Goal: Task Accomplishment & Management: Complete application form

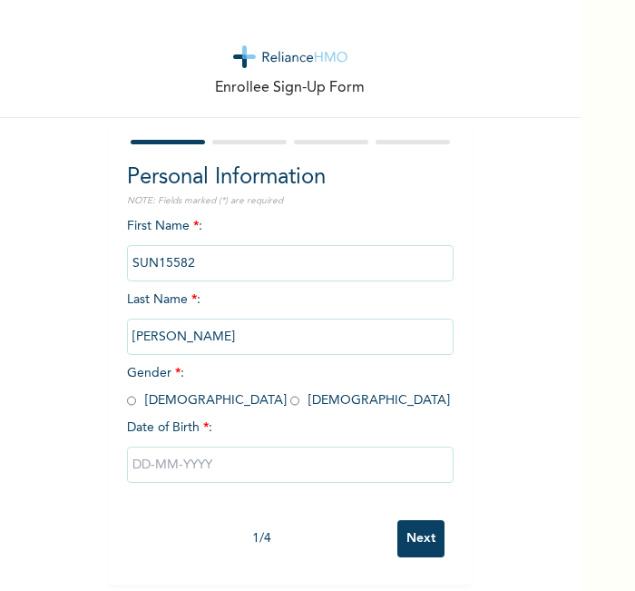
click at [127, 403] on input "radio" at bounding box center [131, 400] width 9 height 17
radio input "true"
click at [181, 442] on div at bounding box center [290, 464] width 327 height 54
click at [188, 446] on input "text" at bounding box center [290, 464] width 327 height 36
select select "7"
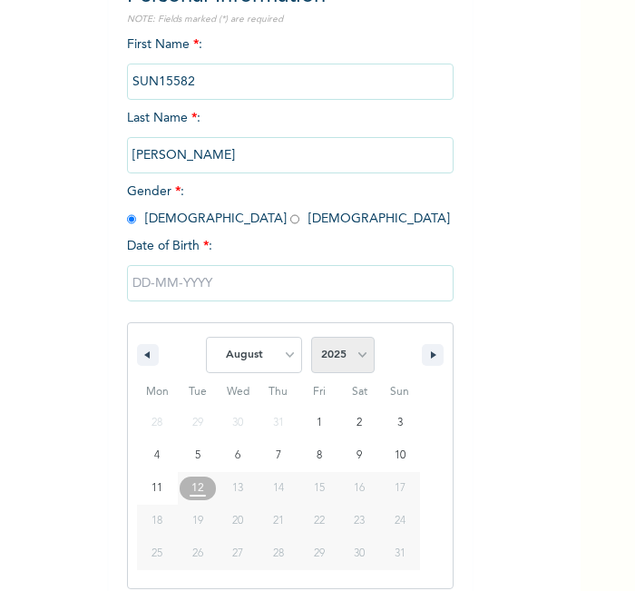
scroll to position [194, 0]
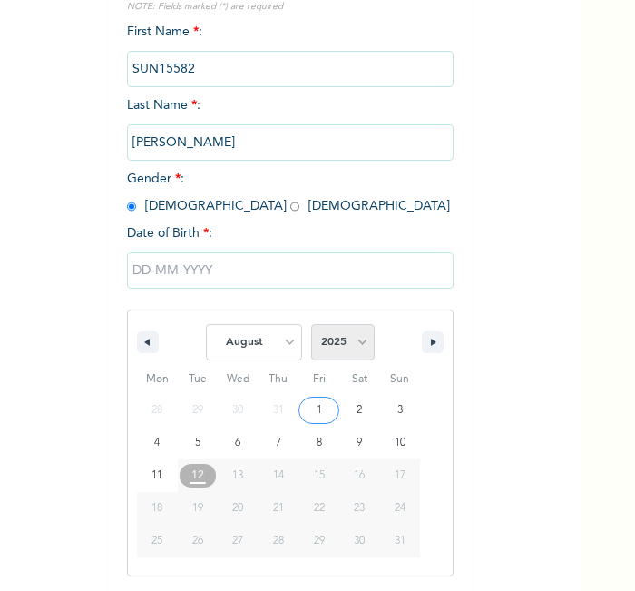
click at [336, 333] on select "2025 2024 2023 2022 2021 2020 2019 2018 2017 2016 2015 2014 2013 2012 2011 2010…" at bounding box center [343, 342] width 64 height 36
select select "2002"
click at [311, 324] on select "2025 2024 2023 2022 2021 2020 2019 2018 2017 2016 2015 2014 2013 2012 2011 2010…" at bounding box center [343, 342] width 64 height 36
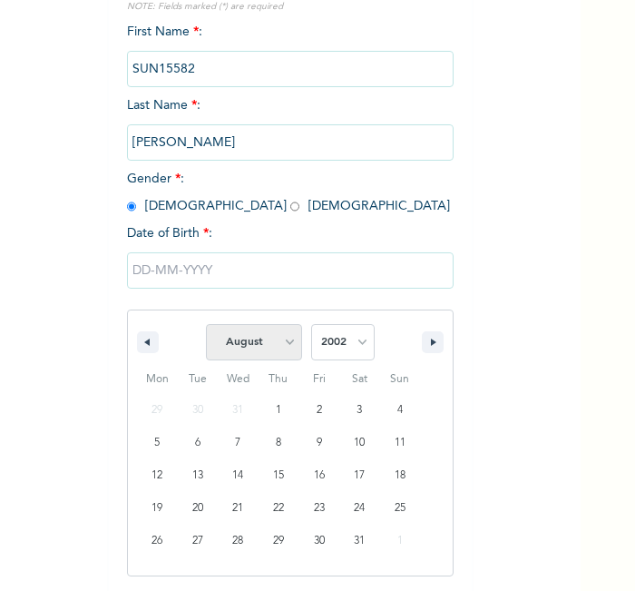
click at [220, 332] on select "January February March April May June July August September October November De…" at bounding box center [254, 342] width 96 height 36
select select "3"
click at [206, 324] on select "January February March April May June July August September October November De…" at bounding box center [254, 342] width 96 height 36
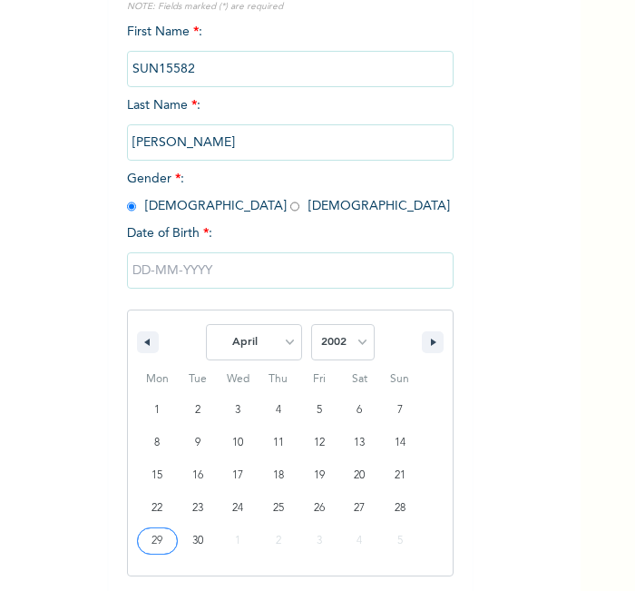
type input "04/29/2002"
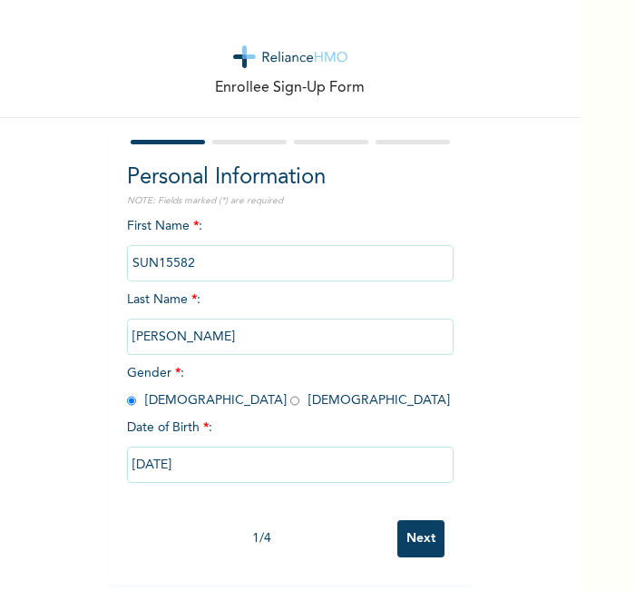
scroll to position [8, 0]
click at [409, 531] on input "Next" at bounding box center [420, 538] width 47 height 37
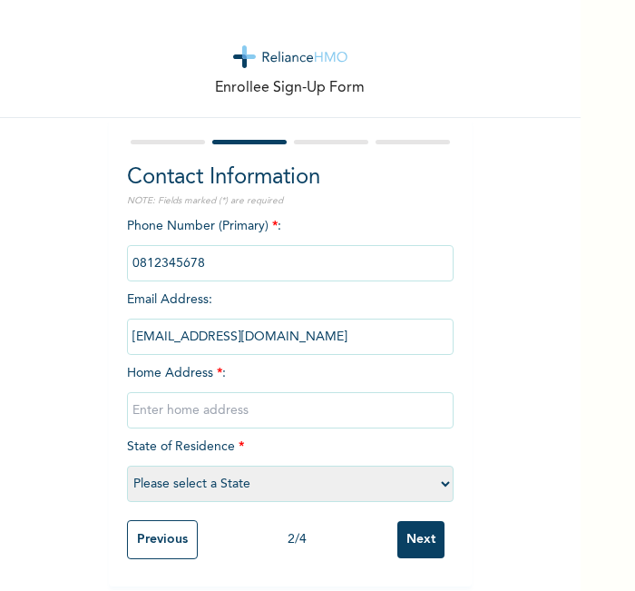
click at [306, 410] on input "text" at bounding box center [290, 410] width 327 height 36
type input "L"
select select "21"
click at [420, 527] on input "Next" at bounding box center [420, 539] width 47 height 37
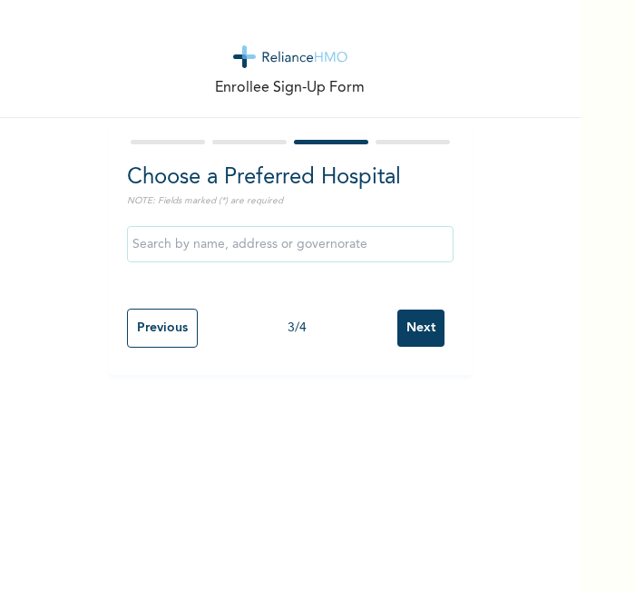
click at [407, 312] on input "Next" at bounding box center [420, 327] width 47 height 37
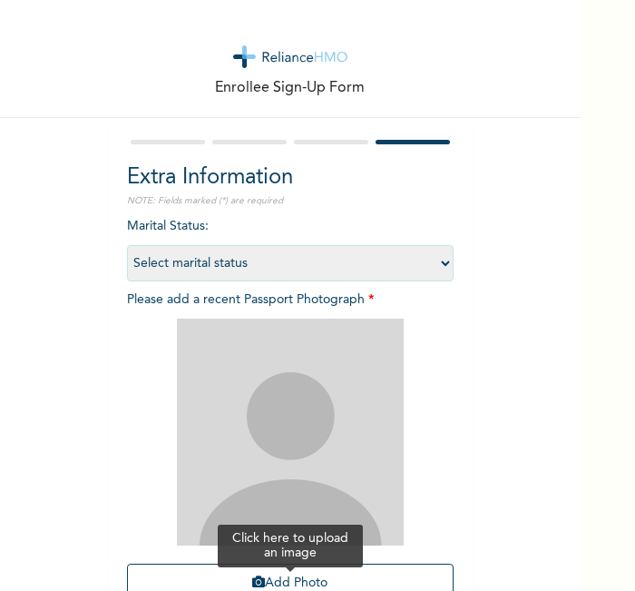
click at [235, 570] on button "Add Photo" at bounding box center [290, 583] width 327 height 39
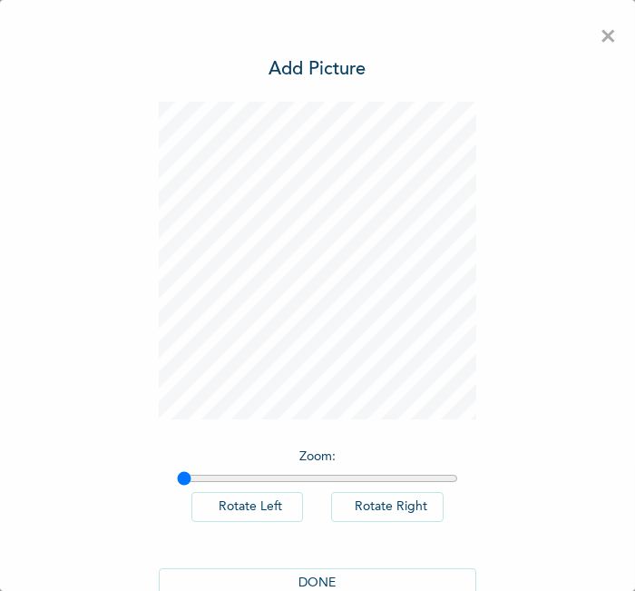
click at [292, 571] on button "DONE" at bounding box center [318, 583] width 318 height 30
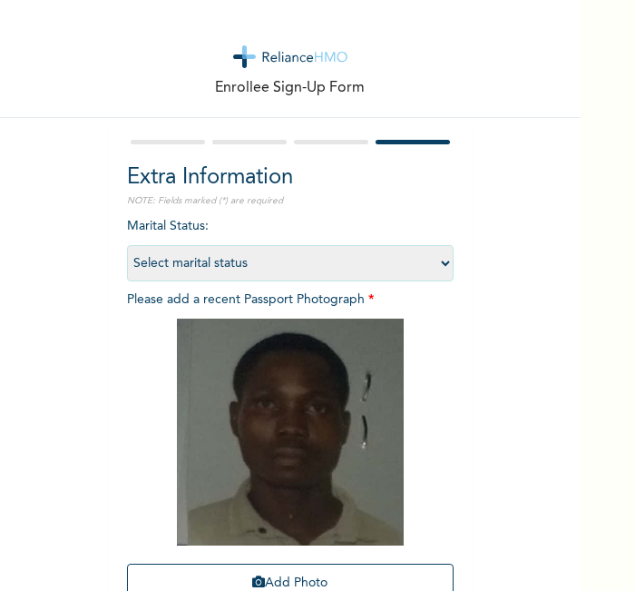
scroll to position [167, 0]
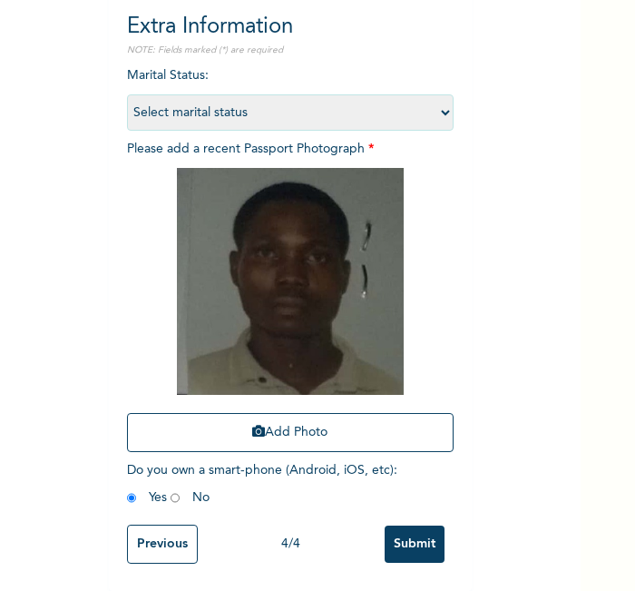
click at [404, 535] on input "Submit" at bounding box center [415, 543] width 60 height 37
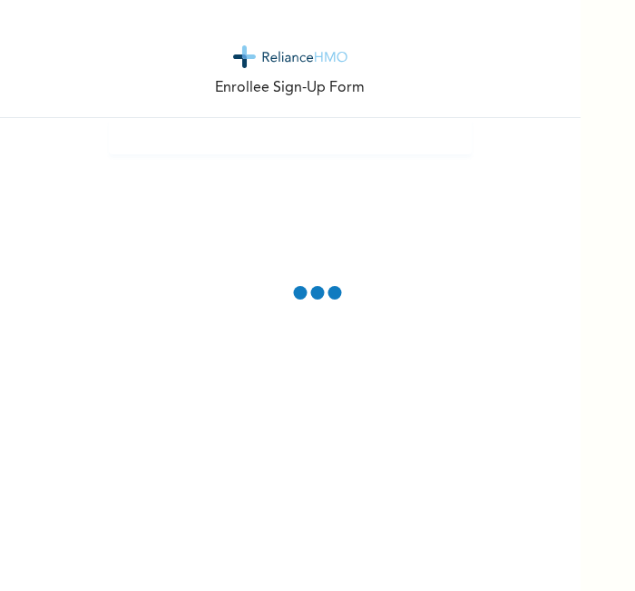
scroll to position [0, 0]
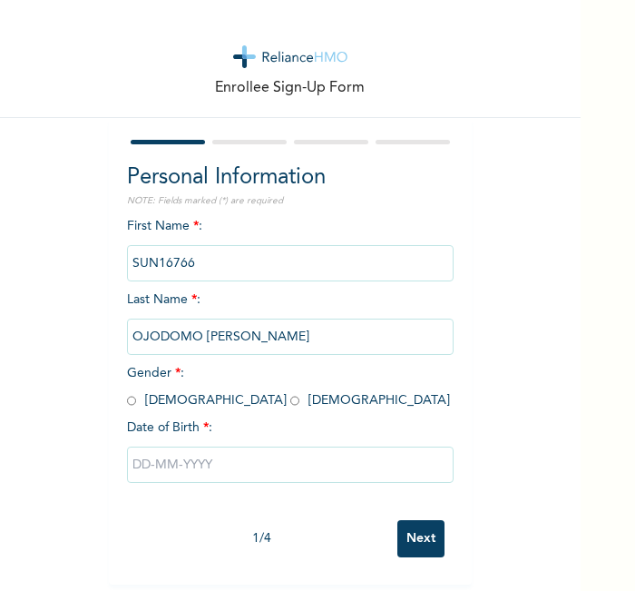
click at [290, 398] on input "radio" at bounding box center [294, 400] width 9 height 17
radio input "true"
click at [180, 456] on input "text" at bounding box center [290, 464] width 327 height 36
select select "7"
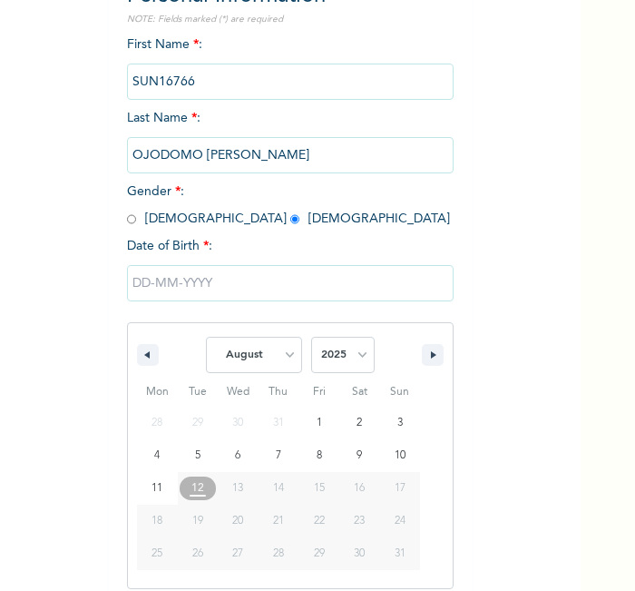
scroll to position [194, 0]
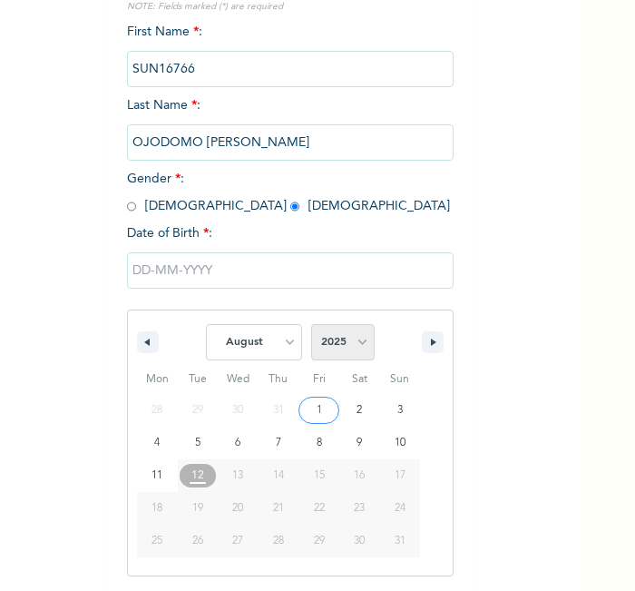
click at [321, 355] on select "2025 2024 2023 2022 2021 2020 2019 2018 2017 2016 2015 2014 2013 2012 2011 2010…" at bounding box center [343, 342] width 64 height 36
select select "2003"
click at [311, 324] on select "2025 2024 2023 2022 2021 2020 2019 2018 2017 2016 2015 2014 2013 2012 2011 2010…" at bounding box center [343, 342] width 64 height 36
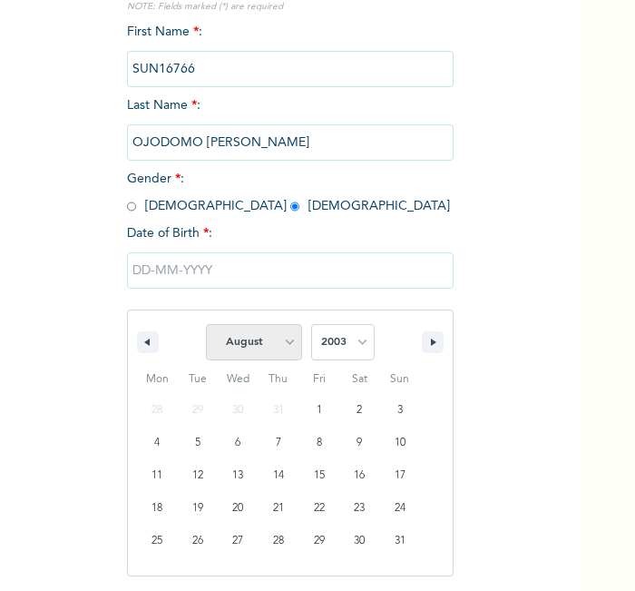
click at [275, 333] on select "January February March April May June July August September October November De…" at bounding box center [254, 342] width 96 height 36
click at [206, 324] on select "January February March April May June July August September October November De…" at bounding box center [254, 342] width 96 height 36
type input "08/04/2003"
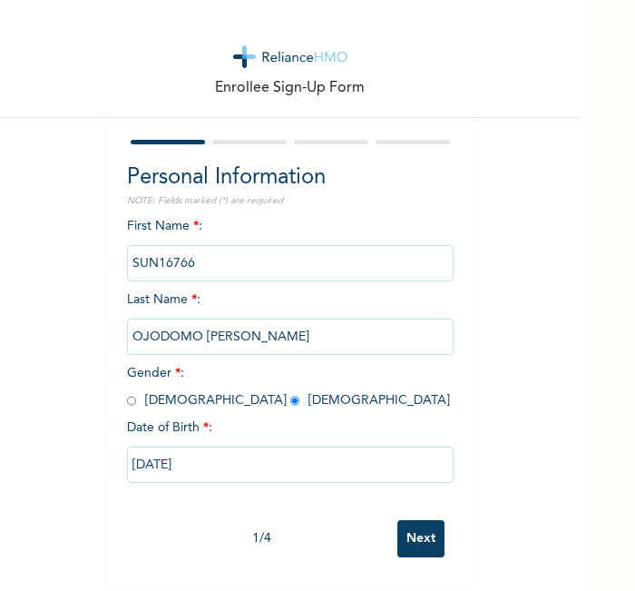
click at [415, 532] on input "Next" at bounding box center [420, 538] width 47 height 37
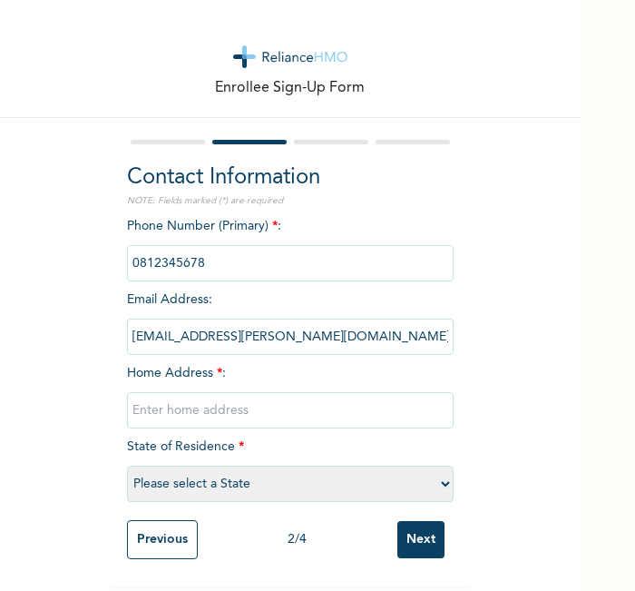
click at [387, 411] on input "text" at bounding box center [290, 410] width 327 height 36
type input "L"
select select "21"
click at [397, 521] on input "Next" at bounding box center [420, 539] width 47 height 37
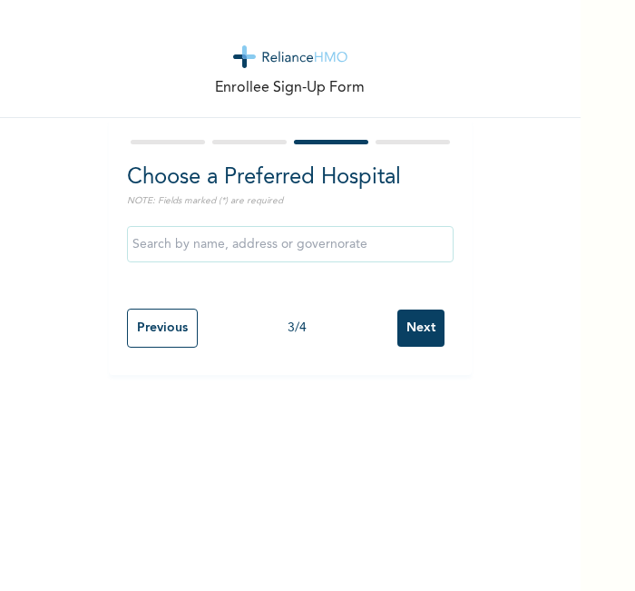
click at [417, 319] on input "Next" at bounding box center [420, 327] width 47 height 37
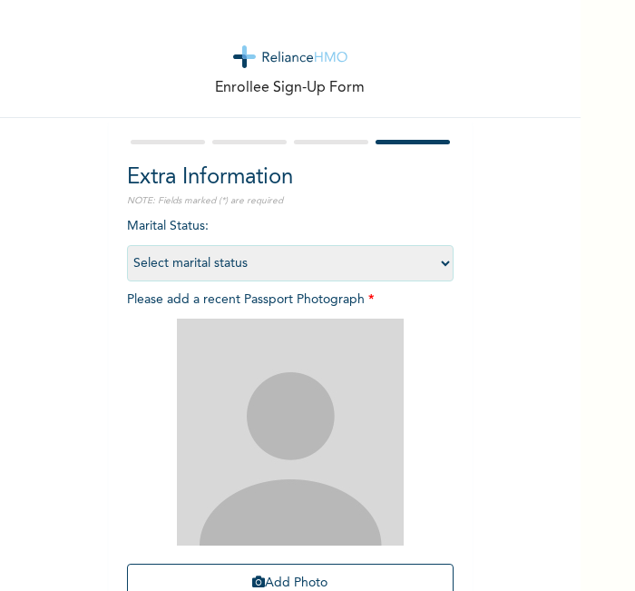
scroll to position [167, 0]
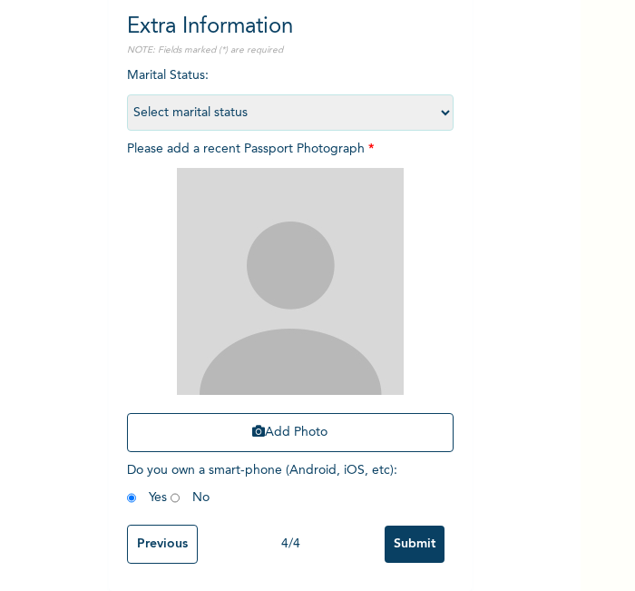
click at [233, 498] on div "Marital Status : Select marital status Single Married Divorced Widow/Widower Pl…" at bounding box center [290, 290] width 327 height 449
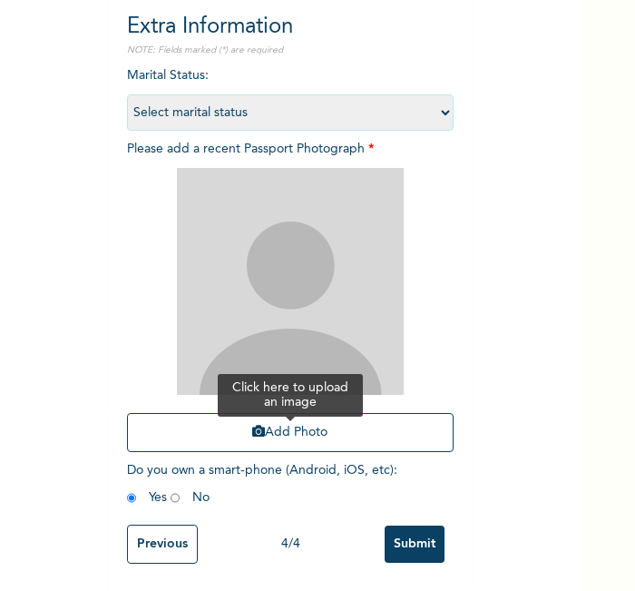
click at [304, 413] on button "Add Photo" at bounding box center [290, 432] width 327 height 39
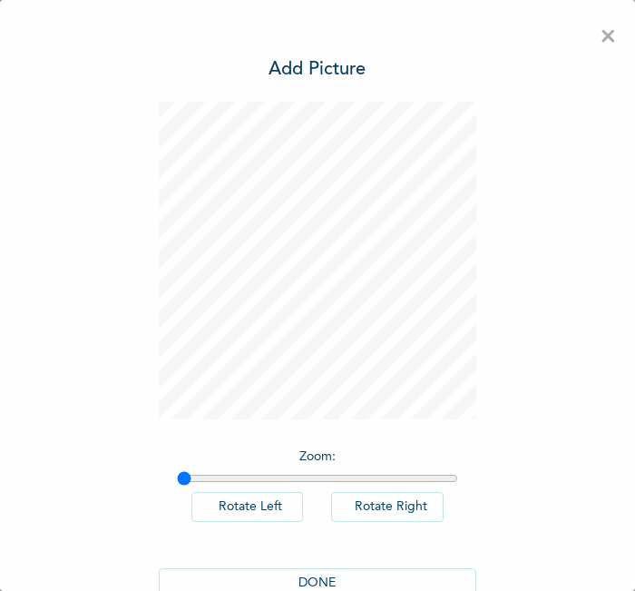
click at [357, 572] on button "DONE" at bounding box center [318, 583] width 318 height 30
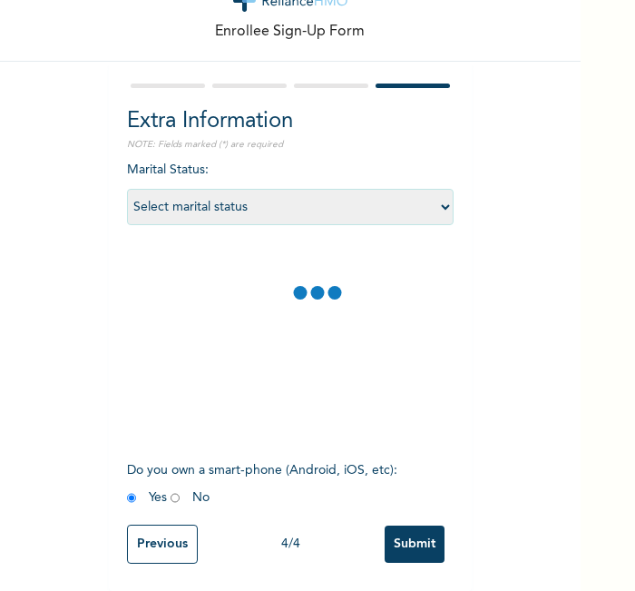
scroll to position [167, 0]
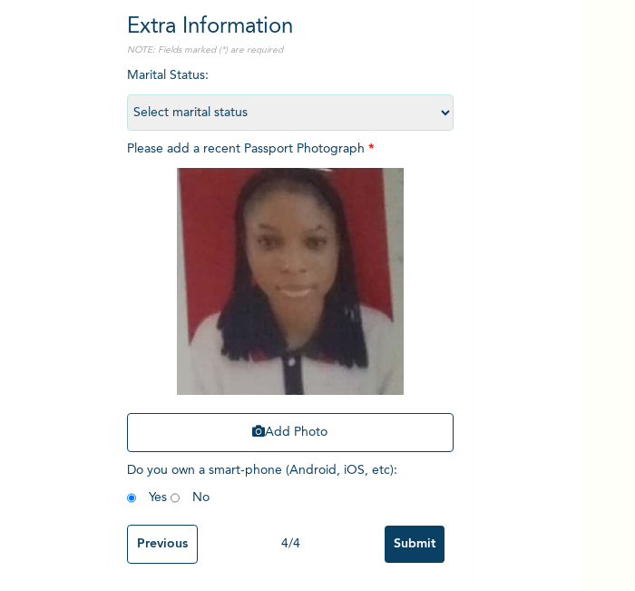
click at [407, 542] on input "Submit" at bounding box center [415, 543] width 60 height 37
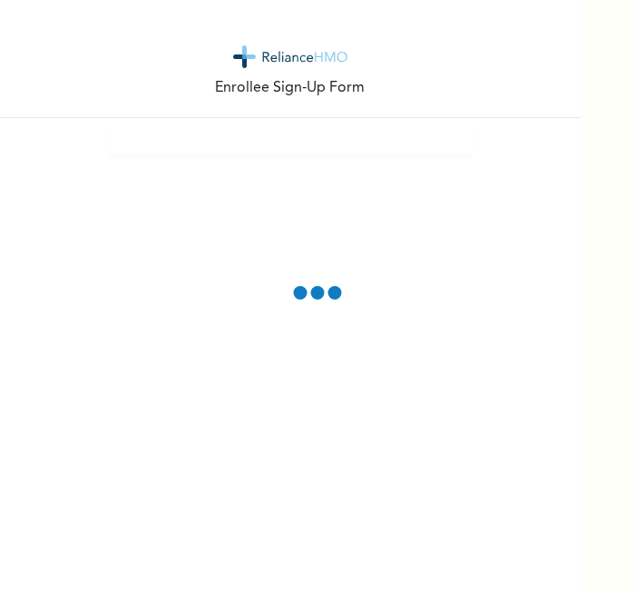
scroll to position [0, 0]
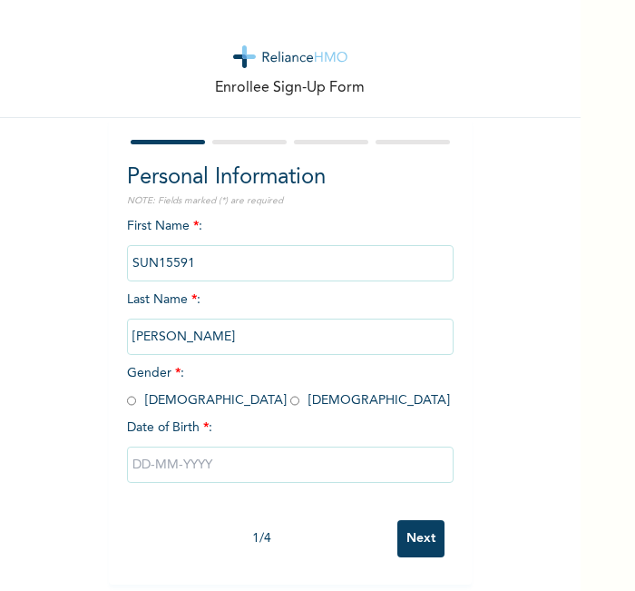
click at [290, 398] on input "radio" at bounding box center [294, 400] width 9 height 17
radio input "true"
click at [189, 444] on div at bounding box center [290, 464] width 327 height 54
click at [197, 463] on input "text" at bounding box center [290, 464] width 327 height 36
select select "7"
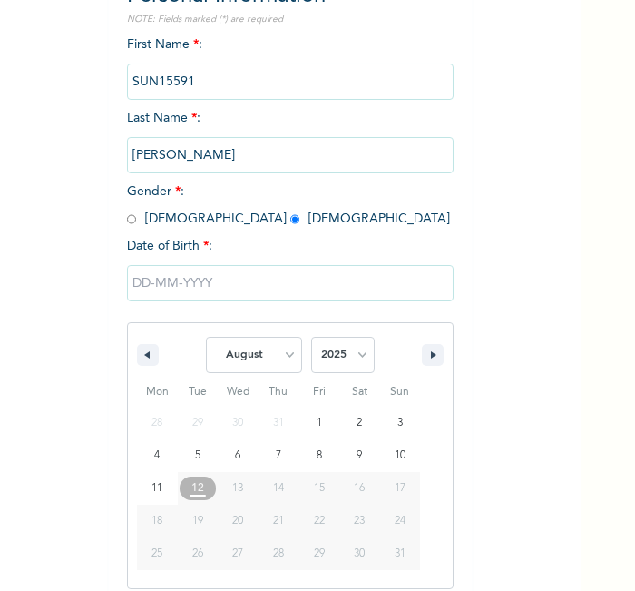
scroll to position [194, 0]
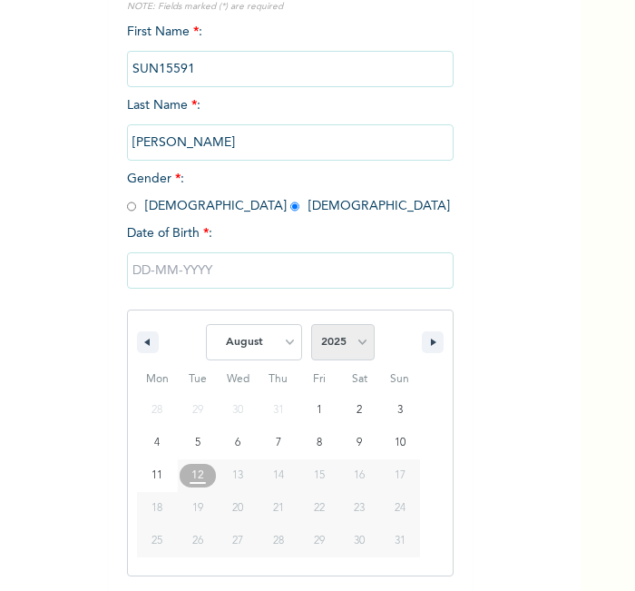
click at [342, 336] on select "2025 2024 2023 2022 2021 2020 2019 2018 2017 2016 2015 2014 2013 2012 2011 2010…" at bounding box center [343, 342] width 64 height 36
select select "1994"
click at [311, 324] on select "2025 2024 2023 2022 2021 2020 2019 2018 2017 2016 2015 2014 2013 2012 2011 2010…" at bounding box center [343, 342] width 64 height 36
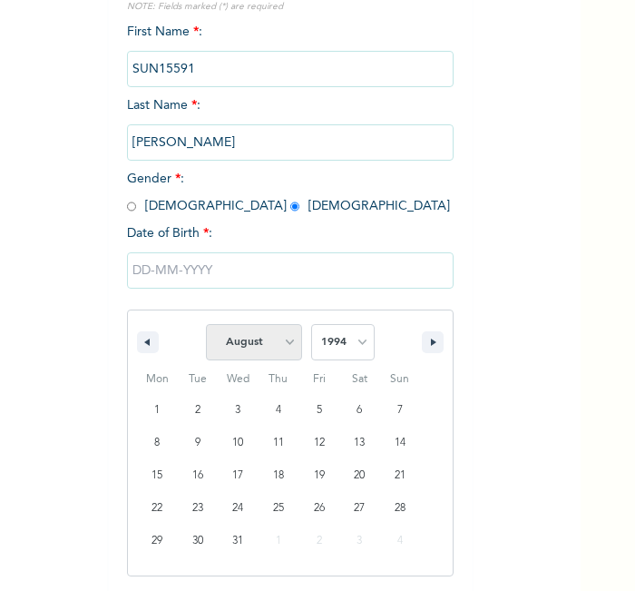
click at [236, 351] on select "January February March April May June July August September October November De…" at bounding box center [254, 342] width 96 height 36
select select "2"
click at [206, 324] on select "January February March April May June July August September October November De…" at bounding box center [254, 342] width 96 height 36
type input "03/07/1994"
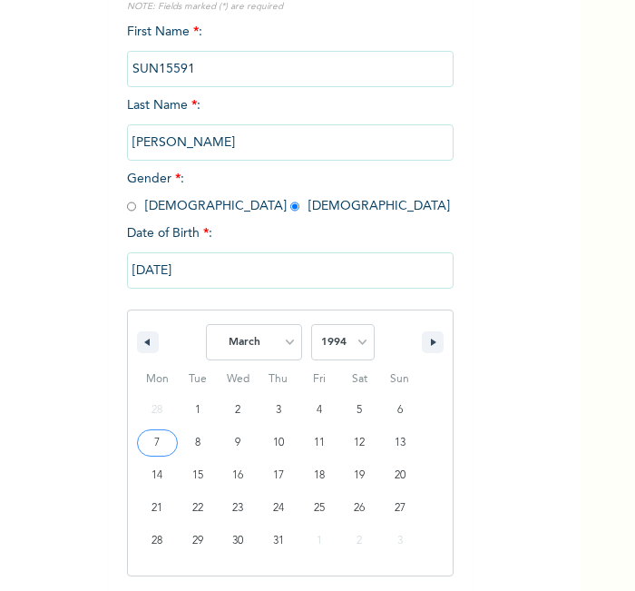
scroll to position [8, 0]
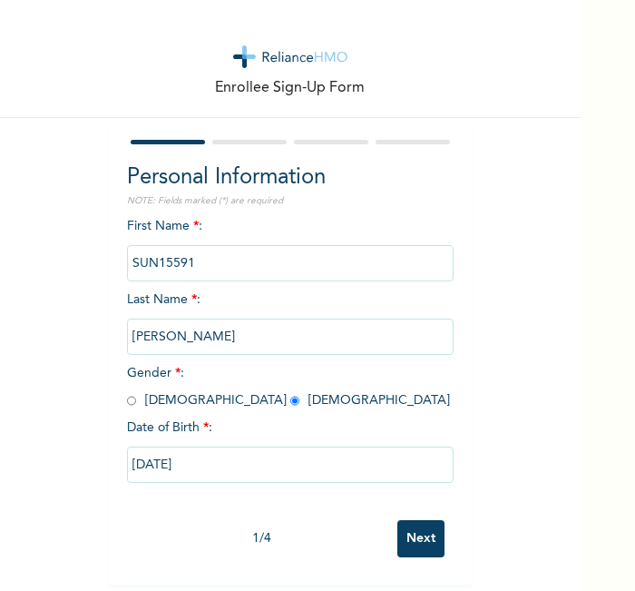
click at [401, 520] on input "Next" at bounding box center [420, 538] width 47 height 37
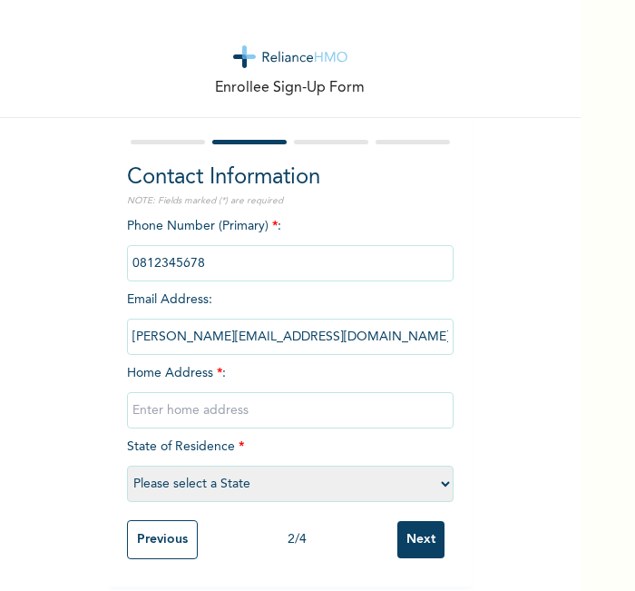
click at [251, 403] on input "text" at bounding box center [290, 410] width 327 height 36
type input "L"
select select "21"
click at [427, 535] on input "Next" at bounding box center [420, 539] width 47 height 37
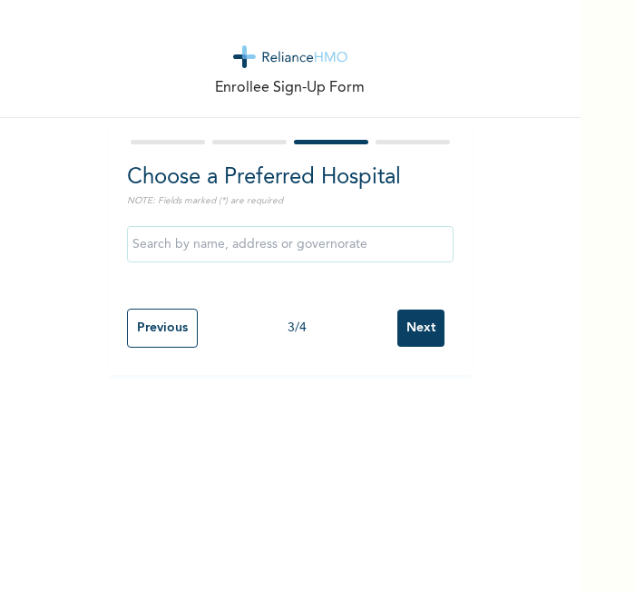
scroll to position [0, 0]
click at [408, 323] on input "Next" at bounding box center [420, 327] width 47 height 37
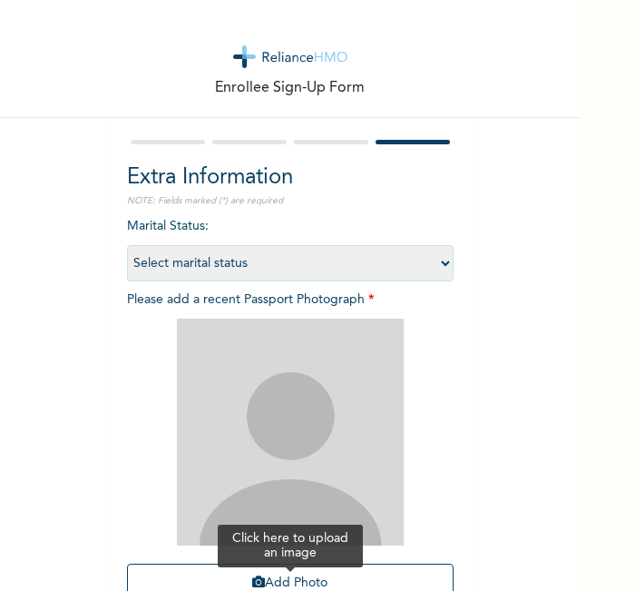
click at [341, 574] on button "Add Photo" at bounding box center [290, 583] width 327 height 39
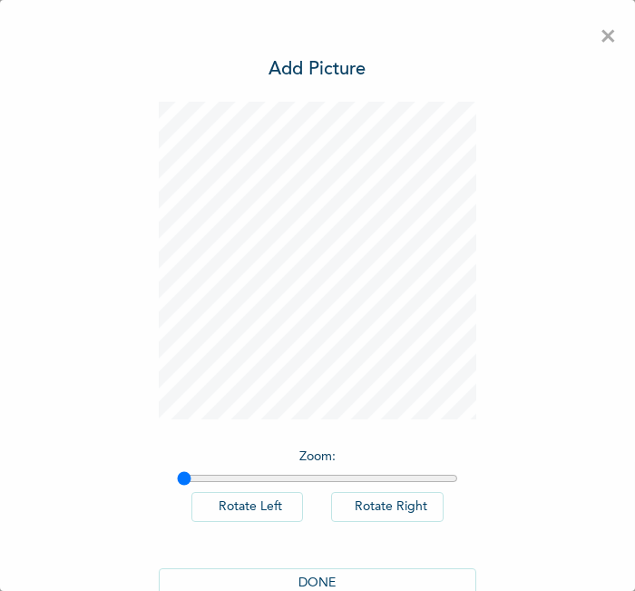
click at [326, 581] on button "DONE" at bounding box center [318, 583] width 318 height 30
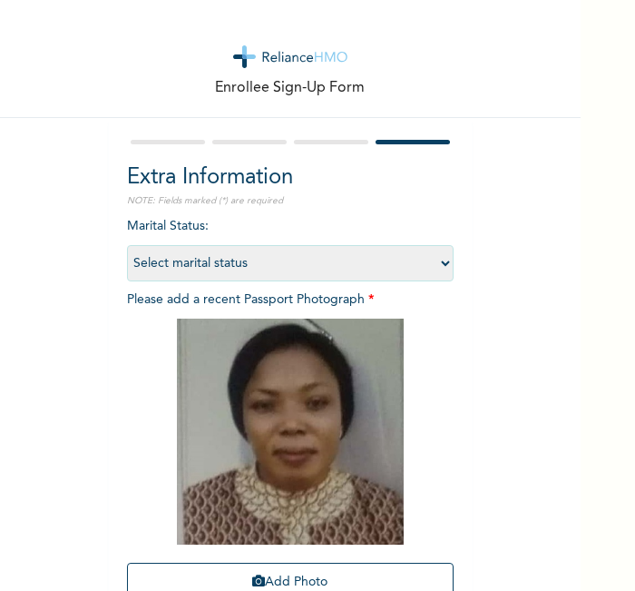
scroll to position [166, 0]
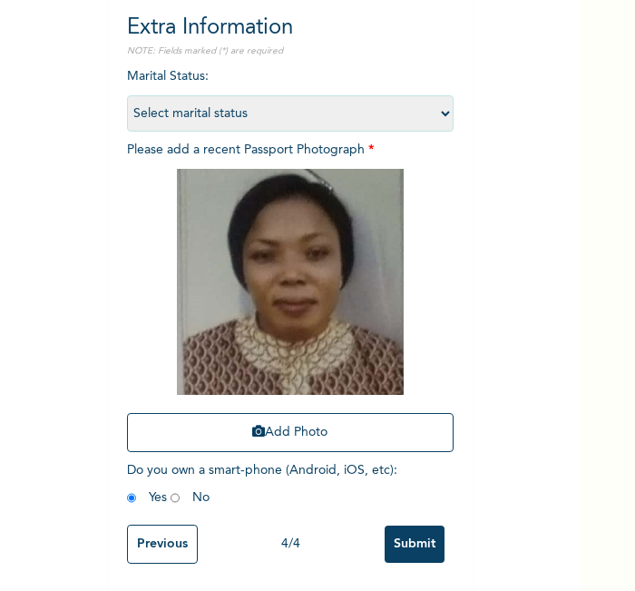
click at [411, 535] on input "Submit" at bounding box center [415, 543] width 60 height 37
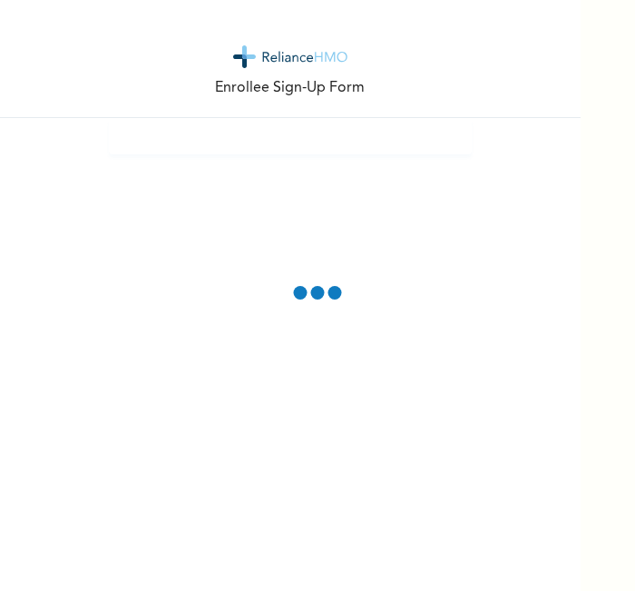
scroll to position [0, 0]
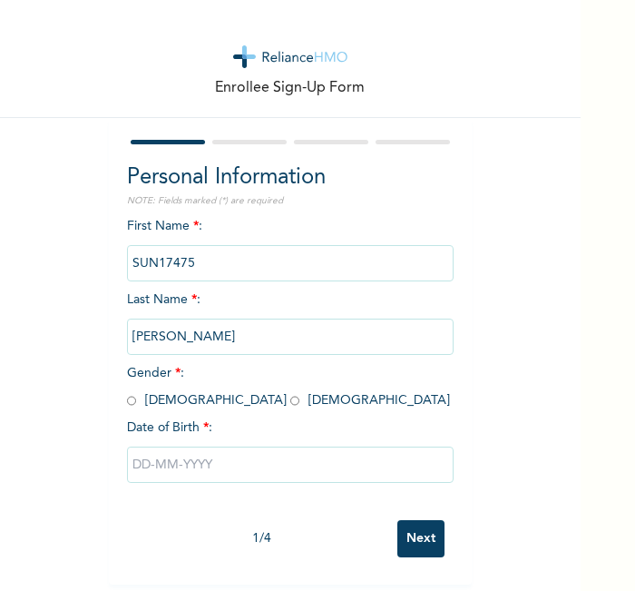
click at [290, 397] on input "radio" at bounding box center [294, 400] width 9 height 17
radio input "true"
click at [242, 466] on input "text" at bounding box center [290, 464] width 327 height 36
select select "7"
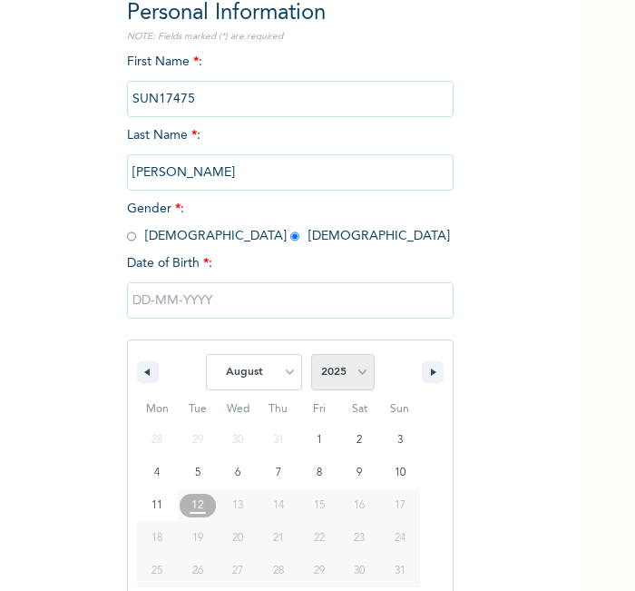
scroll to position [194, 0]
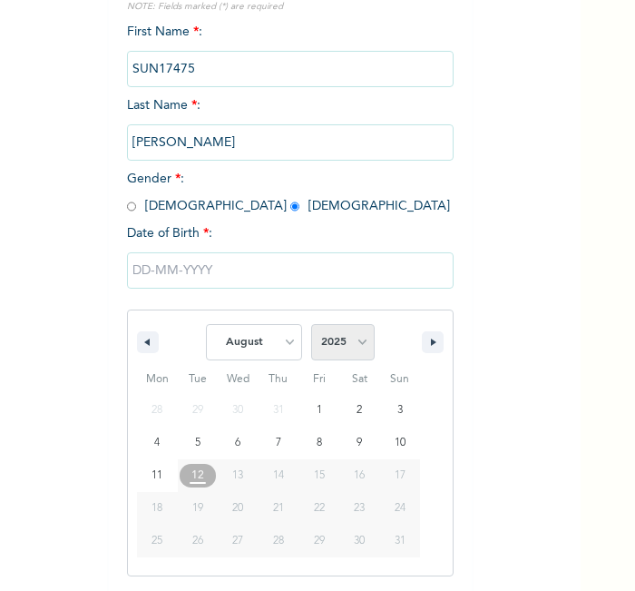
click at [339, 333] on select "2025 2024 2023 2022 2021 2020 2019 2018 2017 2016 2015 2014 2013 2012 2011 2010…" at bounding box center [343, 342] width 64 height 36
select select "1997"
click at [311, 324] on select "2025 2024 2023 2022 2021 2020 2019 2018 2017 2016 2015 2014 2013 2012 2011 2010…" at bounding box center [343, 342] width 64 height 36
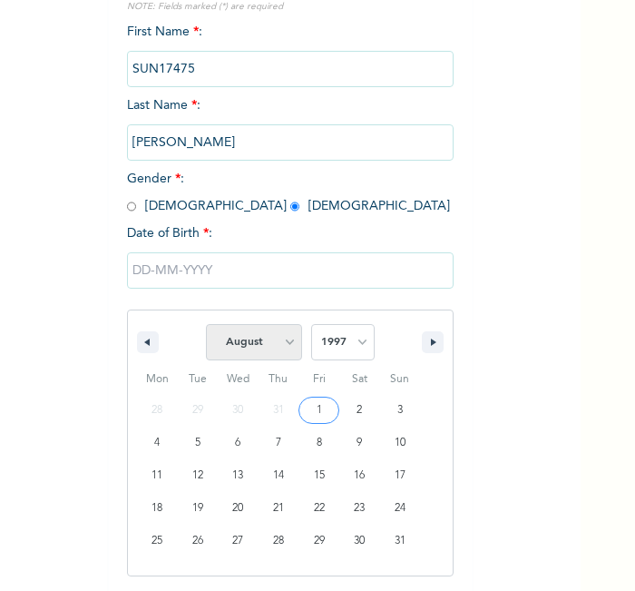
click at [250, 342] on select "January February March April May June July August September October November De…" at bounding box center [254, 342] width 96 height 36
select select "2"
click at [206, 324] on select "January February March April May June July August September October November De…" at bounding box center [254, 342] width 96 height 36
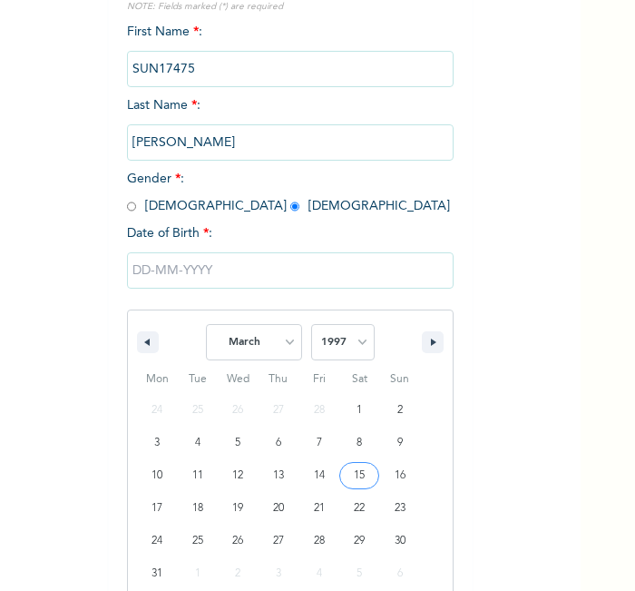
type input "[DATE]"
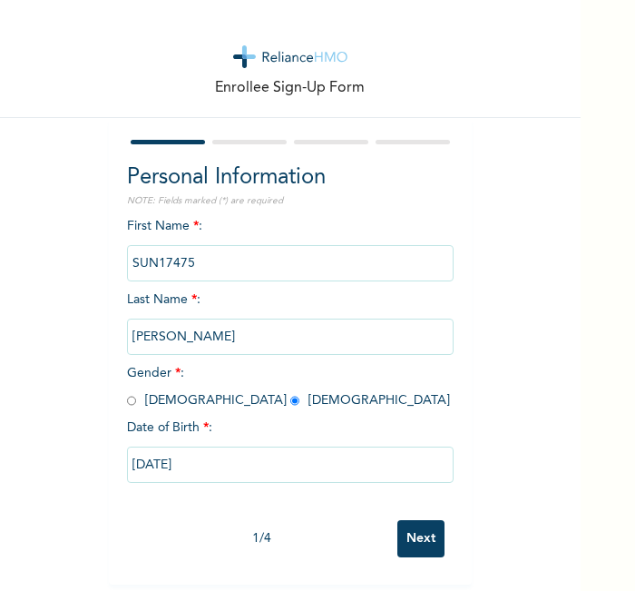
click at [397, 533] on input "Next" at bounding box center [420, 538] width 47 height 37
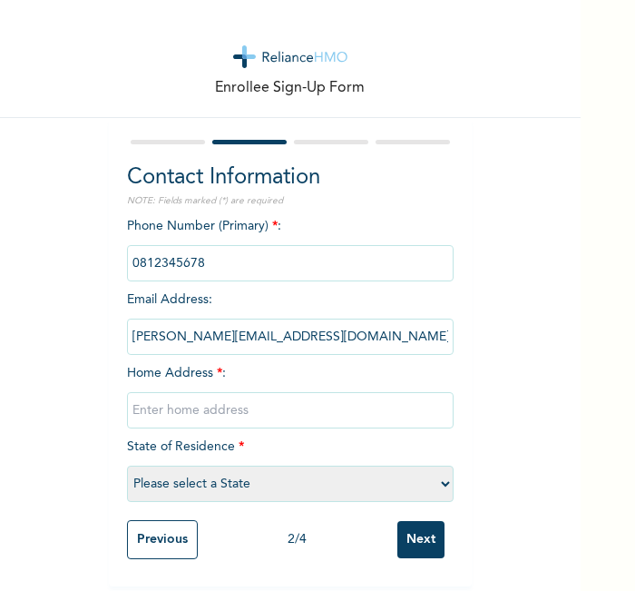
click at [349, 395] on input "text" at bounding box center [290, 410] width 327 height 36
type input "L"
select select "21"
click at [404, 537] on input "Next" at bounding box center [420, 539] width 47 height 37
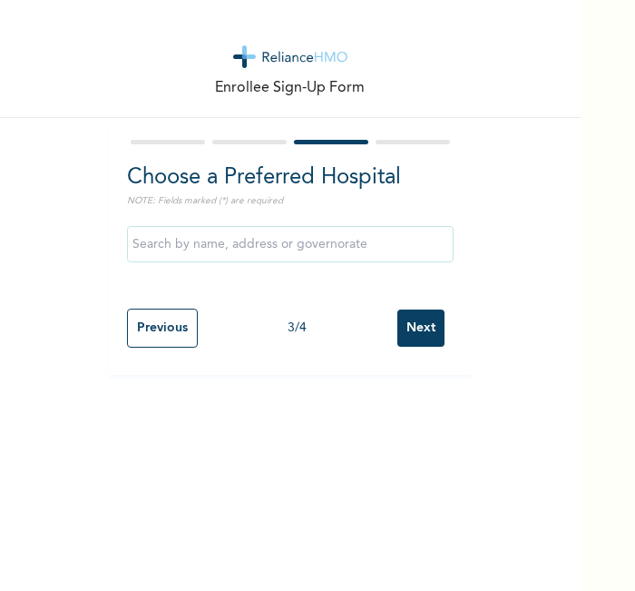
click at [409, 333] on input "Next" at bounding box center [420, 327] width 47 height 37
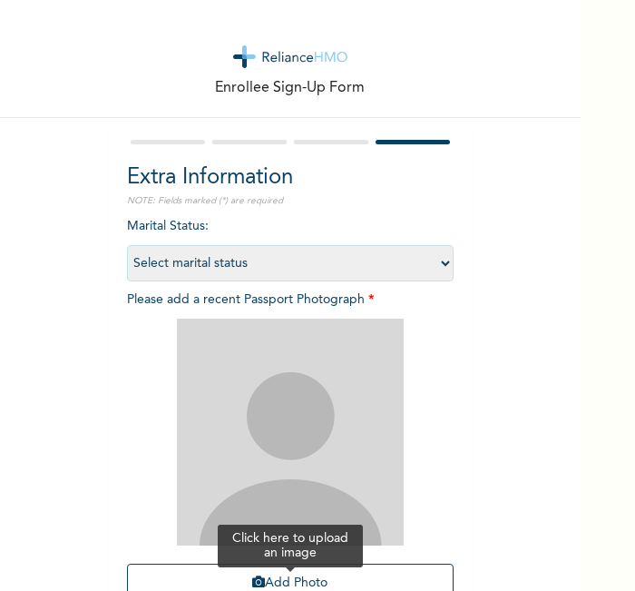
click at [334, 574] on button "Add Photo" at bounding box center [290, 583] width 327 height 39
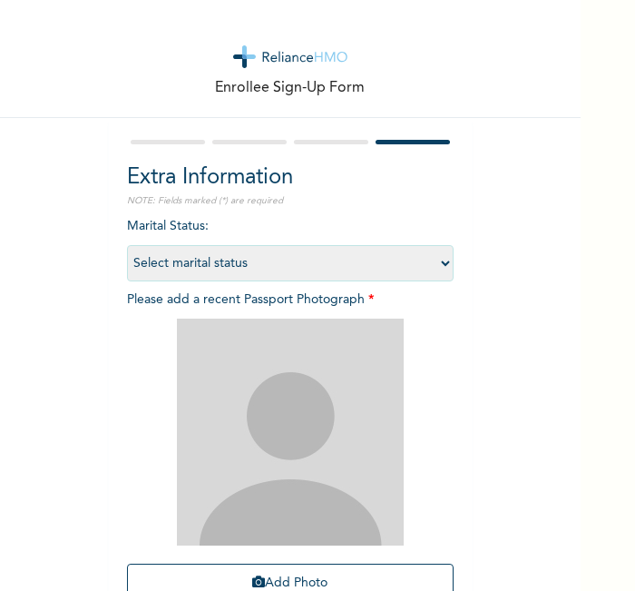
click at [97, 485] on div "Enrollee Sign-Up Form Extra Information NOTE: Fields marked (*) are required Ma…" at bounding box center [290, 370] width 581 height 741
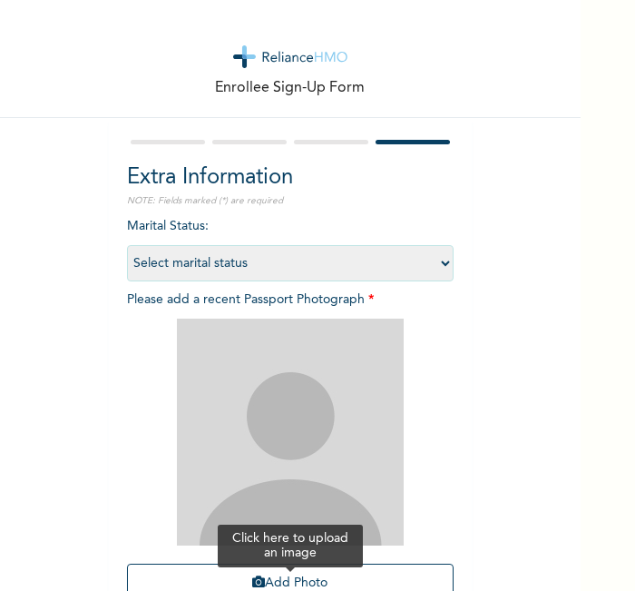
click at [162, 569] on button "Add Photo" at bounding box center [290, 583] width 327 height 39
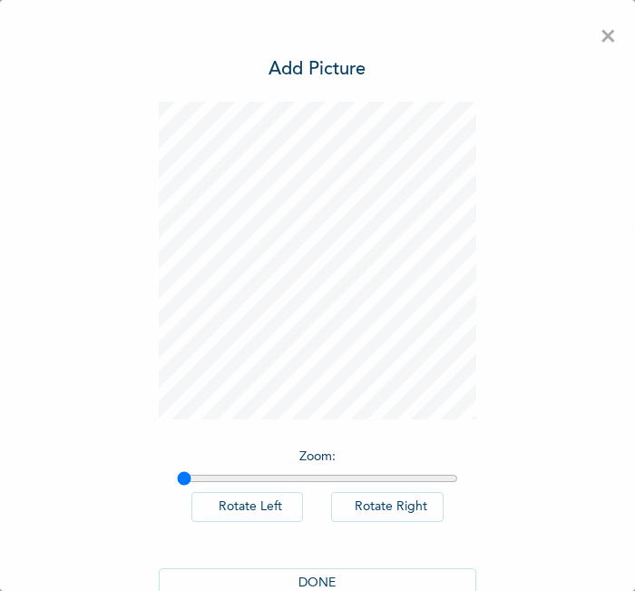
click at [308, 569] on button "DONE" at bounding box center [318, 583] width 318 height 30
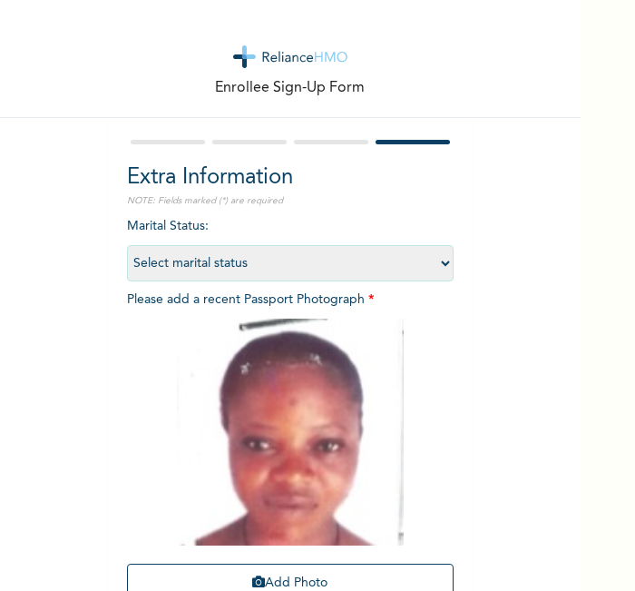
scroll to position [167, 0]
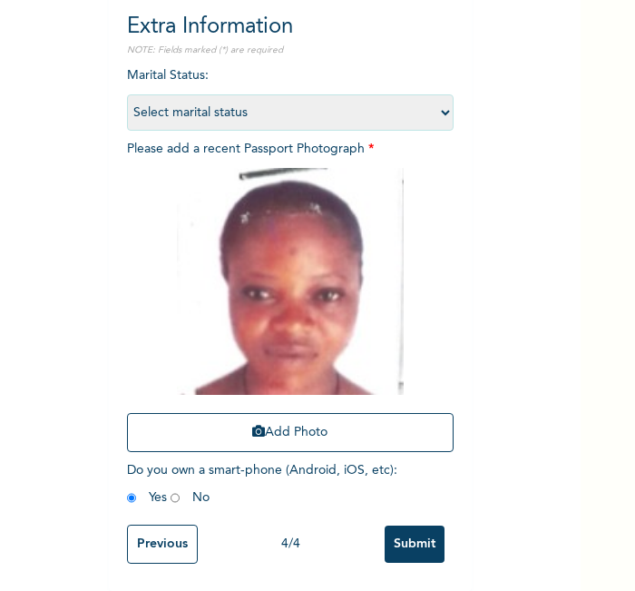
click at [397, 525] on input "Submit" at bounding box center [415, 543] width 60 height 37
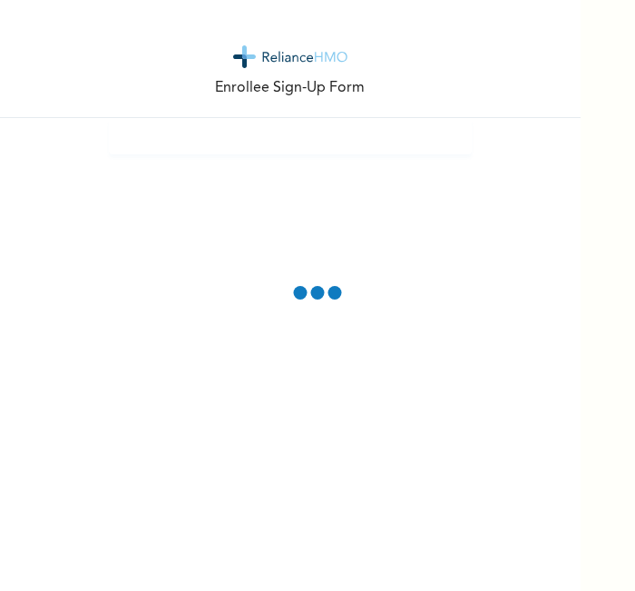
scroll to position [0, 0]
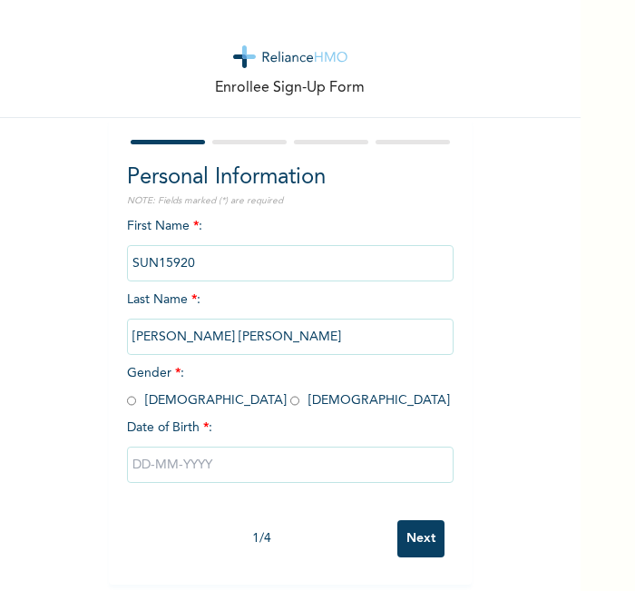
click at [496, 527] on div "Enrollee Sign-Up Form Personal Information NOTE: Fields marked (*) are required…" at bounding box center [290, 292] width 581 height 584
click at [127, 392] on input "radio" at bounding box center [131, 400] width 9 height 17
radio input "true"
click at [161, 452] on input "text" at bounding box center [290, 464] width 327 height 36
select select "7"
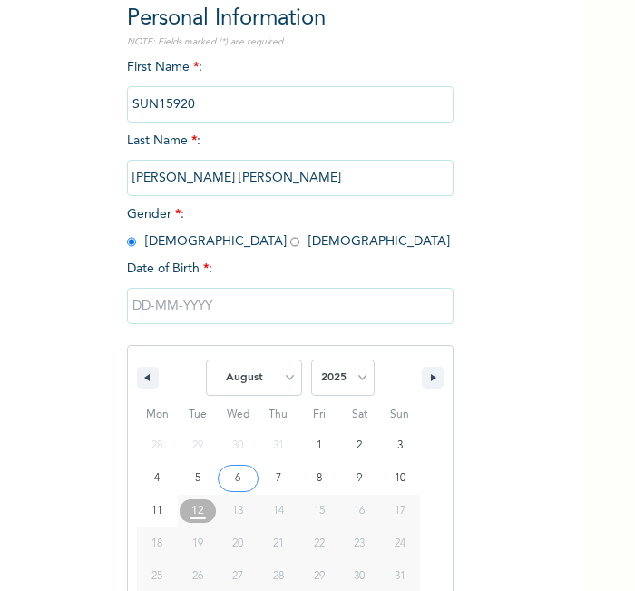
scroll to position [194, 0]
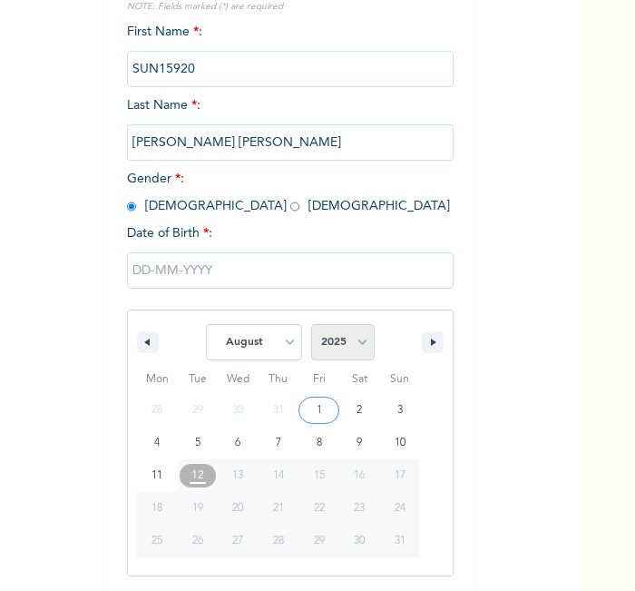
click at [319, 350] on select "2025 2024 2023 2022 2021 2020 2019 2018 2017 2016 2015 2014 2013 2012 2011 2010…" at bounding box center [343, 342] width 64 height 36
select select "2002"
click at [311, 324] on select "2025 2024 2023 2022 2021 2020 2019 2018 2017 2016 2015 2014 2013 2012 2011 2010…" at bounding box center [343, 342] width 64 height 36
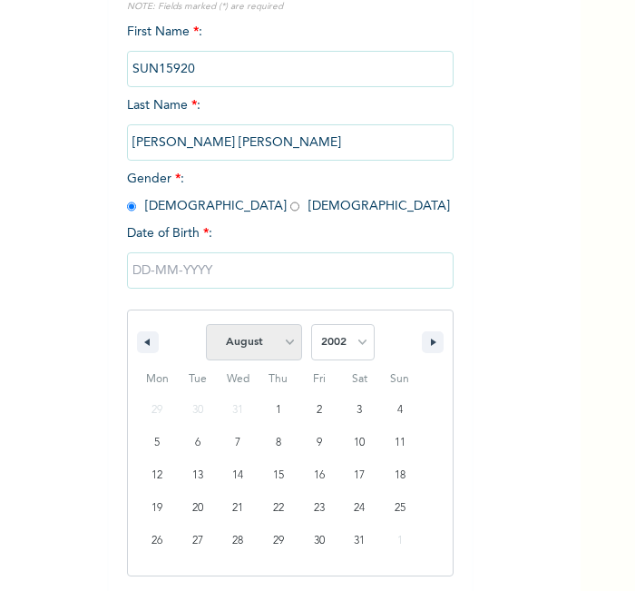
click at [265, 346] on select "January February March April May June July August September October November De…" at bounding box center [254, 342] width 96 height 36
select select "0"
click at [206, 324] on select "January February March April May June July August September October November De…" at bounding box center [254, 342] width 96 height 36
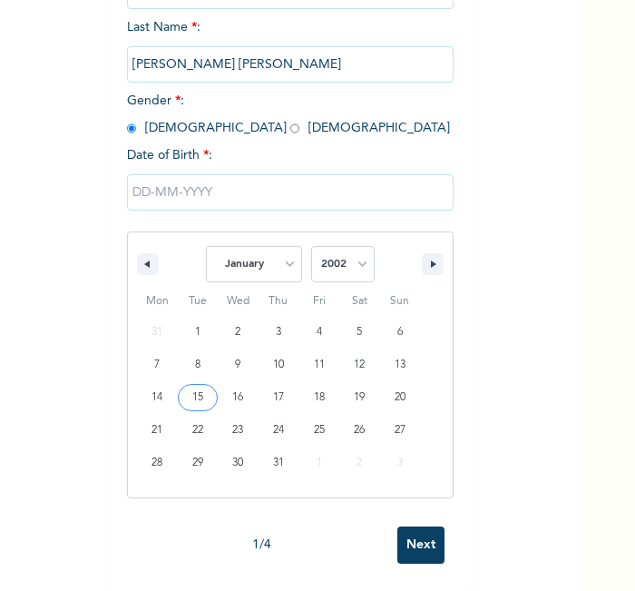
type input "01/15/2002"
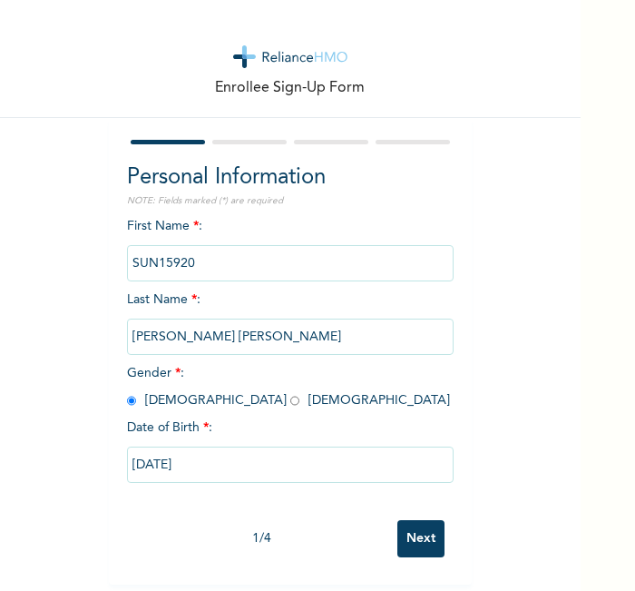
click at [415, 530] on input "Next" at bounding box center [420, 538] width 47 height 37
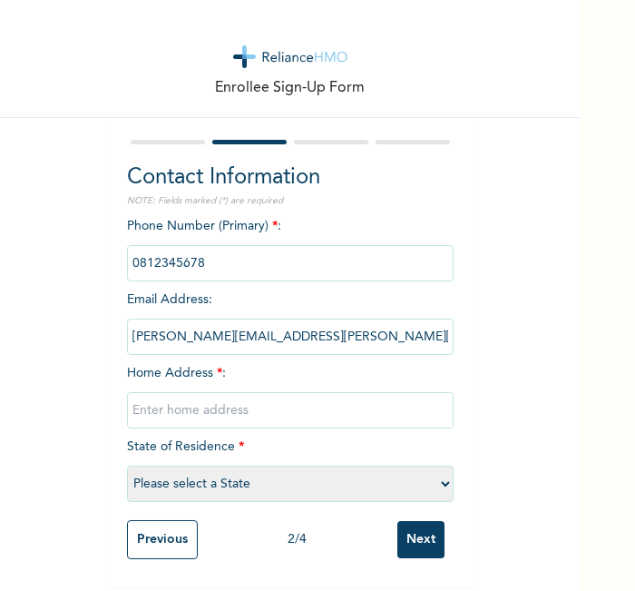
click at [280, 392] on input "text" at bounding box center [290, 410] width 327 height 36
type input "L"
select select "21"
click at [415, 523] on input "Next" at bounding box center [420, 539] width 47 height 37
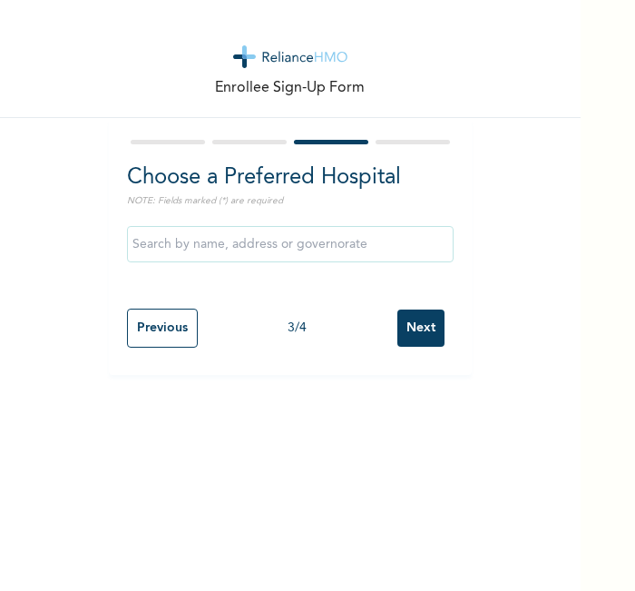
click at [413, 325] on input "Next" at bounding box center [420, 327] width 47 height 37
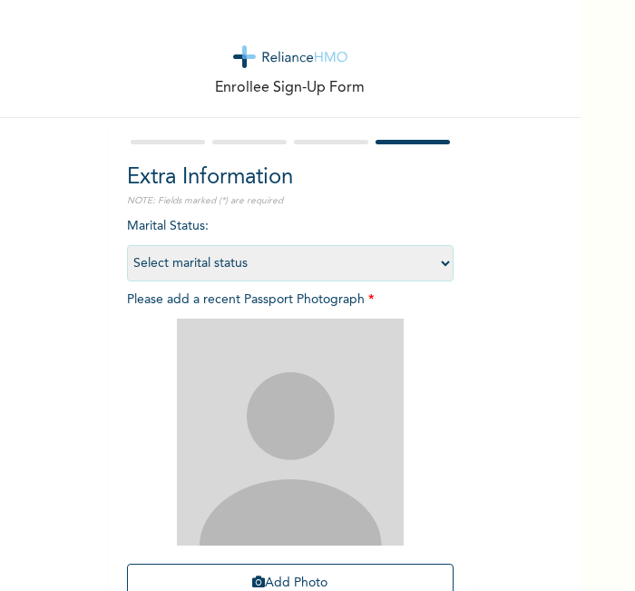
scroll to position [167, 0]
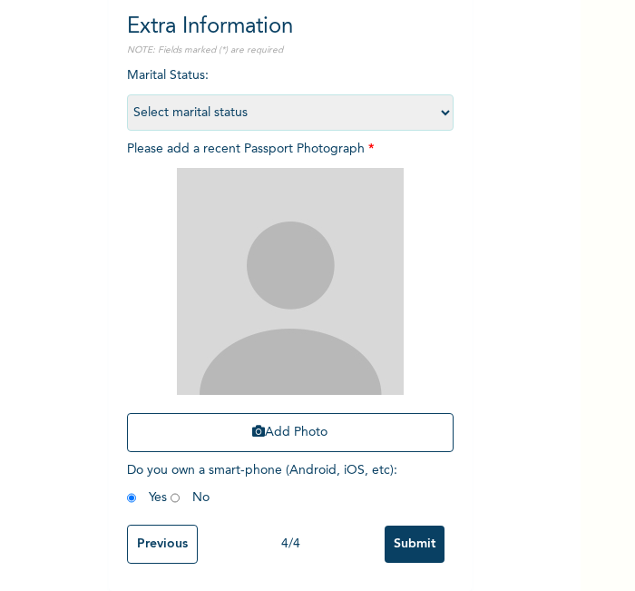
click at [474, 496] on div "Enrollee Sign-Up Form Extra Information NOTE: Fields marked (*) are required Ma…" at bounding box center [290, 219] width 581 height 741
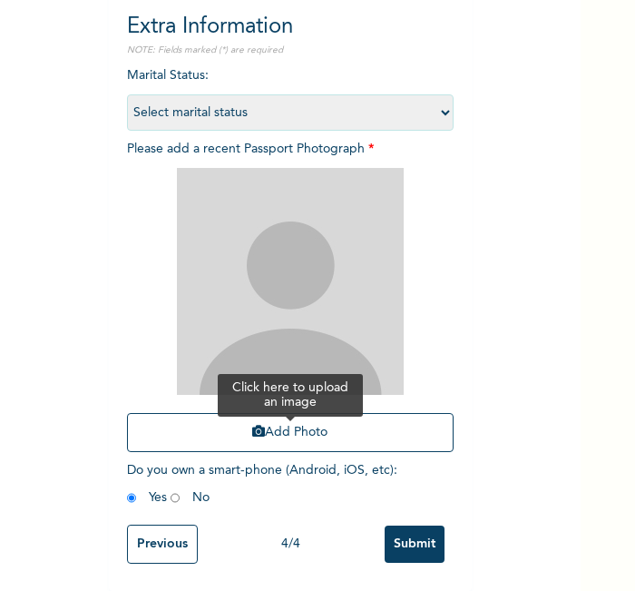
click at [227, 418] on button "Add Photo" at bounding box center [290, 432] width 327 height 39
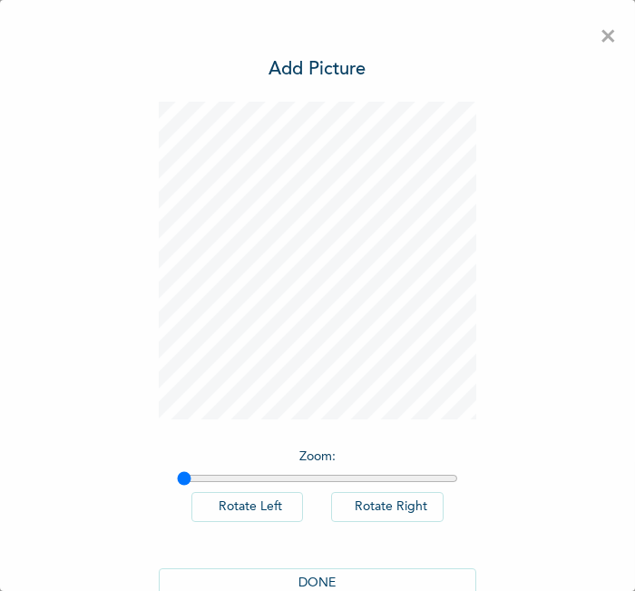
click at [335, 584] on button "DONE" at bounding box center [318, 583] width 318 height 30
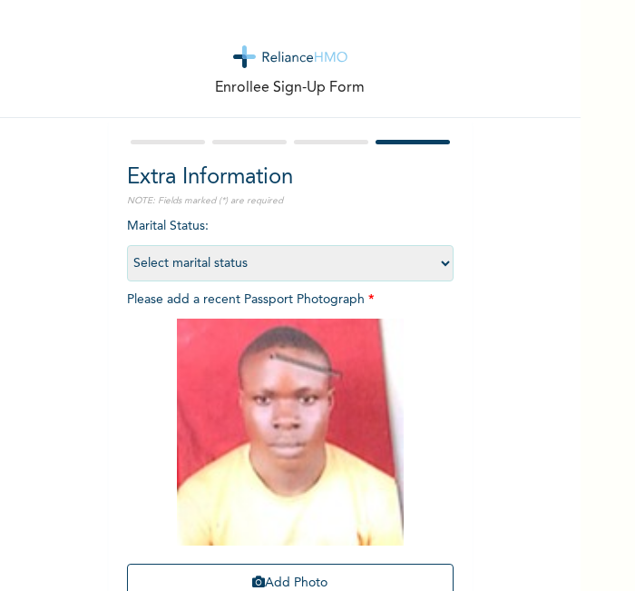
scroll to position [167, 0]
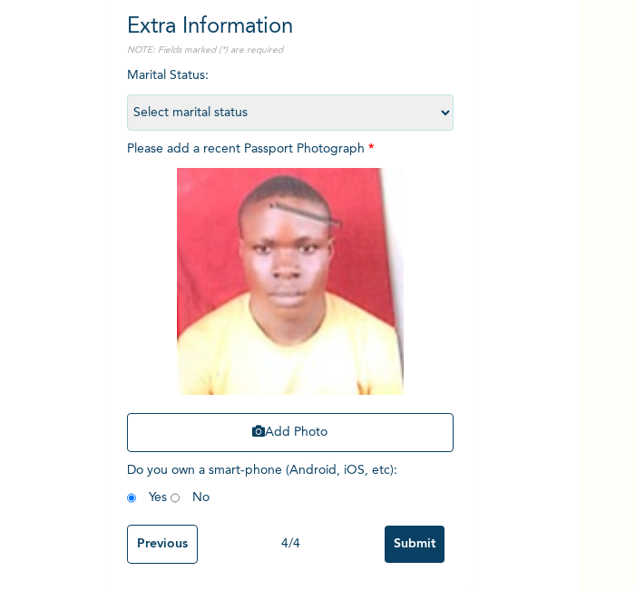
click at [394, 533] on input "Submit" at bounding box center [415, 543] width 60 height 37
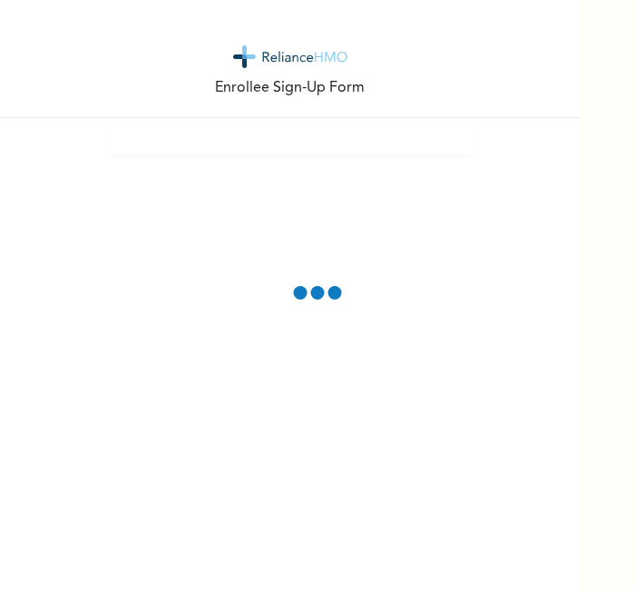
scroll to position [0, 0]
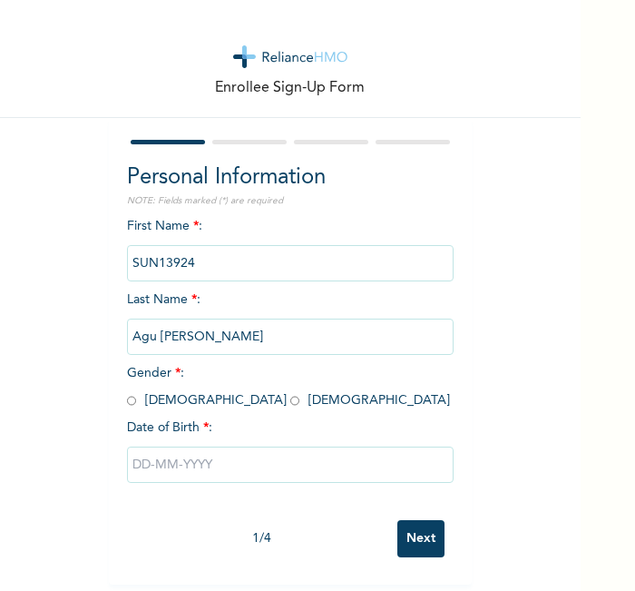
click at [495, 502] on div "Enrollee Sign-Up Form Personal Information NOTE: Fields marked (*) are required…" at bounding box center [290, 292] width 581 height 584
click at [290, 406] on input "radio" at bounding box center [294, 400] width 9 height 17
radio input "true"
click at [219, 452] on input "text" at bounding box center [290, 464] width 327 height 36
select select "7"
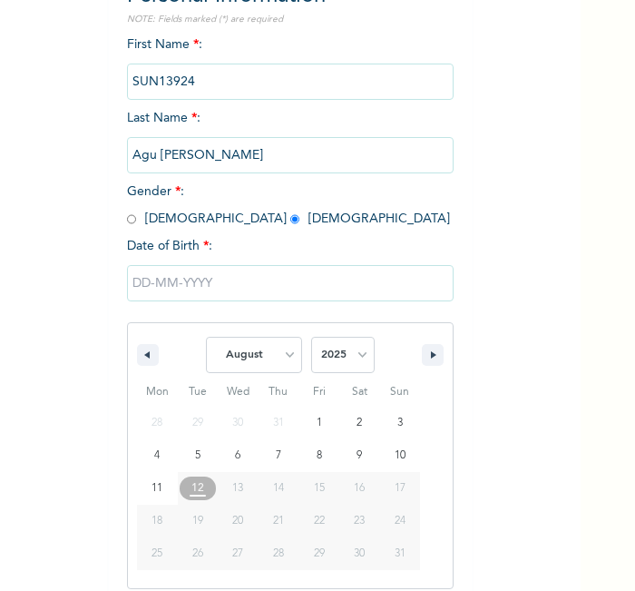
scroll to position [194, 0]
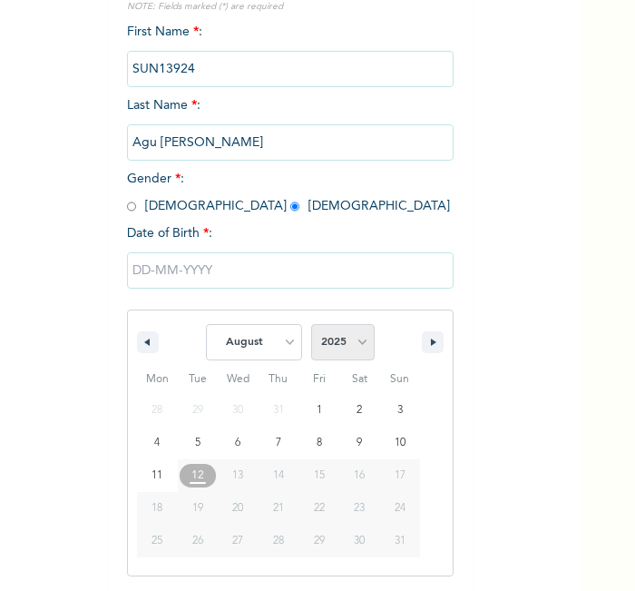
click at [332, 333] on select "2025 2024 2023 2022 2021 2020 2019 2018 2017 2016 2015 2014 2013 2012 2011 2010…" at bounding box center [343, 342] width 64 height 36
select select "2002"
click at [311, 324] on select "2025 2024 2023 2022 2021 2020 2019 2018 2017 2016 2015 2014 2013 2012 2011 2010…" at bounding box center [343, 342] width 64 height 36
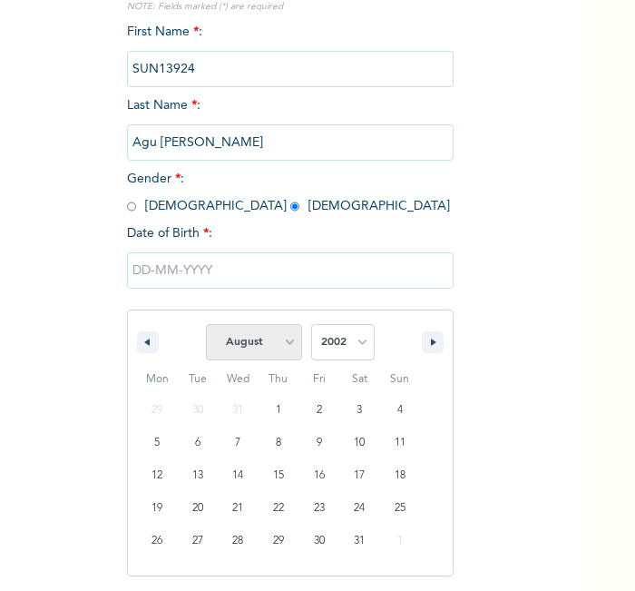
click at [269, 343] on select "January February March April May June July August September October November De…" at bounding box center [254, 342] width 96 height 36
select select "6"
click at [206, 324] on select "January February March April May June July August September October November De…" at bounding box center [254, 342] width 96 height 36
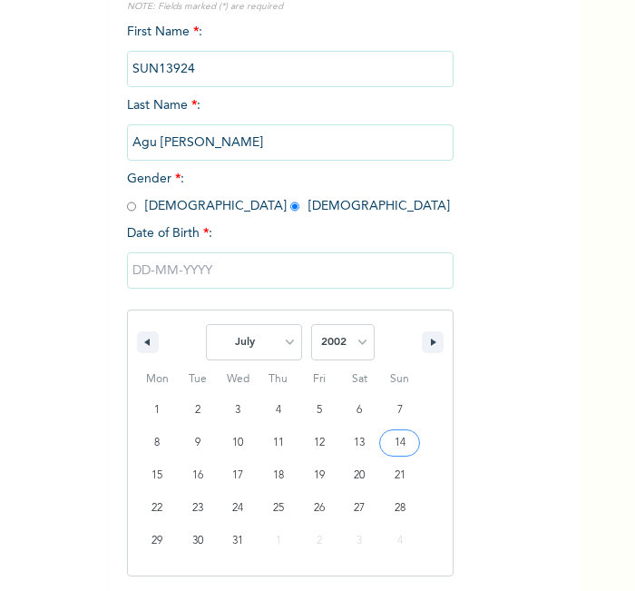
type input "07/14/2002"
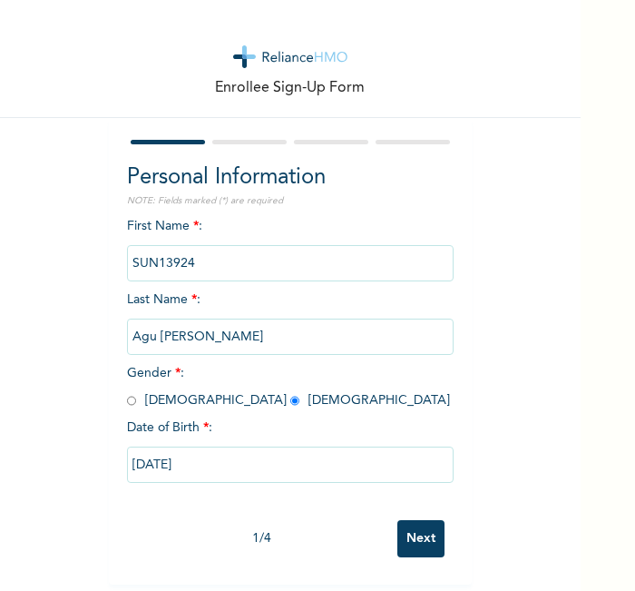
scroll to position [8, 0]
click at [422, 528] on input "Next" at bounding box center [420, 538] width 47 height 37
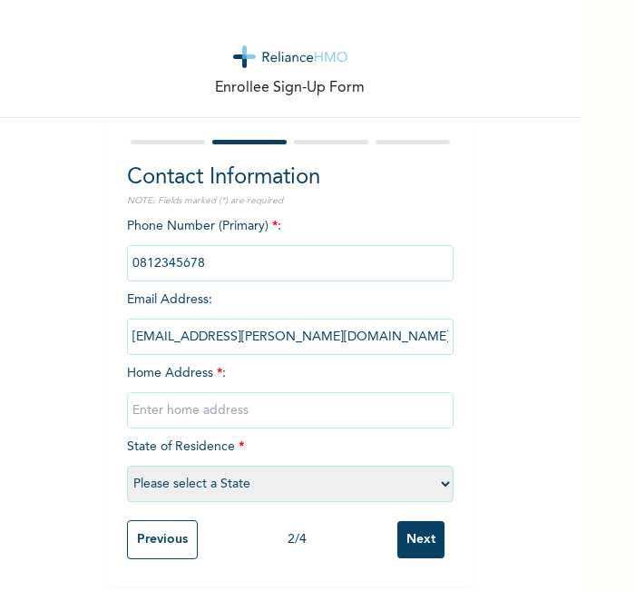
click at [316, 408] on input "text" at bounding box center [290, 410] width 327 height 36
type input "L"
select select "21"
click at [408, 537] on input "Next" at bounding box center [420, 539] width 47 height 37
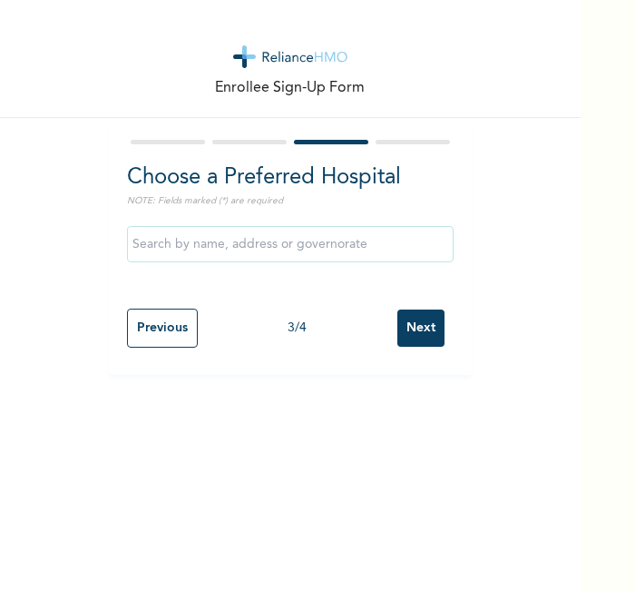
click at [414, 320] on input "Next" at bounding box center [420, 327] width 47 height 37
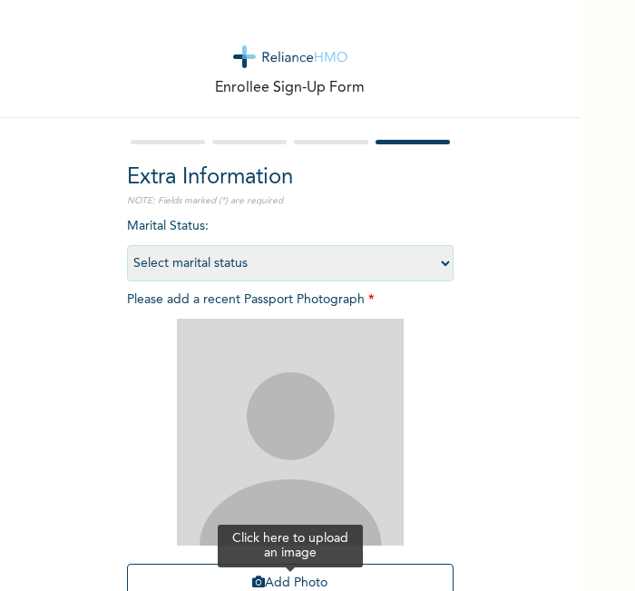
click at [317, 567] on button "Add Photo" at bounding box center [290, 583] width 327 height 39
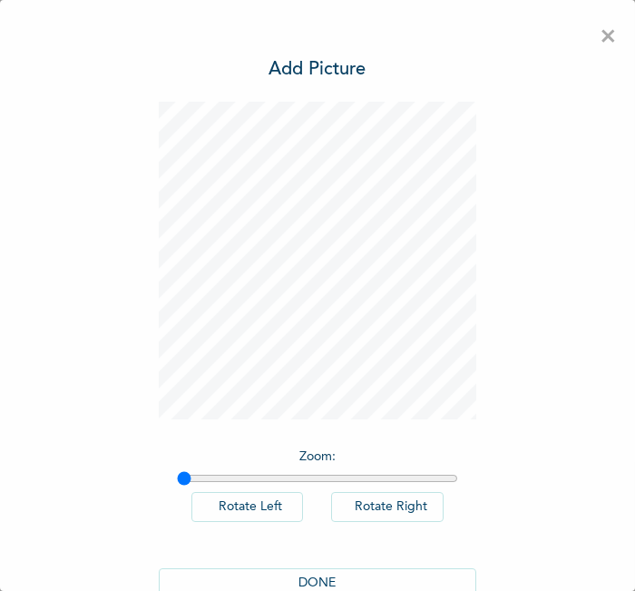
click at [300, 583] on button "DONE" at bounding box center [318, 583] width 318 height 30
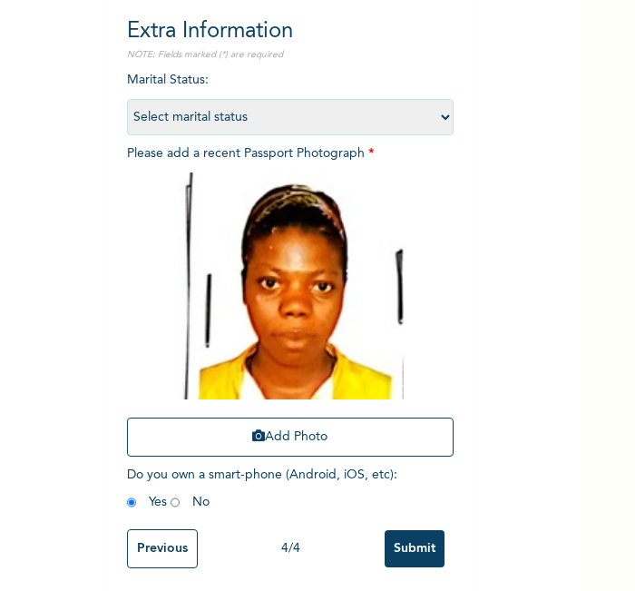
scroll to position [167, 0]
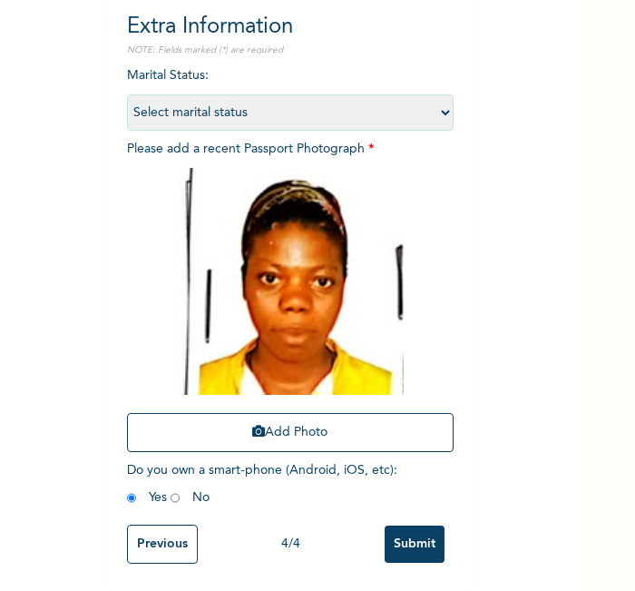
click at [402, 525] on input "Submit" at bounding box center [415, 543] width 60 height 37
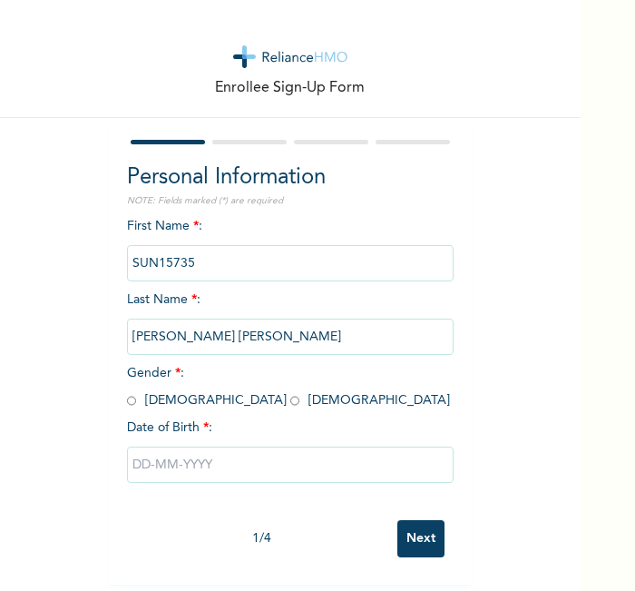
click at [127, 406] on input "radio" at bounding box center [131, 400] width 9 height 17
radio input "true"
click at [152, 471] on input "text" at bounding box center [290, 464] width 327 height 36
select select "7"
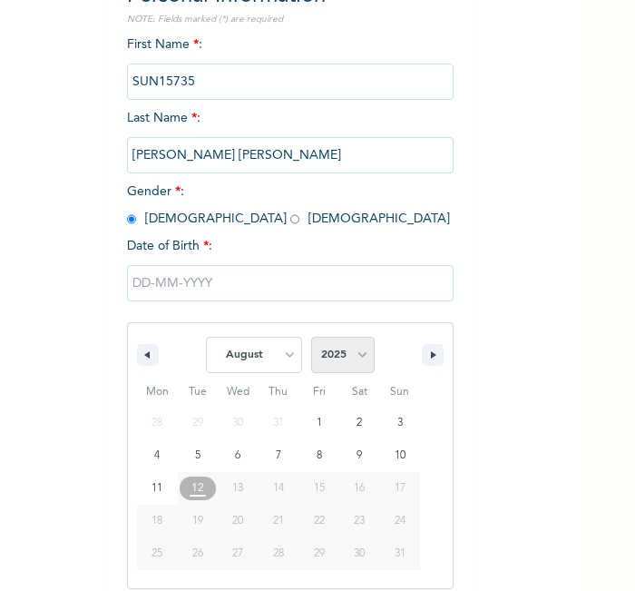
scroll to position [194, 0]
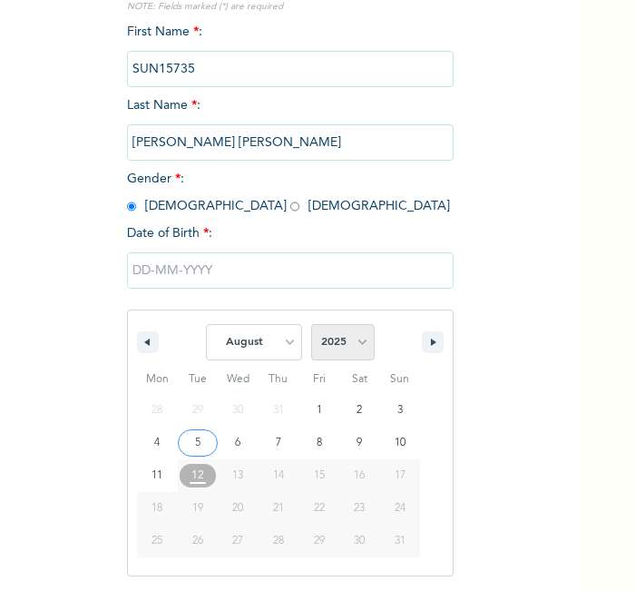
click at [332, 336] on select "2025 2024 2023 2022 2021 2020 2019 2018 2017 2016 2015 2014 2013 2012 2011 2010…" at bounding box center [343, 342] width 64 height 36
select select "2002"
click at [311, 324] on select "2025 2024 2023 2022 2021 2020 2019 2018 2017 2016 2015 2014 2013 2012 2011 2010…" at bounding box center [343, 342] width 64 height 36
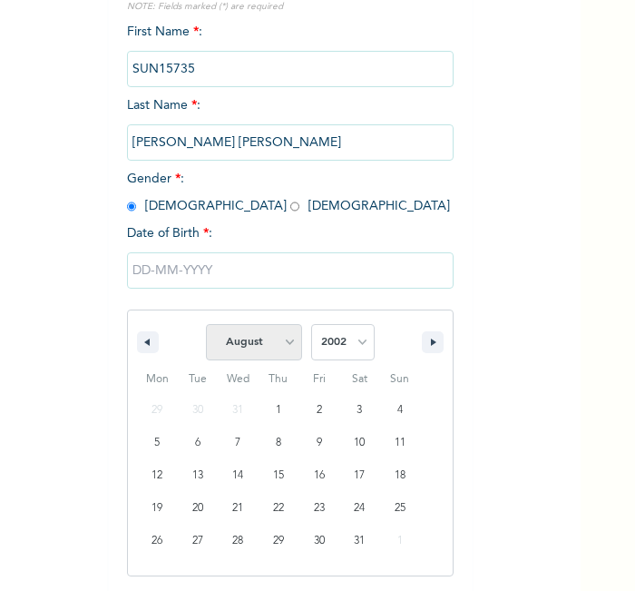
click at [251, 331] on select "January February March April May June July August September October November De…" at bounding box center [254, 342] width 96 height 36
select select "4"
click at [206, 324] on select "January February March April May June July August September October November De…" at bounding box center [254, 342] width 96 height 36
type input "[DATE]"
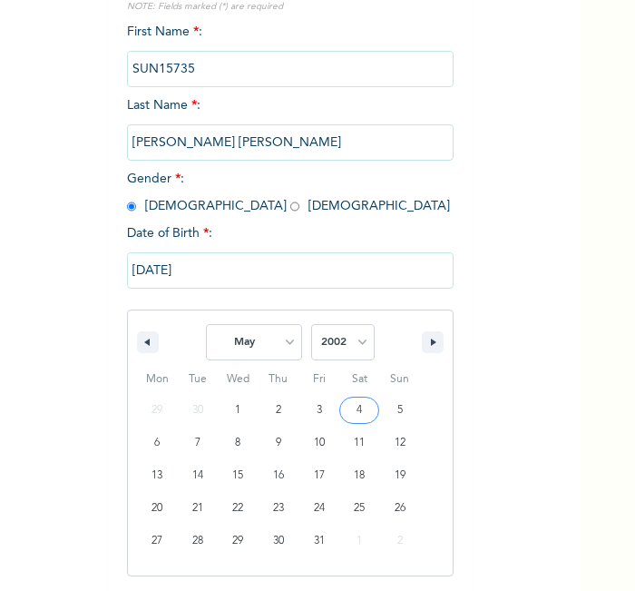
scroll to position [8, 0]
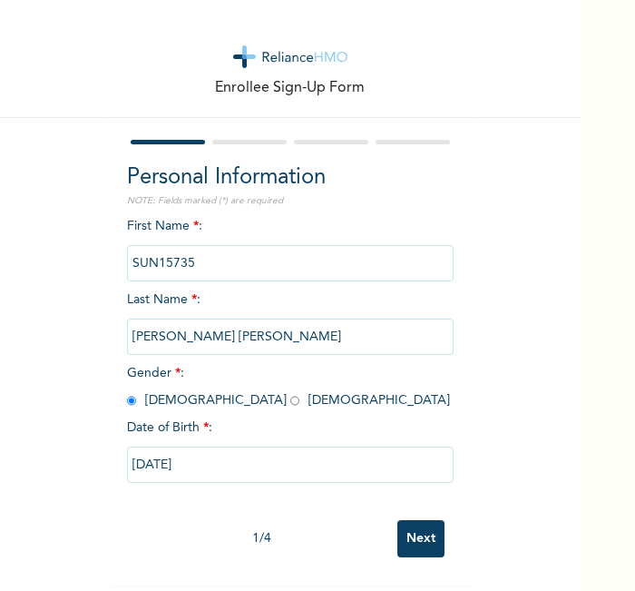
click at [407, 526] on input "Next" at bounding box center [420, 538] width 47 height 37
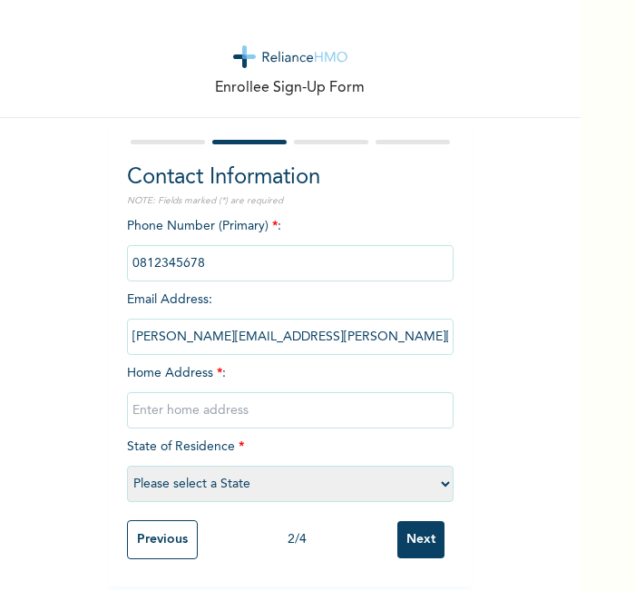
click at [247, 405] on input "text" at bounding box center [290, 410] width 327 height 36
type input "l"
select select "21"
click at [419, 531] on input "Next" at bounding box center [420, 539] width 47 height 37
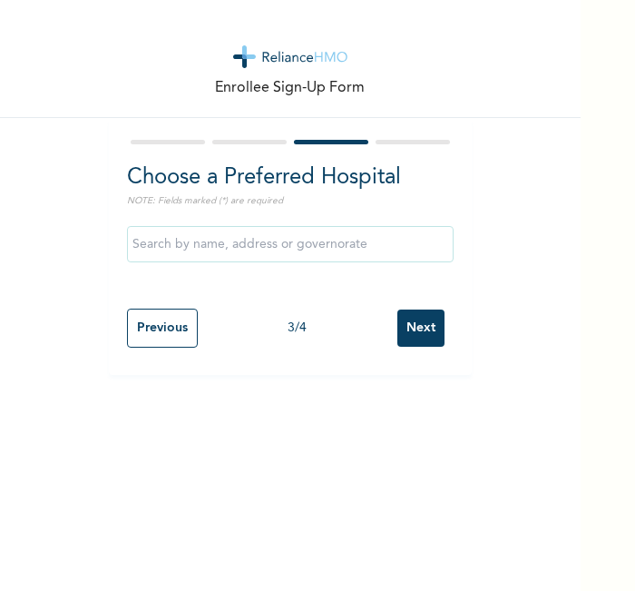
click at [410, 319] on input "Next" at bounding box center [420, 327] width 47 height 37
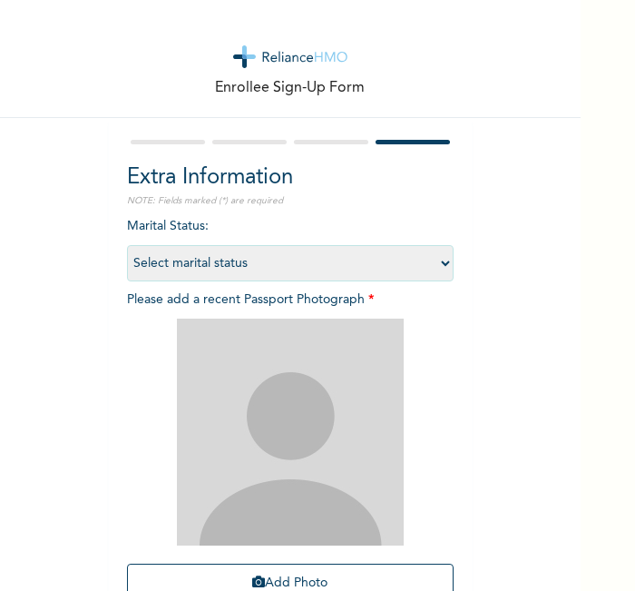
scroll to position [167, 0]
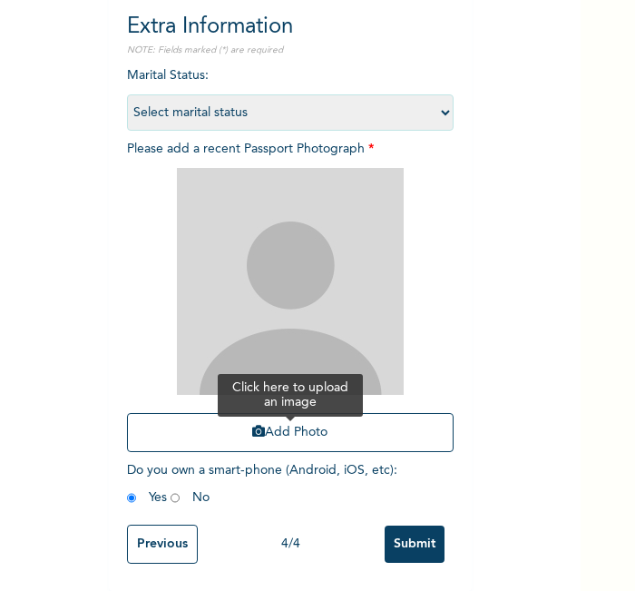
click at [292, 413] on button "Add Photo" at bounding box center [290, 432] width 327 height 39
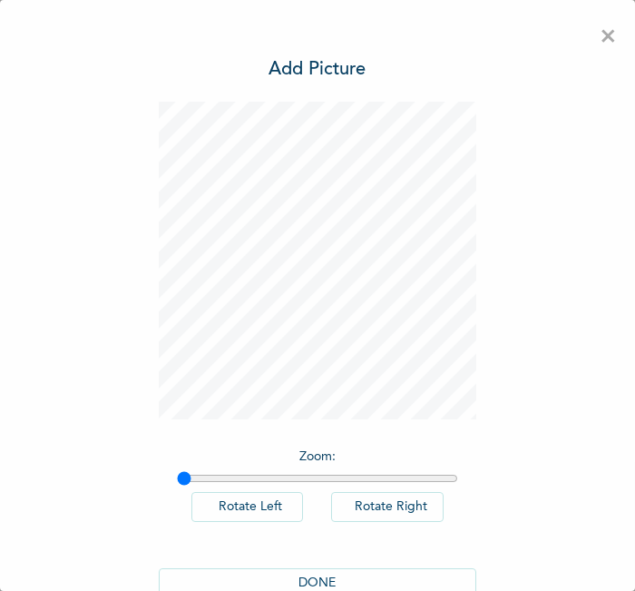
click at [316, 574] on button "DONE" at bounding box center [318, 583] width 318 height 30
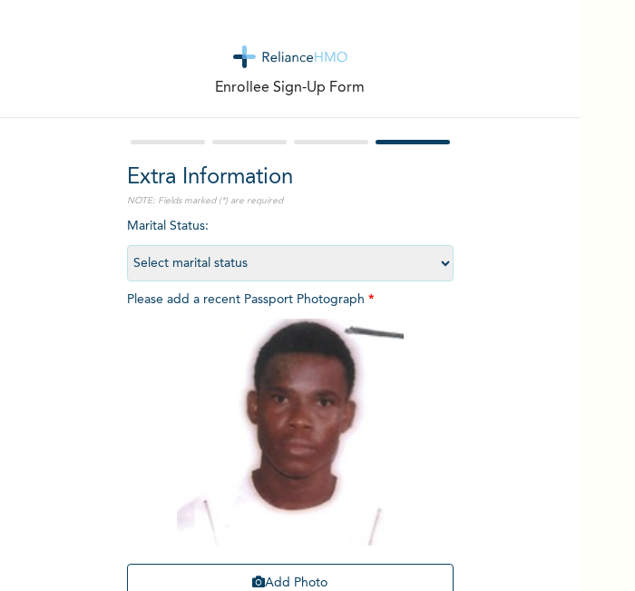
scroll to position [167, 0]
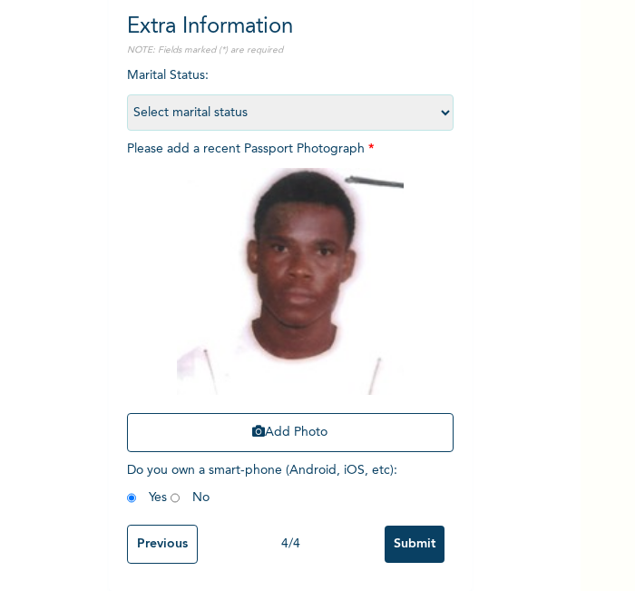
click at [386, 531] on input "Submit" at bounding box center [415, 543] width 60 height 37
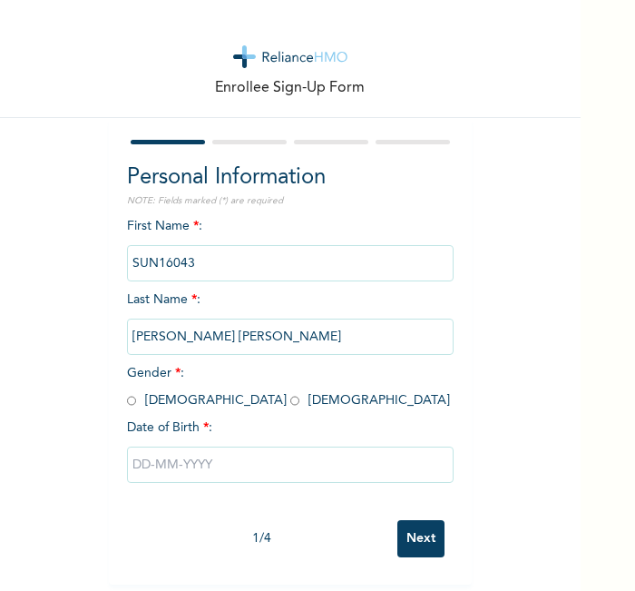
click at [290, 402] on input "radio" at bounding box center [294, 400] width 9 height 17
radio input "true"
click at [199, 456] on input "text" at bounding box center [290, 464] width 327 height 36
select select "7"
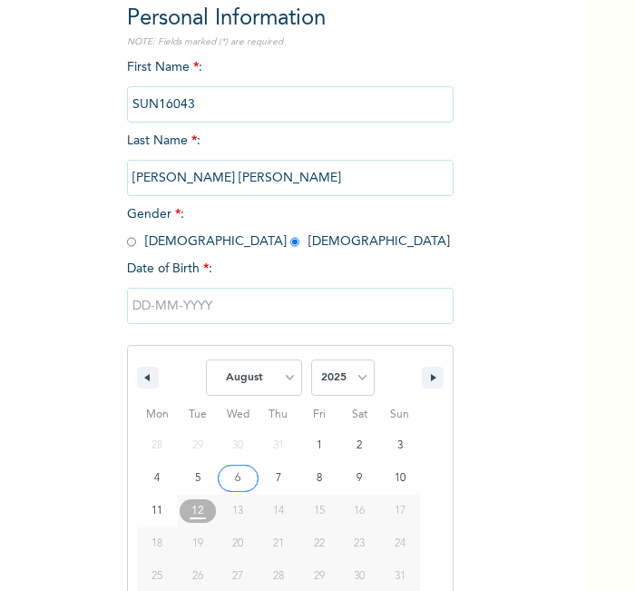
scroll to position [194, 0]
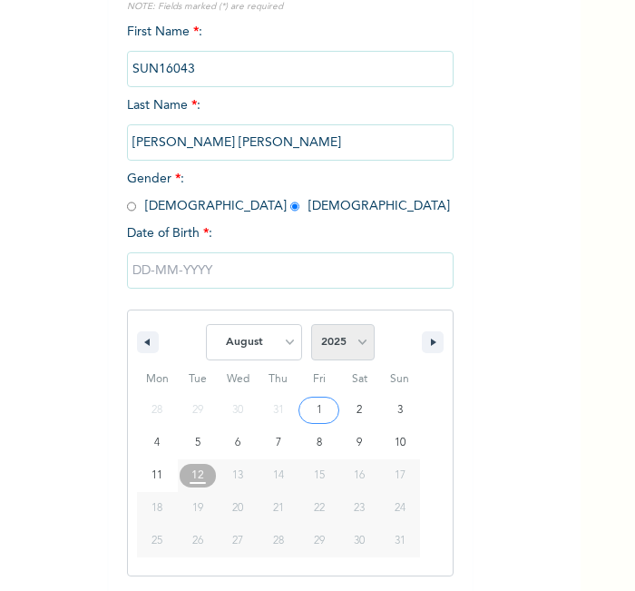
click at [329, 358] on select "2025 2024 2023 2022 2021 2020 2019 2018 2017 2016 2015 2014 2013 2012 2011 2010…" at bounding box center [343, 342] width 64 height 36
select select "1998"
click at [311, 324] on select "2025 2024 2023 2022 2021 2020 2019 2018 2017 2016 2015 2014 2013 2012 2011 2010…" at bounding box center [343, 342] width 64 height 36
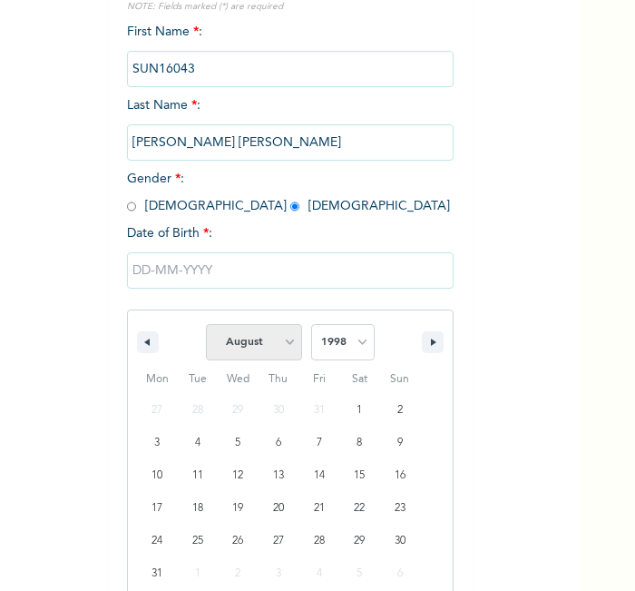
click at [252, 337] on select "January February March April May June July August September October November De…" at bounding box center [254, 342] width 96 height 36
select select "3"
click at [206, 324] on select "January February March April May June July August September October November De…" at bounding box center [254, 342] width 96 height 36
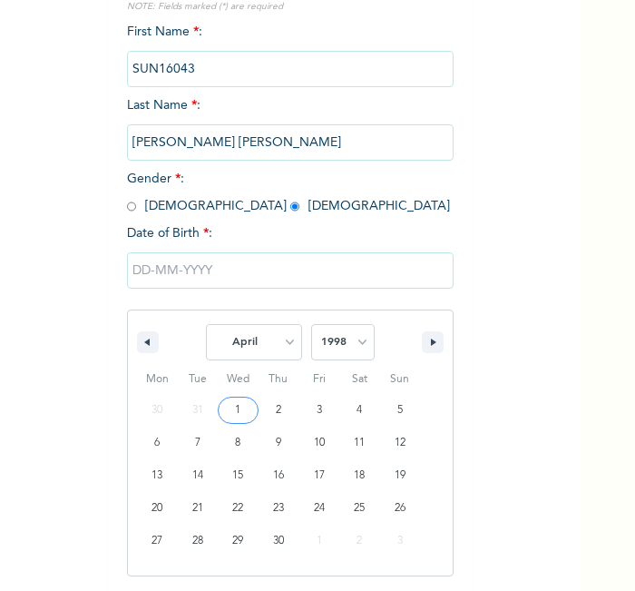
type input "04/01/1998"
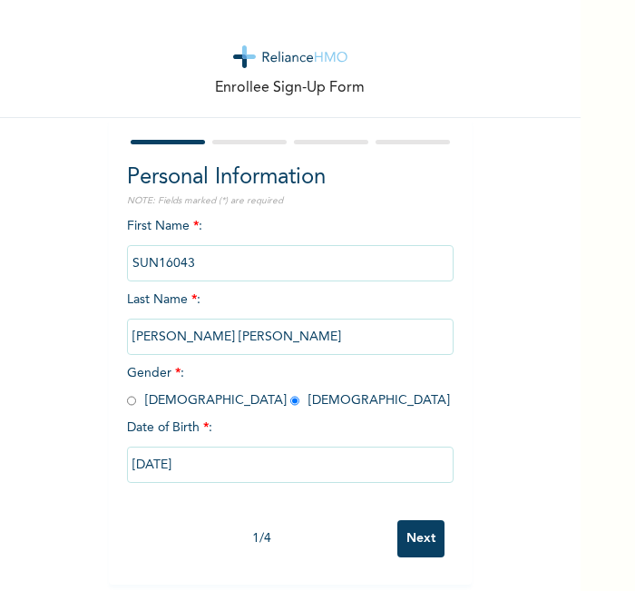
click at [404, 520] on input "Next" at bounding box center [420, 538] width 47 height 37
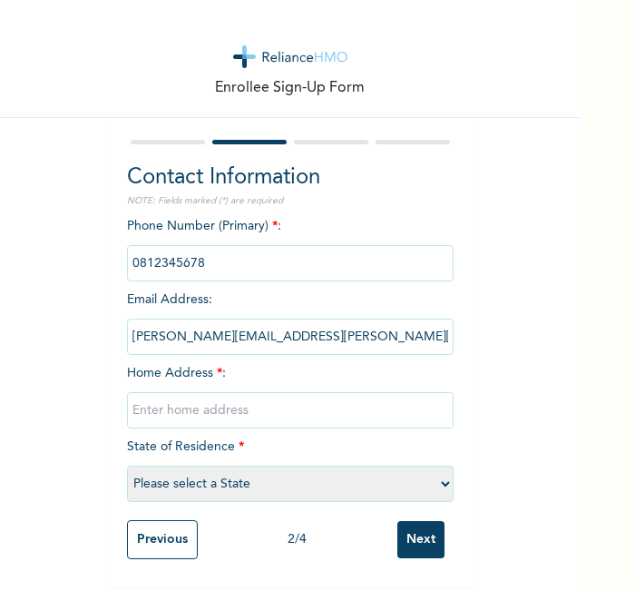
click at [325, 410] on input "text" at bounding box center [290, 410] width 327 height 36
type input "l"
select select "21"
click at [429, 527] on input "Next" at bounding box center [420, 539] width 47 height 37
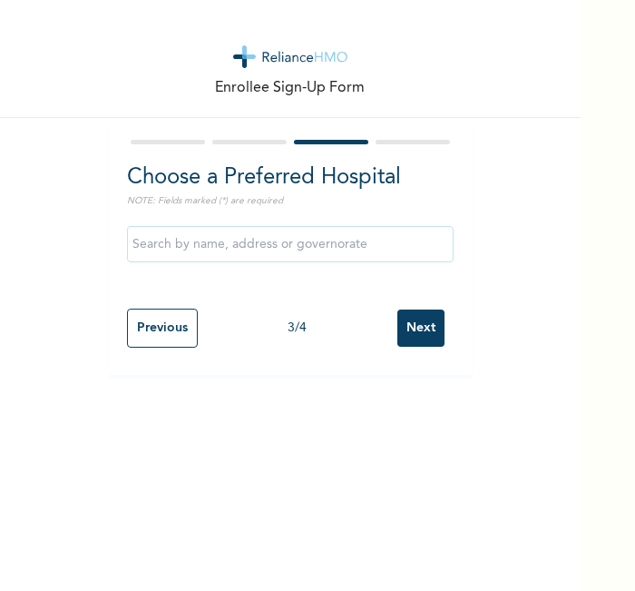
click at [415, 325] on input "Next" at bounding box center [420, 327] width 47 height 37
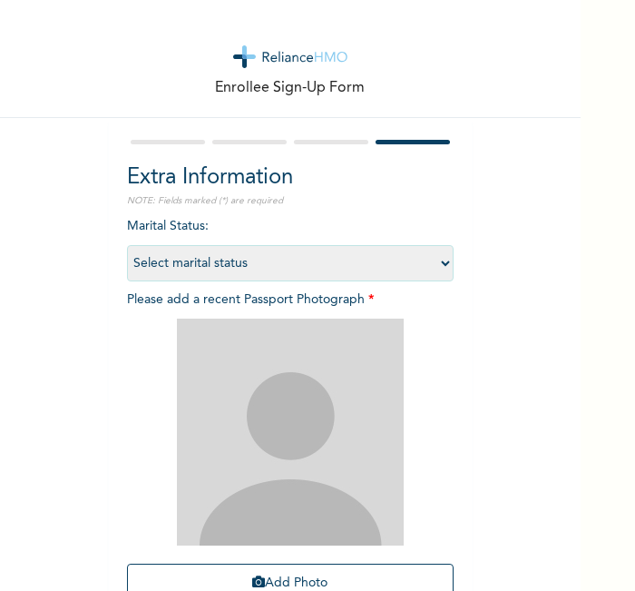
scroll to position [167, 0]
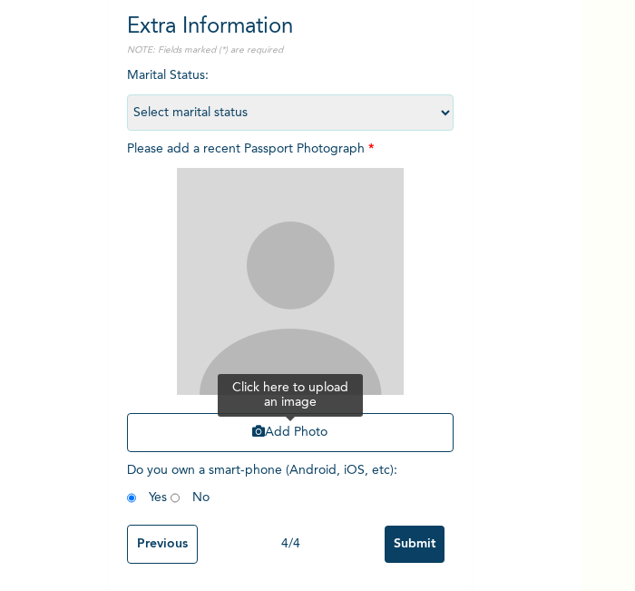
click at [358, 413] on button "Add Photo" at bounding box center [290, 432] width 327 height 39
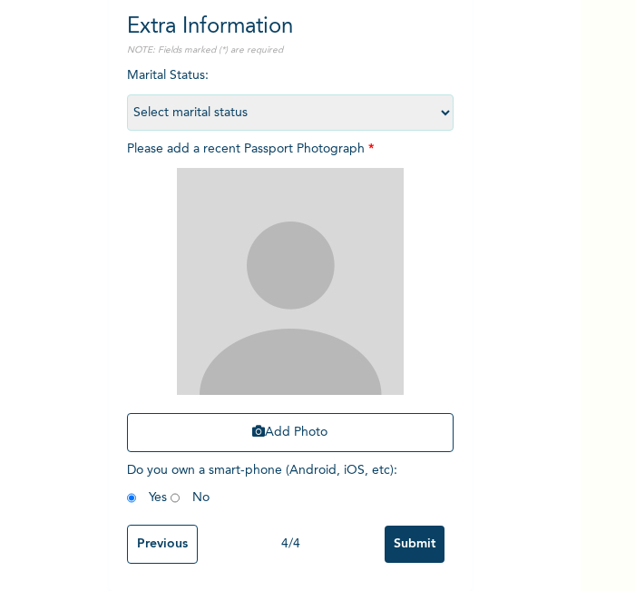
click at [502, 514] on div "Enrollee Sign-Up Form Extra Information NOTE: Fields marked (*) are required Ma…" at bounding box center [290, 219] width 581 height 741
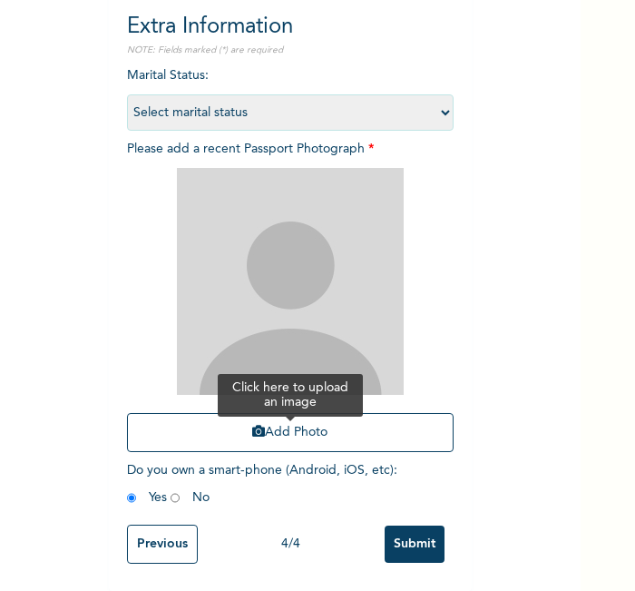
click at [417, 413] on button "Add Photo" at bounding box center [290, 432] width 327 height 39
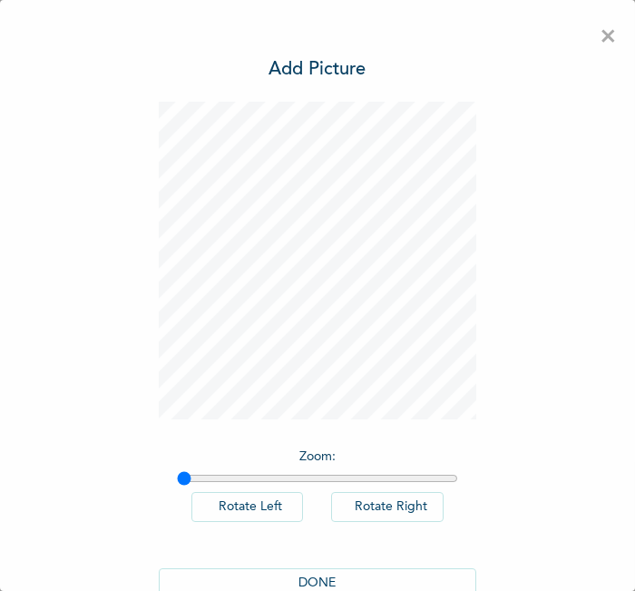
scroll to position [0, 0]
click at [316, 590] on button "DONE" at bounding box center [318, 583] width 318 height 30
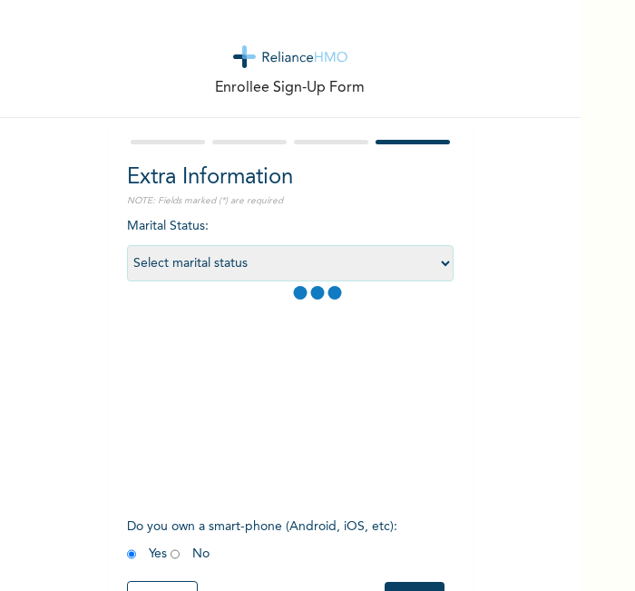
scroll to position [167, 0]
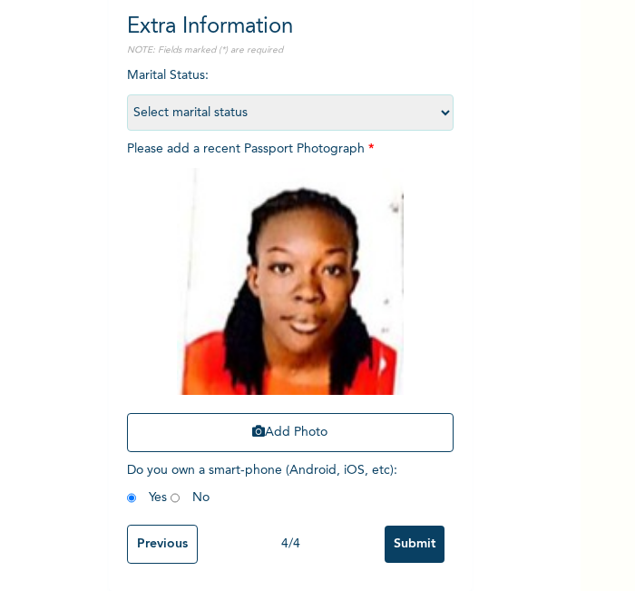
click at [399, 515] on div "Previous 4 / 4 Submit" at bounding box center [290, 543] width 327 height 57
click at [409, 526] on input "Submit" at bounding box center [415, 543] width 60 height 37
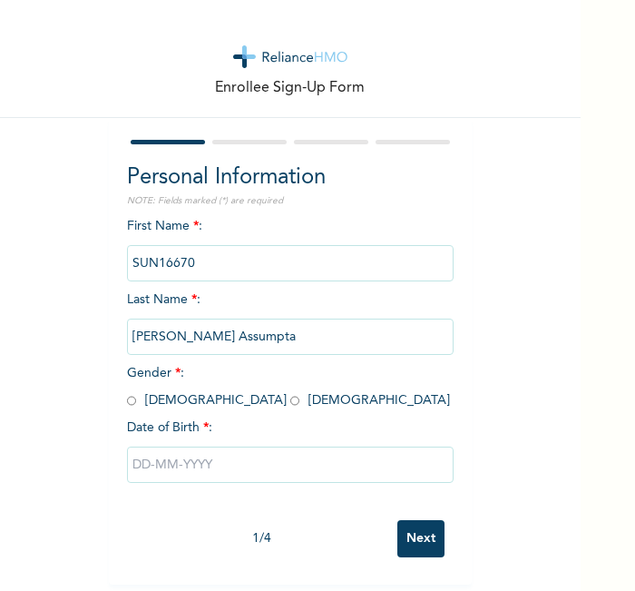
click at [465, 498] on div "Enrollee Sign-Up Form Personal Information NOTE: Fields marked (*) are required…" at bounding box center [290, 292] width 581 height 584
click at [290, 402] on input "radio" at bounding box center [294, 400] width 9 height 17
radio input "true"
click at [197, 460] on input "text" at bounding box center [290, 464] width 327 height 36
select select "7"
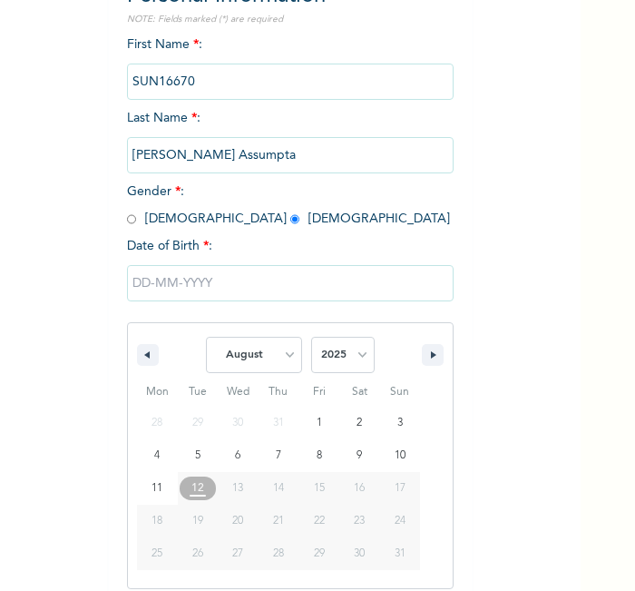
scroll to position [194, 0]
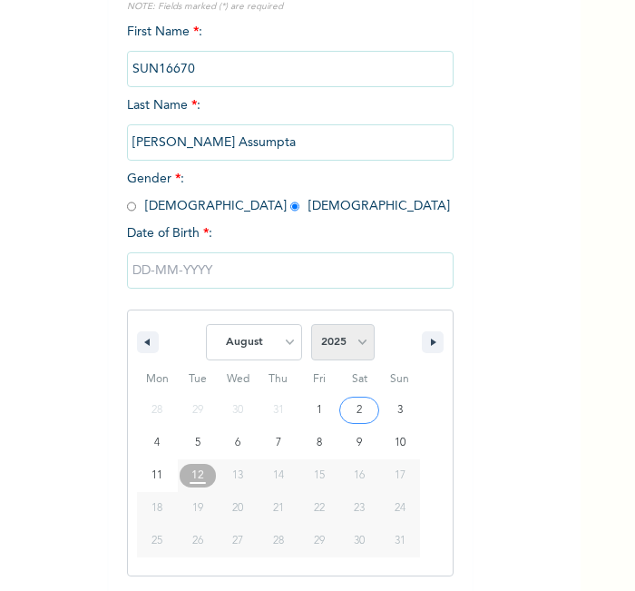
click at [335, 346] on select "2025 2024 2023 2022 2021 2020 2019 2018 2017 2016 2015 2014 2013 2012 2011 2010…" at bounding box center [343, 342] width 64 height 36
select select "2001"
click at [311, 324] on select "2025 2024 2023 2022 2021 2020 2019 2018 2017 2016 2015 2014 2013 2012 2011 2010…" at bounding box center [343, 342] width 64 height 36
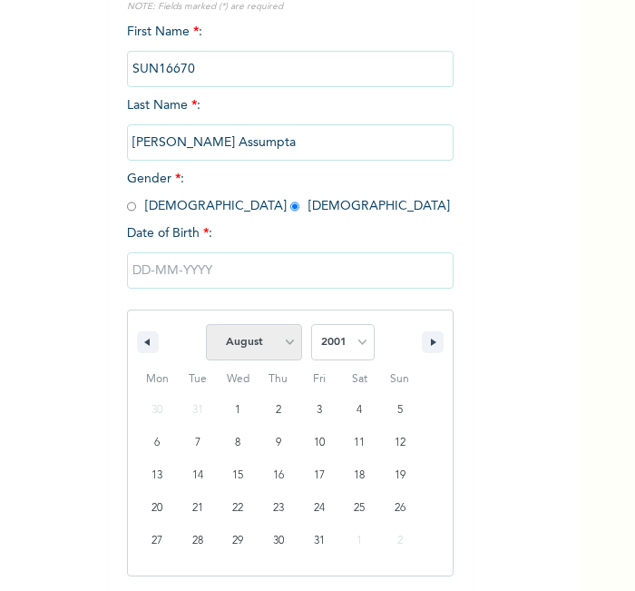
click at [261, 356] on select "January February March April May June July August September October November De…" at bounding box center [254, 342] width 96 height 36
click at [206, 324] on select "January February March April May June July August September October November De…" at bounding box center [254, 342] width 96 height 36
type input "[DATE]"
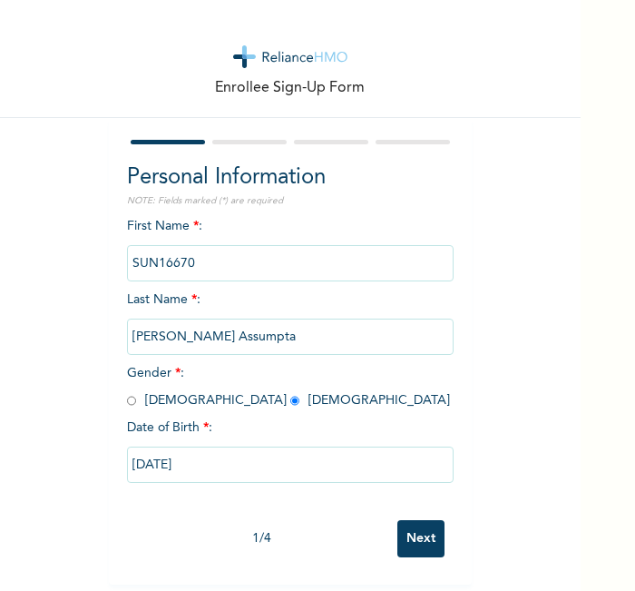
scroll to position [8, 0]
click at [427, 520] on input "Next" at bounding box center [420, 538] width 47 height 37
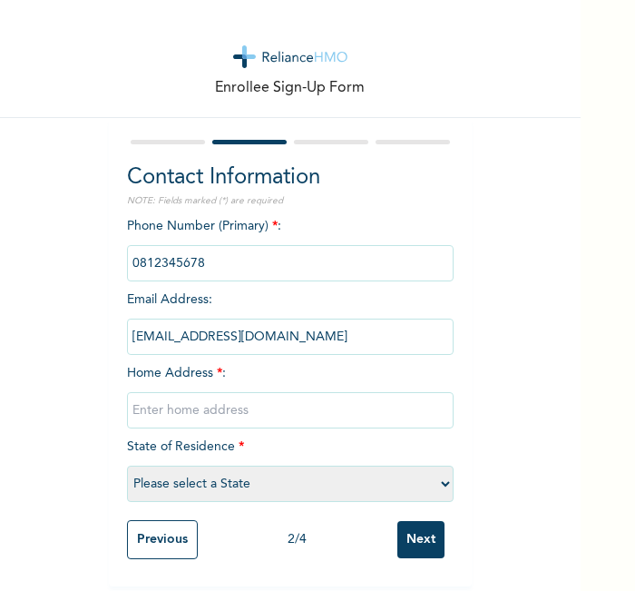
click at [259, 405] on input "text" at bounding box center [290, 410] width 327 height 36
type input "l"
select select "21"
click at [421, 530] on input "Next" at bounding box center [420, 539] width 47 height 37
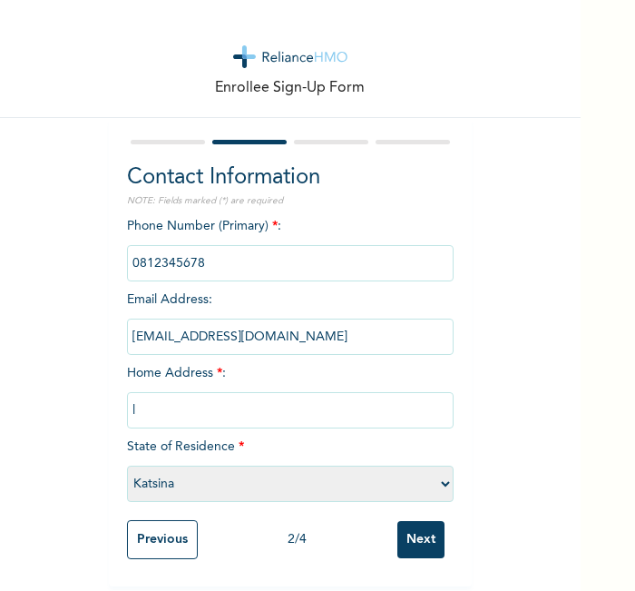
scroll to position [0, 0]
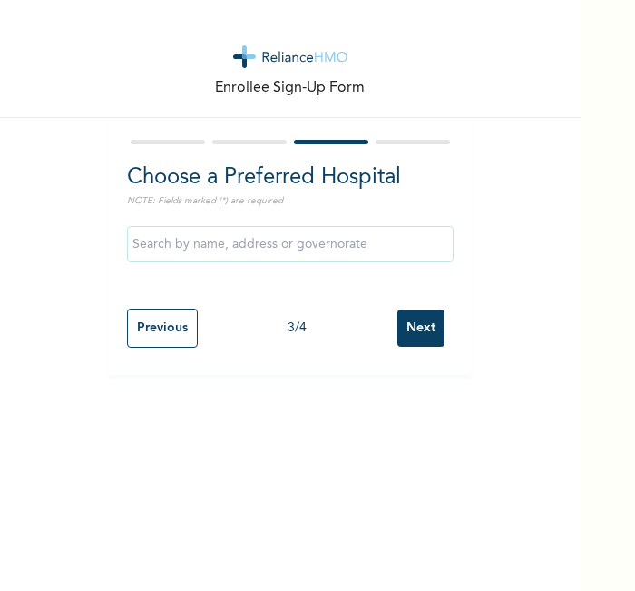
click at [412, 320] on input "Next" at bounding box center [420, 327] width 47 height 37
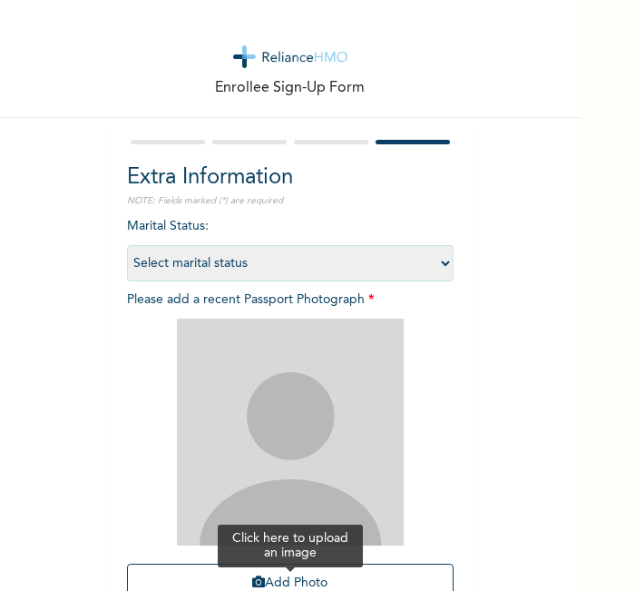
click at [345, 568] on button "Add Photo" at bounding box center [290, 583] width 327 height 39
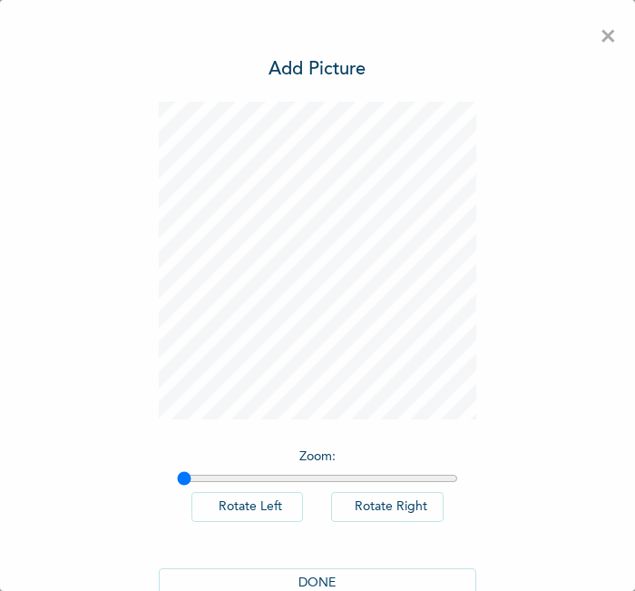
scroll to position [41, 0]
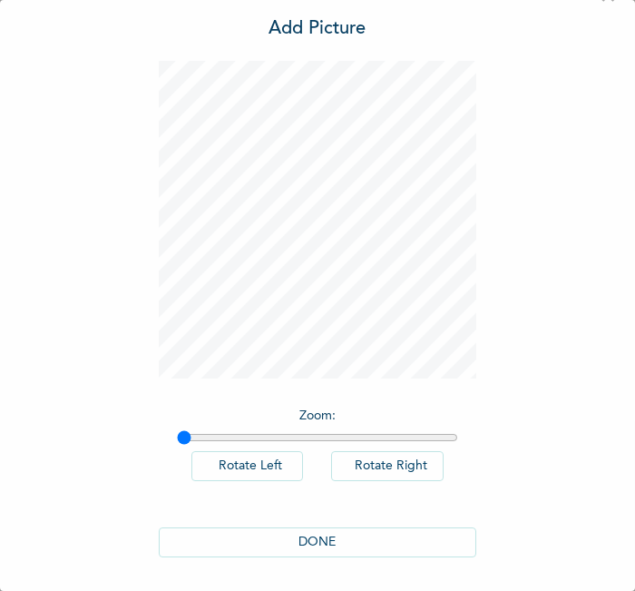
click at [363, 519] on div "DONE" at bounding box center [318, 542] width 318 height 66
click at [321, 545] on button "DONE" at bounding box center [318, 542] width 318 height 30
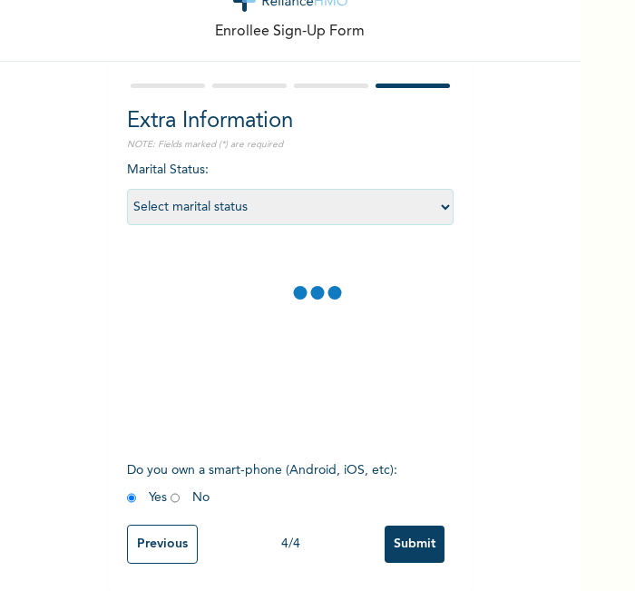
scroll to position [74, 0]
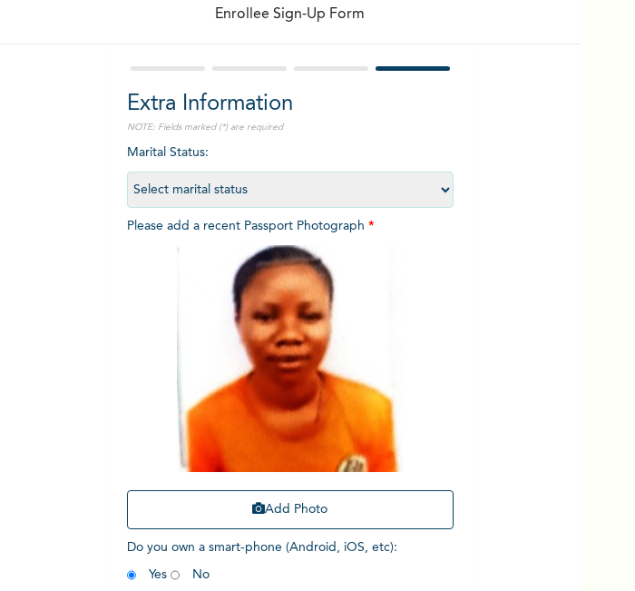
click at [321, 545] on span "Do you own a smart-phone (Android, iOS, etc) : Yes No" at bounding box center [262, 561] width 270 height 40
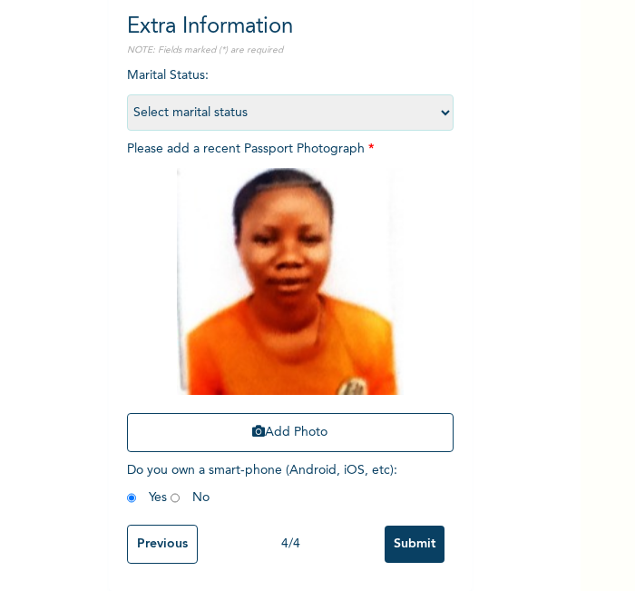
click at [411, 525] on input "Submit" at bounding box center [415, 543] width 60 height 37
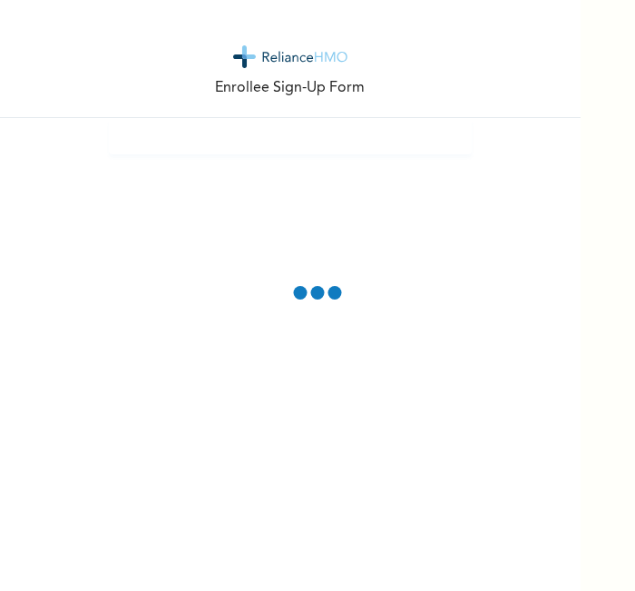
scroll to position [0, 0]
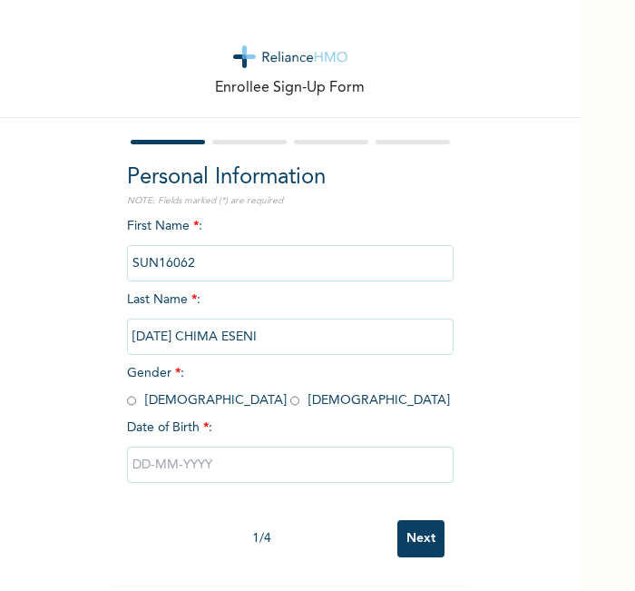
click at [127, 400] on input "radio" at bounding box center [131, 400] width 9 height 17
radio input "true"
click at [225, 471] on input "text" at bounding box center [290, 464] width 327 height 36
select select "7"
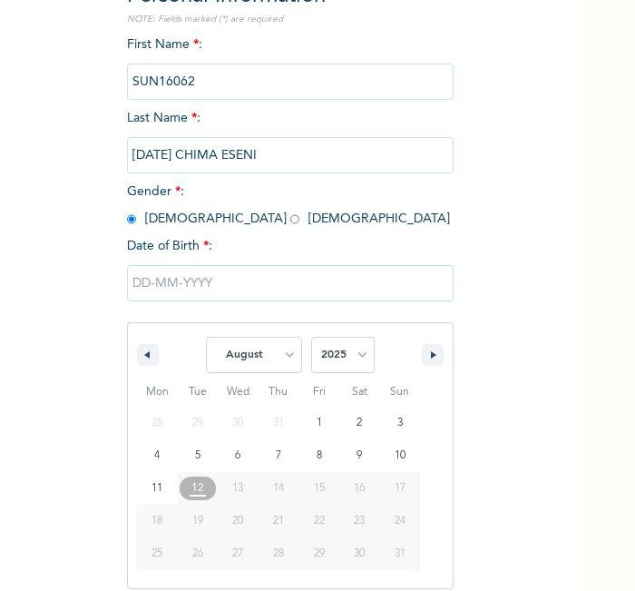
scroll to position [194, 0]
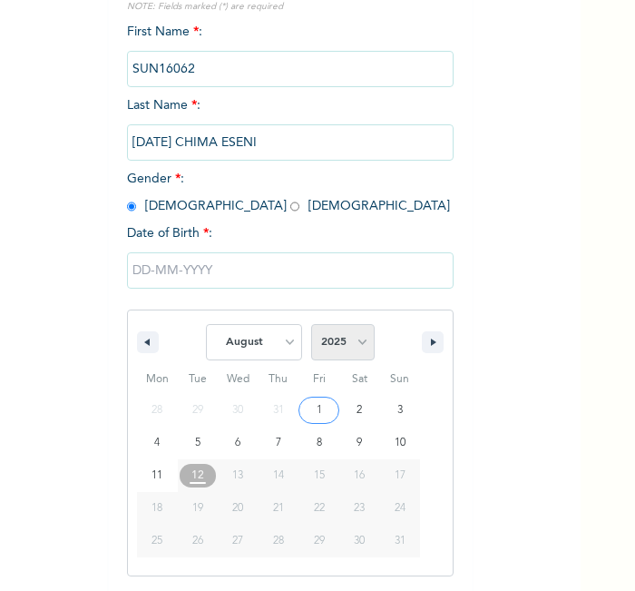
click at [332, 346] on select "2025 2024 2023 2022 2021 2020 2019 2018 2017 2016 2015 2014 2013 2012 2011 2010…" at bounding box center [343, 342] width 64 height 36
select select "1995"
click at [311, 324] on select "2025 2024 2023 2022 2021 2020 2019 2018 2017 2016 2015 2014 2013 2012 2011 2010…" at bounding box center [343, 342] width 64 height 36
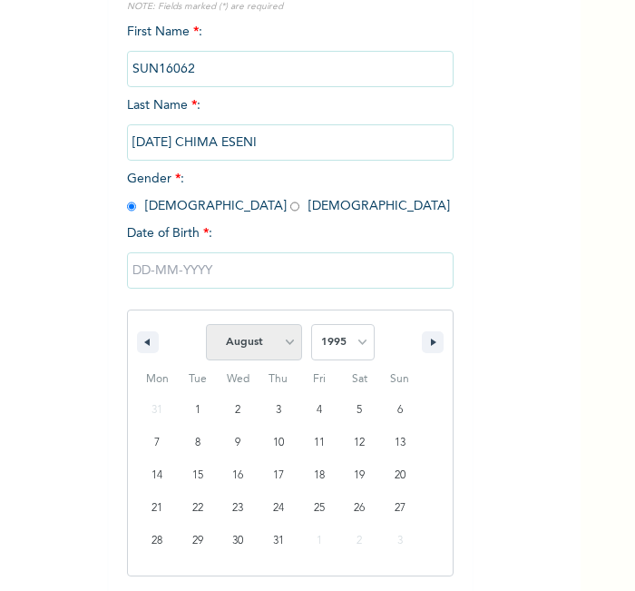
click at [267, 343] on select "January February March April May June July August September October November De…" at bounding box center [254, 342] width 96 height 36
select select "3"
click at [206, 324] on select "January February March April May June July August September October November De…" at bounding box center [254, 342] width 96 height 36
type input "[DATE]"
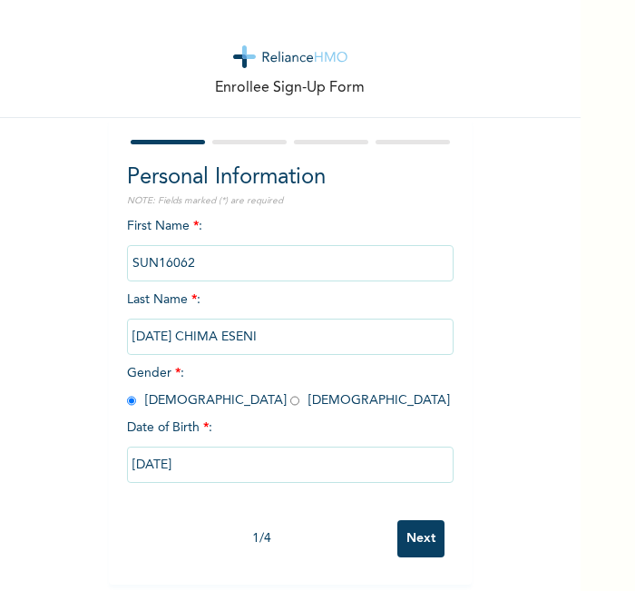
scroll to position [8, 0]
click at [401, 534] on input "Next" at bounding box center [420, 538] width 47 height 37
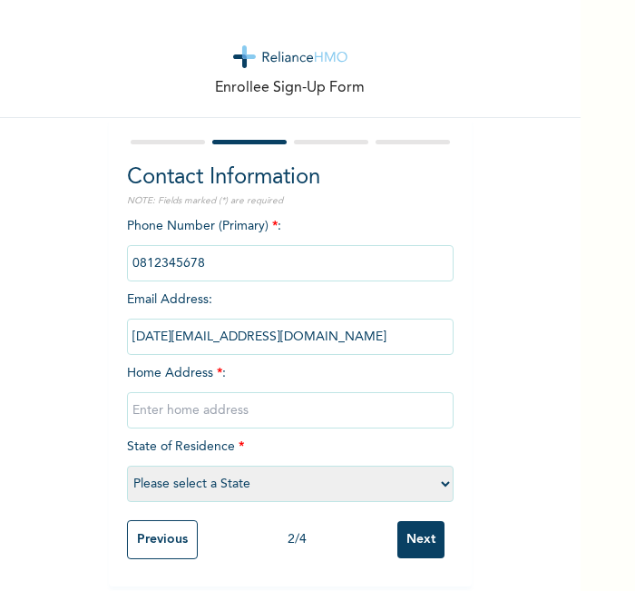
click at [283, 410] on input "text" at bounding box center [290, 410] width 327 height 36
type input "l"
select select "21"
click at [427, 531] on input "Next" at bounding box center [420, 539] width 47 height 37
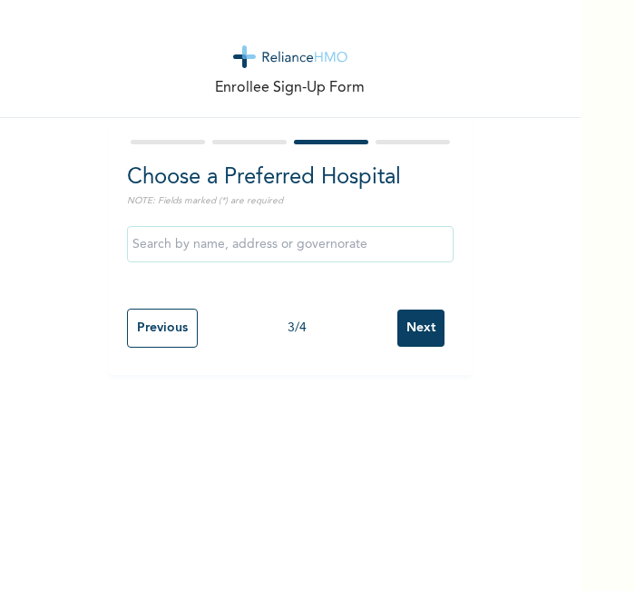
click at [417, 316] on input "Next" at bounding box center [420, 327] width 47 height 37
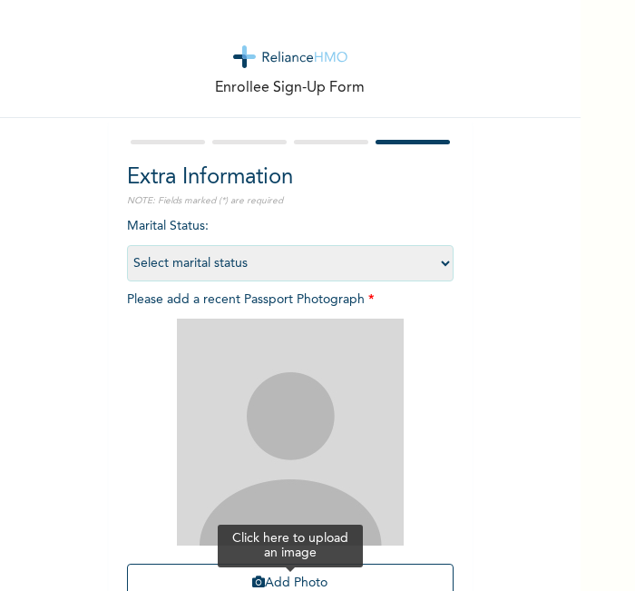
click at [279, 572] on button "Add Photo" at bounding box center [290, 583] width 327 height 39
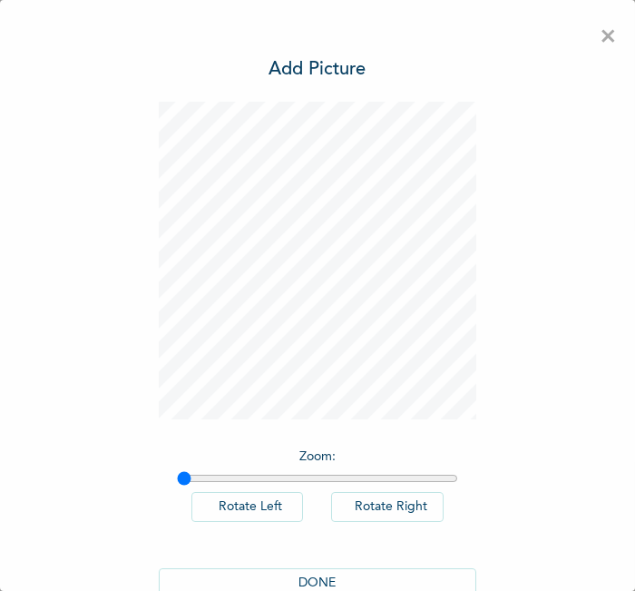
click at [306, 579] on button "DONE" at bounding box center [318, 583] width 318 height 30
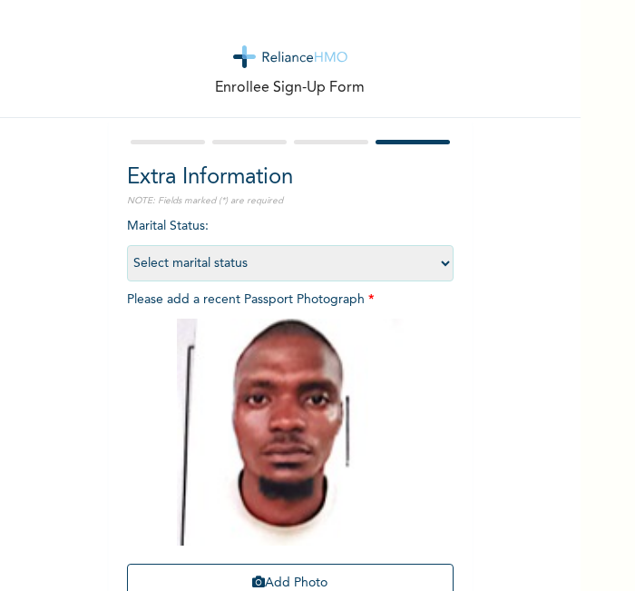
scroll to position [167, 0]
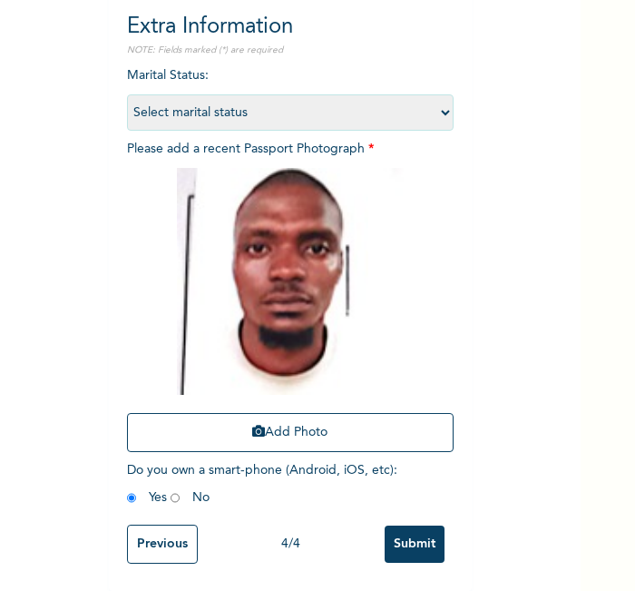
click at [397, 530] on input "Submit" at bounding box center [415, 543] width 60 height 37
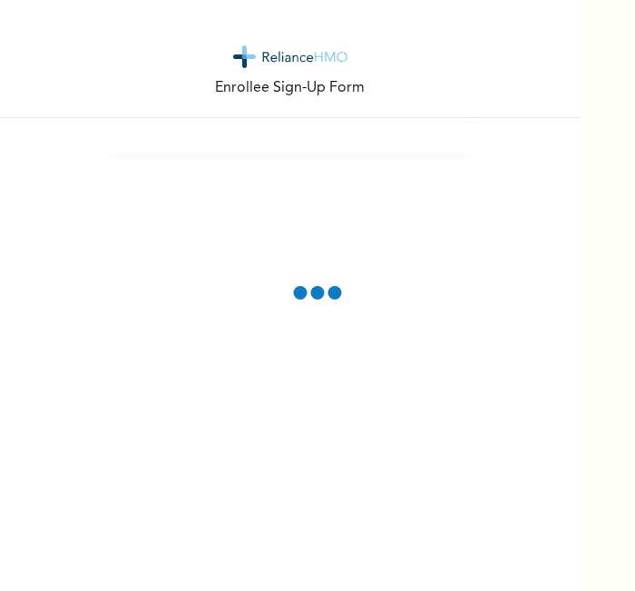
scroll to position [0, 0]
click at [558, 489] on div "Enrollee Sign-Up Form" at bounding box center [290, 295] width 581 height 591
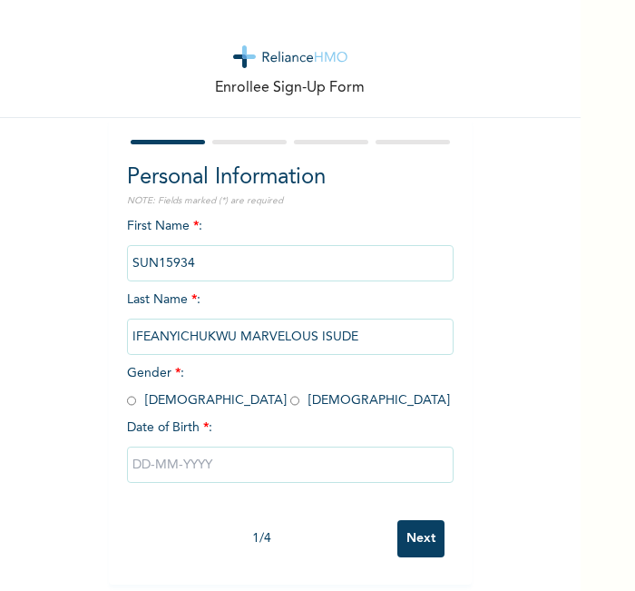
click at [127, 392] on input "radio" at bounding box center [131, 400] width 9 height 17
radio input "true"
click at [195, 478] on input "text" at bounding box center [290, 464] width 327 height 36
select select "7"
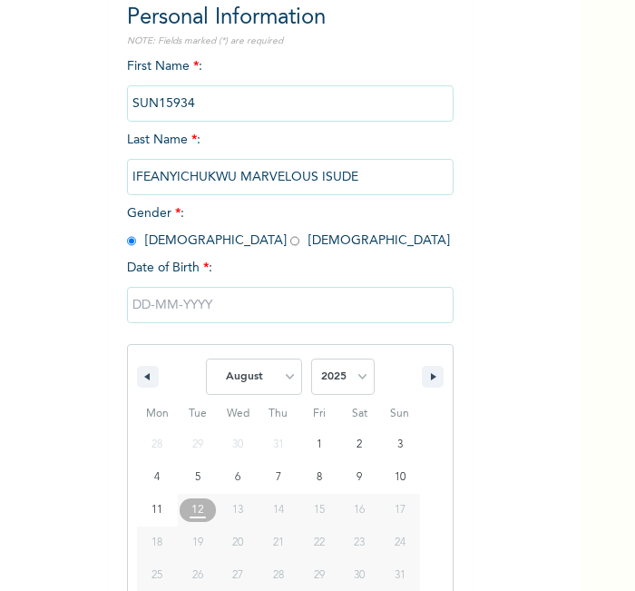
scroll to position [194, 0]
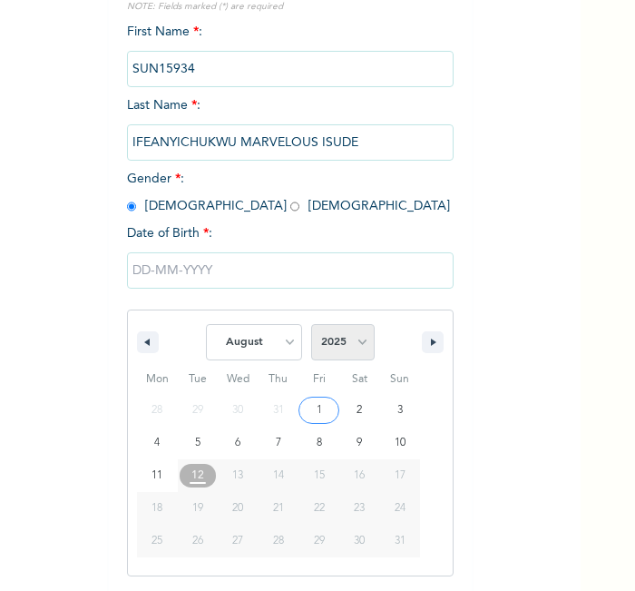
click at [311, 338] on select "2025 2024 2023 2022 2021 2020 2019 2018 2017 2016 2015 2014 2013 2012 2011 2010…" at bounding box center [343, 342] width 64 height 36
click at [316, 343] on select "2025 2024 2023 2022 2021 2020 2019 2018 2017 2016 2015 2014 2013 2012 2011 2010…" at bounding box center [343, 342] width 64 height 36
select select "1996"
click at [311, 324] on select "2025 2024 2023 2022 2021 2020 2019 2018 2017 2016 2015 2014 2013 2012 2011 2010…" at bounding box center [343, 342] width 64 height 36
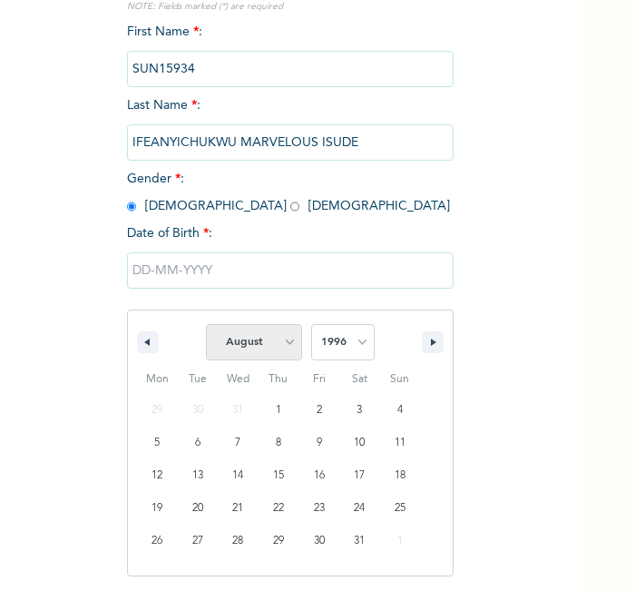
click at [262, 338] on select "January February March April May June July August September October November De…" at bounding box center [254, 342] width 96 height 36
select select "5"
click at [206, 324] on select "January February March April May June July August September October November De…" at bounding box center [254, 342] width 96 height 36
type input "06/21/1996"
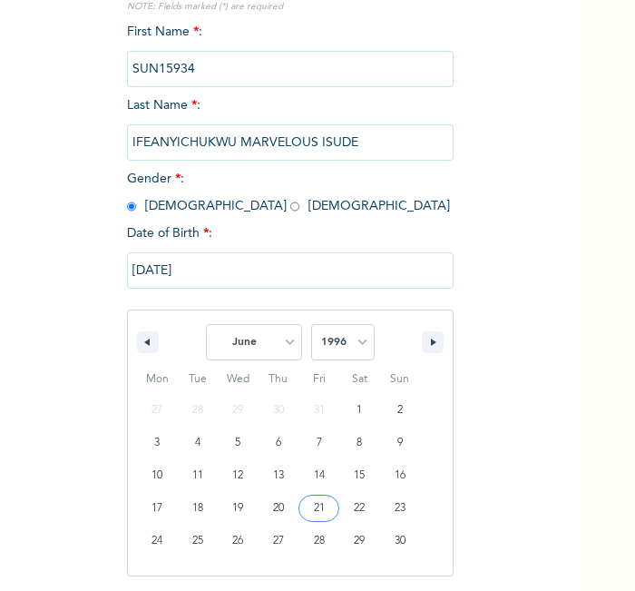
scroll to position [8, 0]
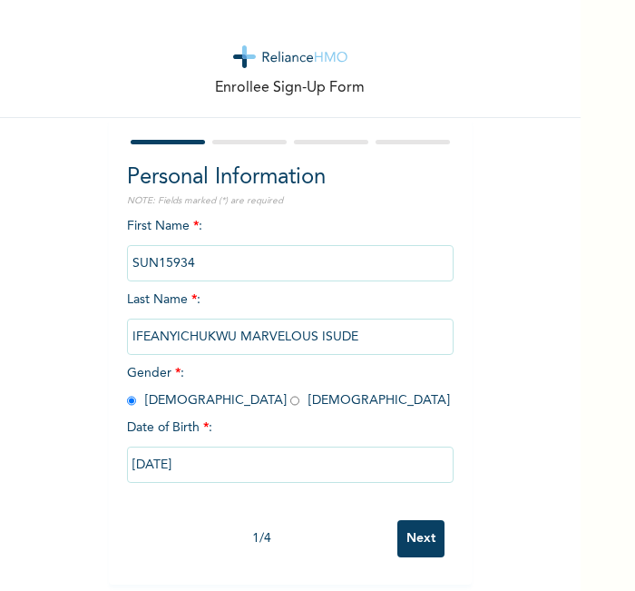
click at [404, 530] on input "Next" at bounding box center [420, 538] width 47 height 37
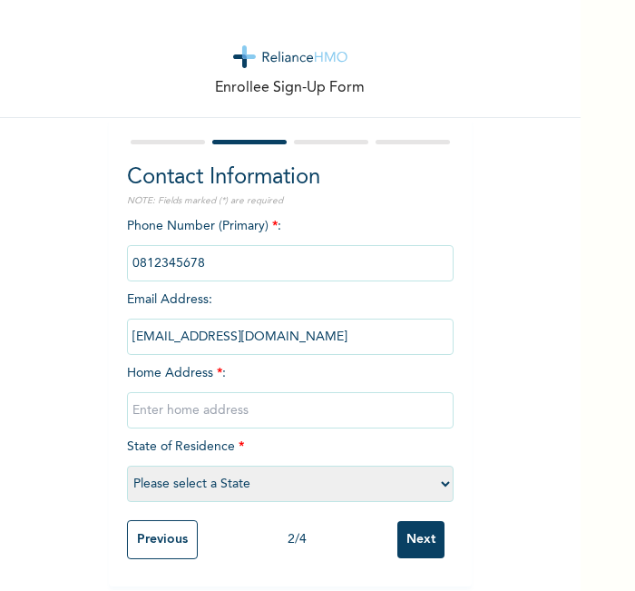
click at [321, 397] on input "text" at bounding box center [290, 410] width 327 height 36
type input "l"
select select "21"
click at [433, 529] on input "Next" at bounding box center [420, 539] width 47 height 37
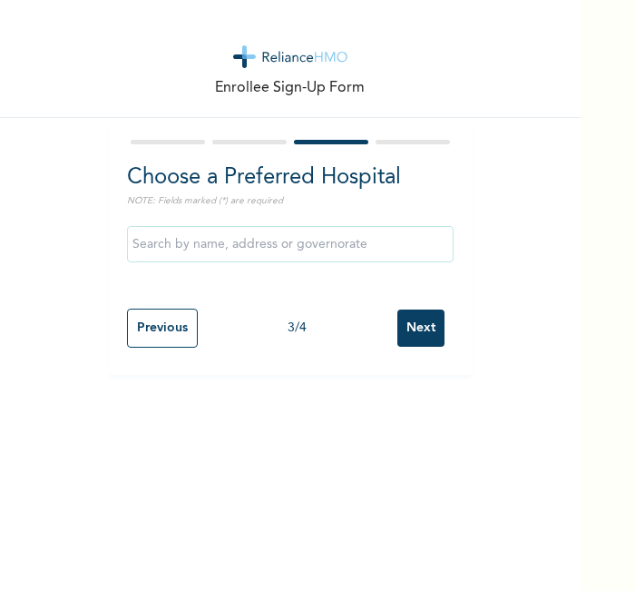
scroll to position [0, 0]
click at [415, 334] on input "Next" at bounding box center [420, 327] width 47 height 37
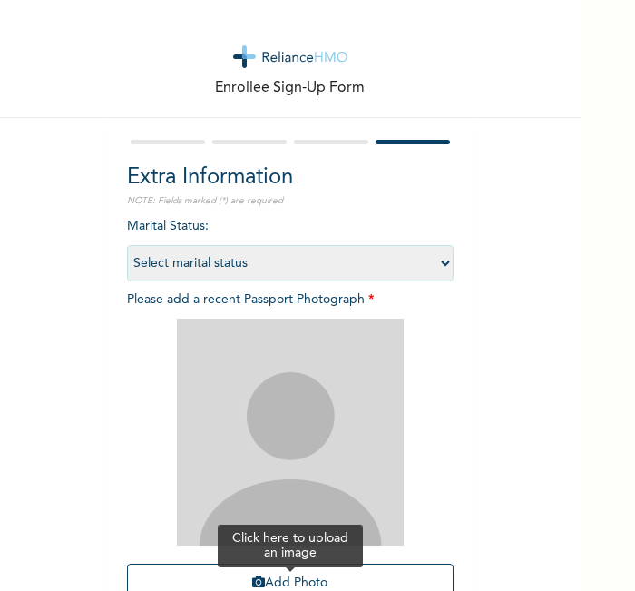
click at [299, 569] on button "Add Photo" at bounding box center [290, 583] width 327 height 39
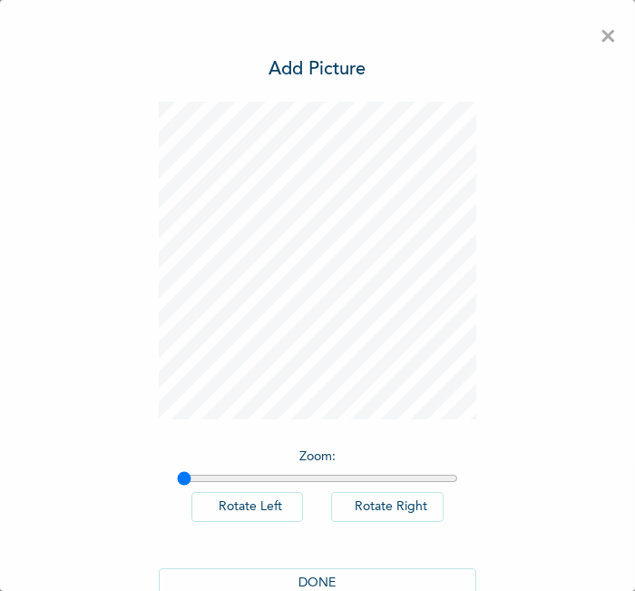
click at [266, 572] on button "DONE" at bounding box center [318, 583] width 318 height 30
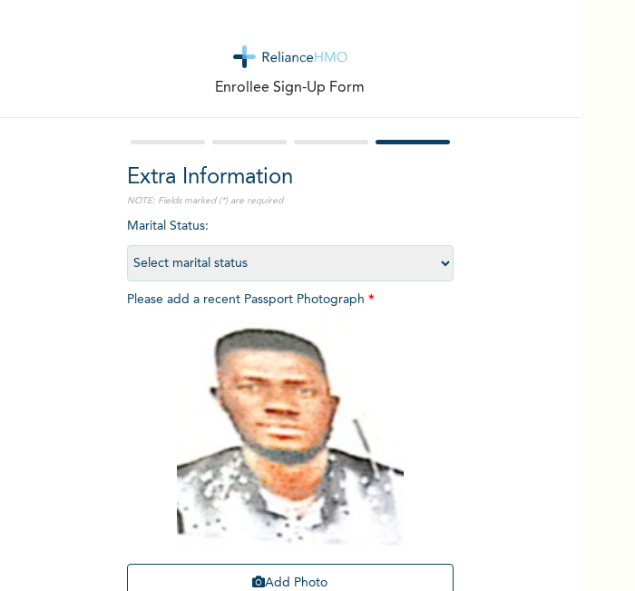
scroll to position [167, 0]
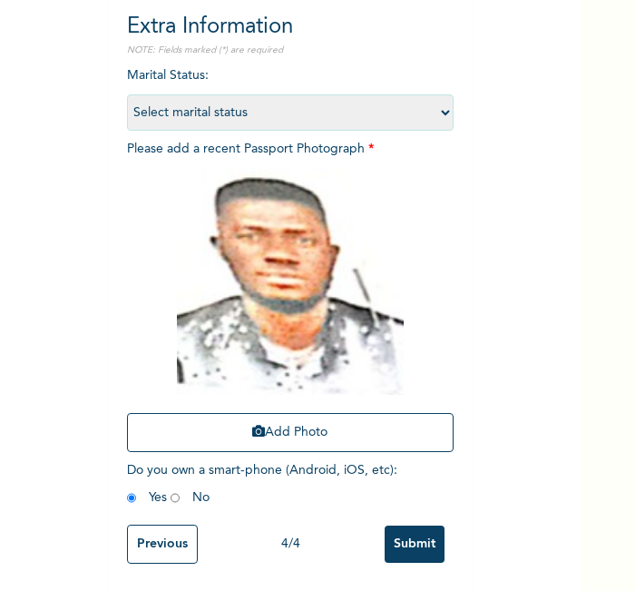
click at [403, 531] on input "Submit" at bounding box center [415, 543] width 60 height 37
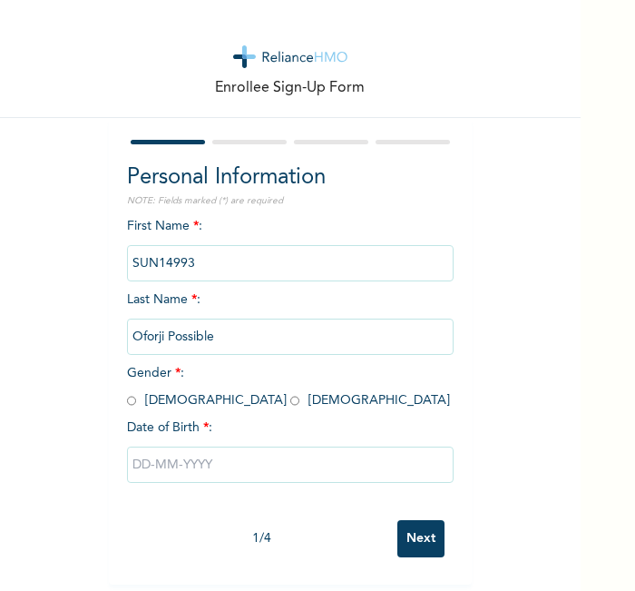
click at [127, 399] on input "radio" at bounding box center [131, 400] width 9 height 17
radio input "true"
click at [191, 452] on input "text" at bounding box center [290, 464] width 327 height 36
select select "7"
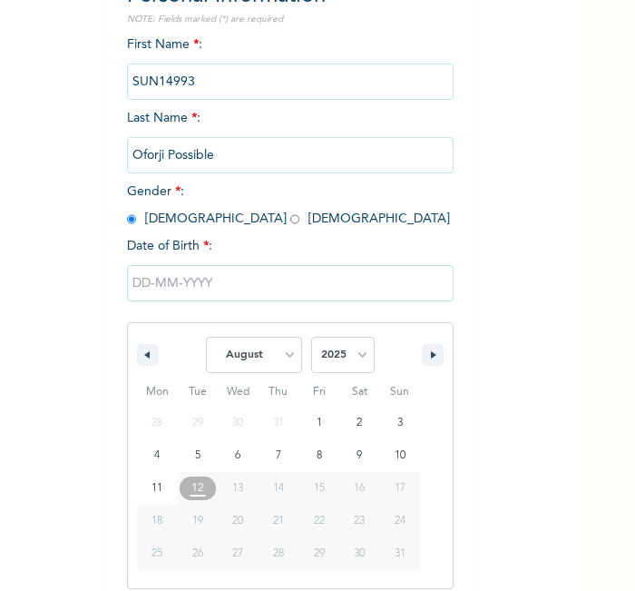
scroll to position [194, 0]
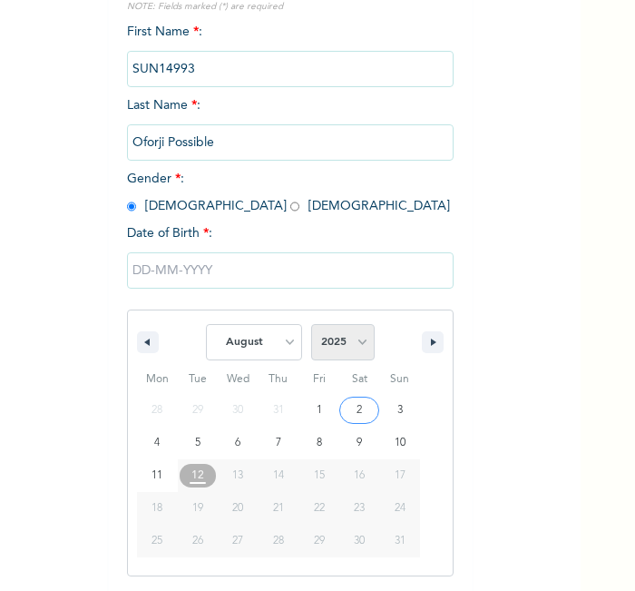
click at [336, 355] on select "2025 2024 2023 2022 2021 2020 2019 2018 2017 2016 2015 2014 2013 2012 2011 2010…" at bounding box center [343, 342] width 64 height 36
select select "2004"
click at [311, 324] on select "2025 2024 2023 2022 2021 2020 2019 2018 2017 2016 2015 2014 2013 2012 2011 2010…" at bounding box center [343, 342] width 64 height 36
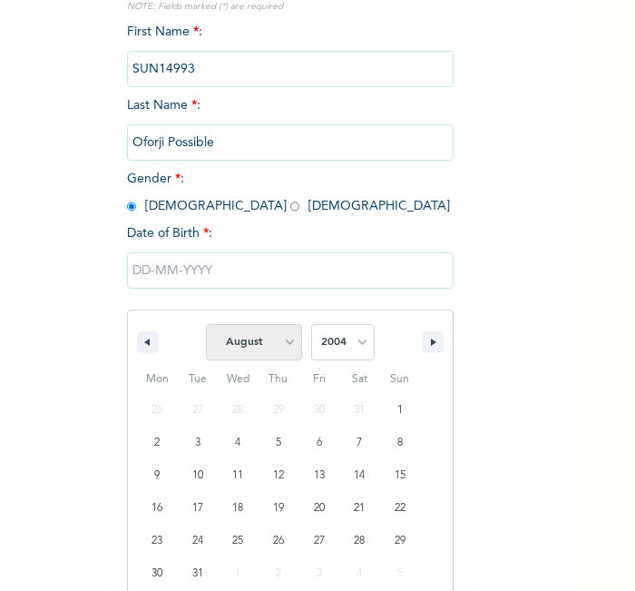
click at [262, 329] on select "January February March April May June July August September October November De…" at bounding box center [254, 342] width 96 height 36
select select "11"
click at [206, 324] on select "January February March April May June July August September October November De…" at bounding box center [254, 342] width 96 height 36
type input "12/24/2004"
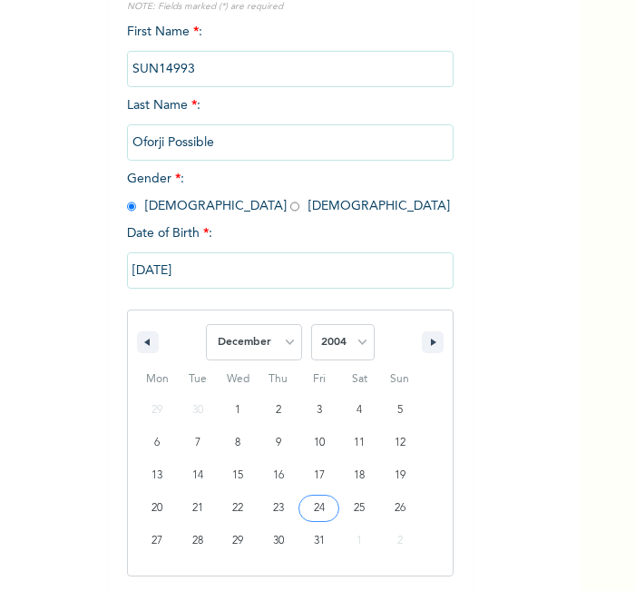
scroll to position [8, 0]
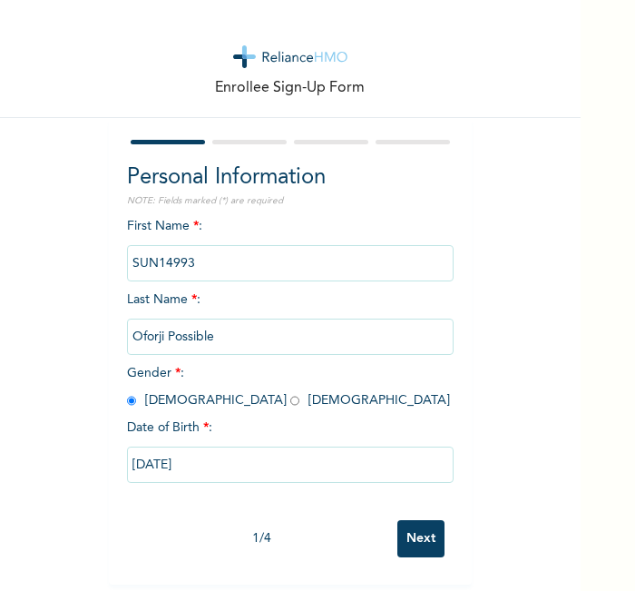
click at [402, 525] on input "Next" at bounding box center [420, 538] width 47 height 37
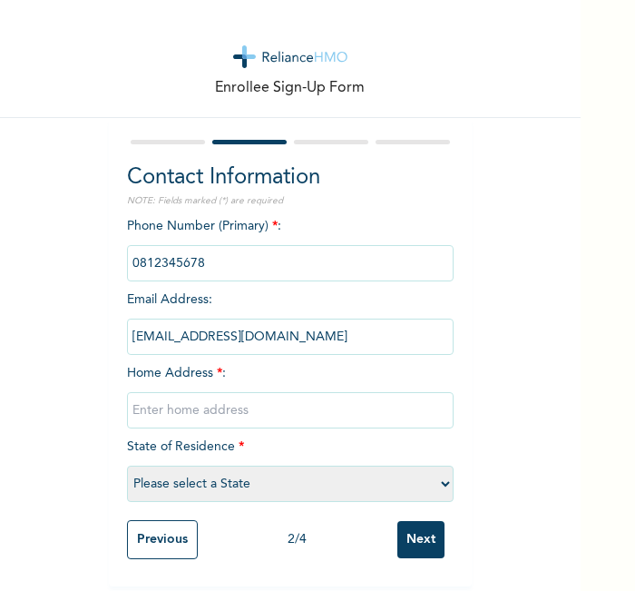
click at [373, 409] on input "text" at bounding box center [290, 410] width 327 height 36
type input "l"
select select "21"
click at [408, 537] on input "Next" at bounding box center [420, 539] width 47 height 37
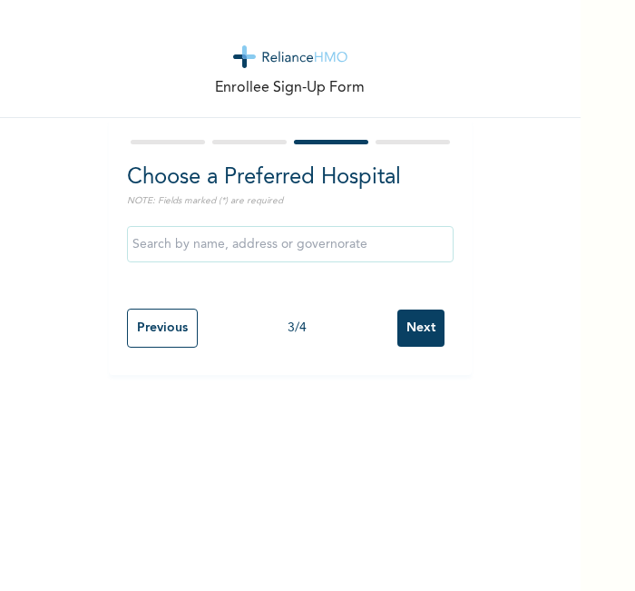
click at [419, 330] on input "Next" at bounding box center [420, 327] width 47 height 37
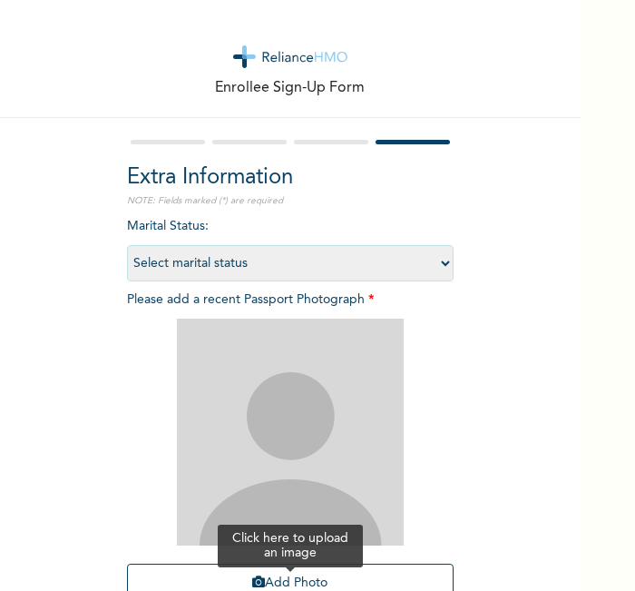
click at [282, 566] on button "Add Photo" at bounding box center [290, 583] width 327 height 39
click at [292, 570] on button "Add Photo" at bounding box center [290, 583] width 327 height 39
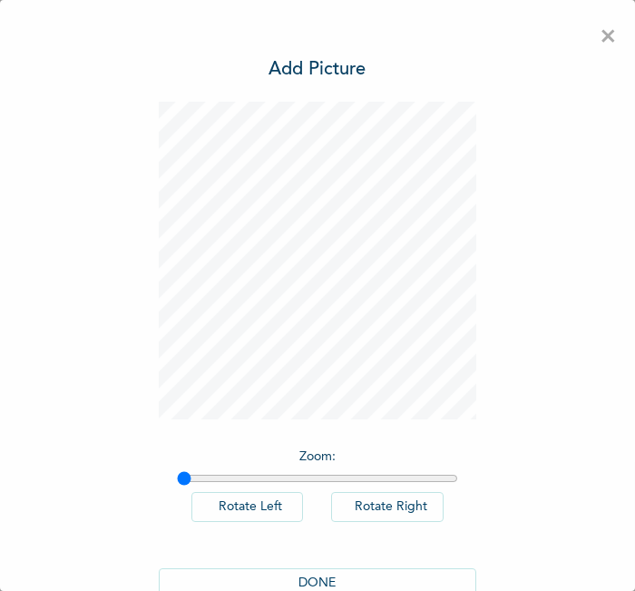
click at [353, 573] on button "DONE" at bounding box center [318, 583] width 318 height 30
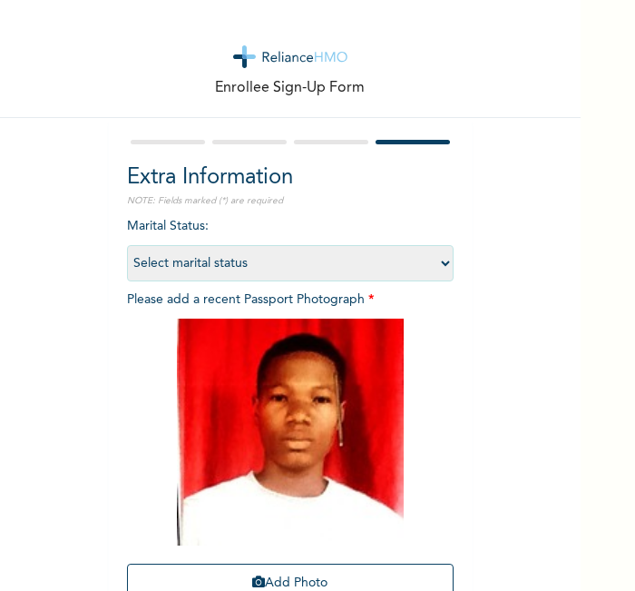
scroll to position [167, 0]
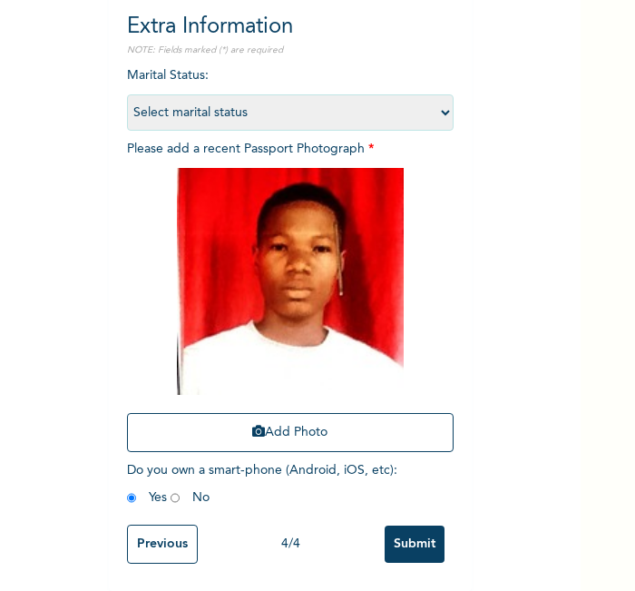
click at [404, 539] on input "Submit" at bounding box center [415, 543] width 60 height 37
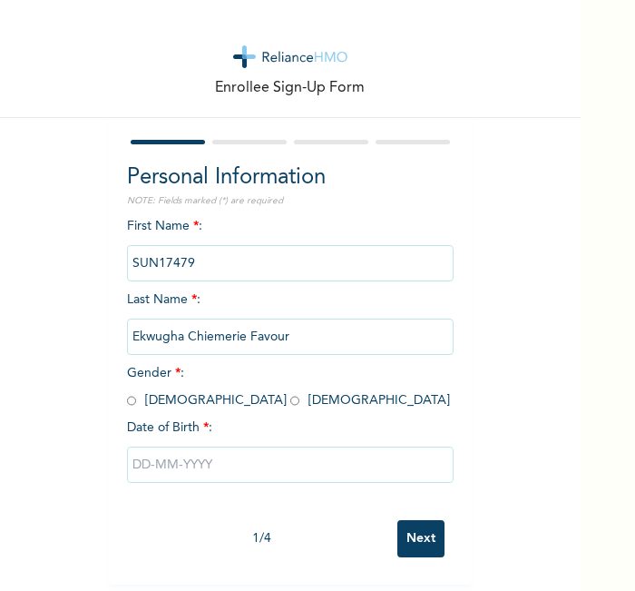
click at [376, 402] on div "First Name * : SUN17479 Last Name * : [PERSON_NAME] Gender * : [DEMOGRAPHIC_DAT…" at bounding box center [290, 364] width 327 height 294
click at [290, 398] on input "radio" at bounding box center [294, 400] width 9 height 17
radio input "true"
click at [173, 460] on input "text" at bounding box center [290, 464] width 327 height 36
select select "7"
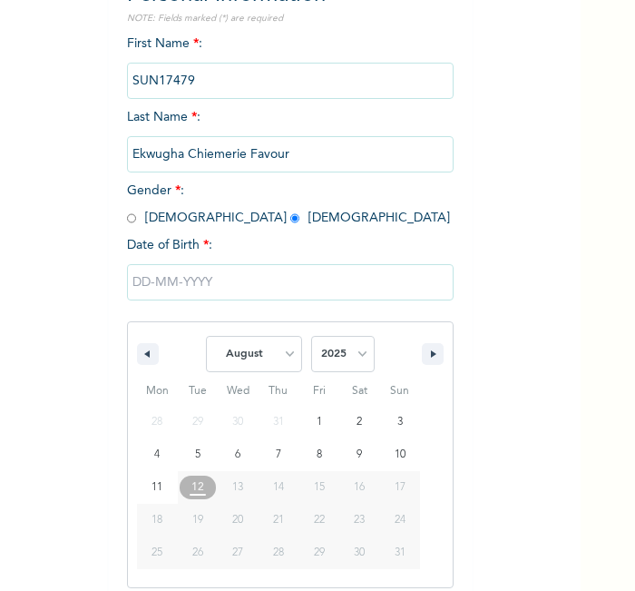
scroll to position [194, 0]
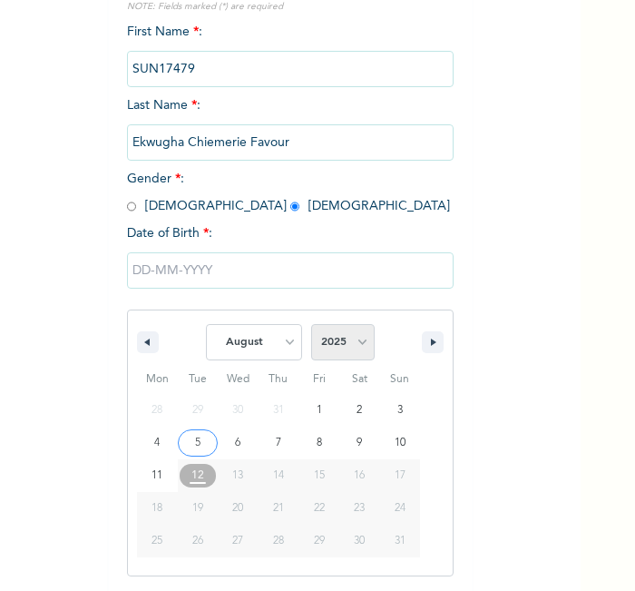
click at [334, 329] on select "2025 2024 2023 2022 2021 2020 2019 2018 2017 2016 2015 2014 2013 2012 2011 2010…" at bounding box center [343, 342] width 64 height 36
select select "2007"
click at [311, 324] on select "2025 2024 2023 2022 2021 2020 2019 2018 2017 2016 2015 2014 2013 2012 2011 2010…" at bounding box center [343, 342] width 64 height 36
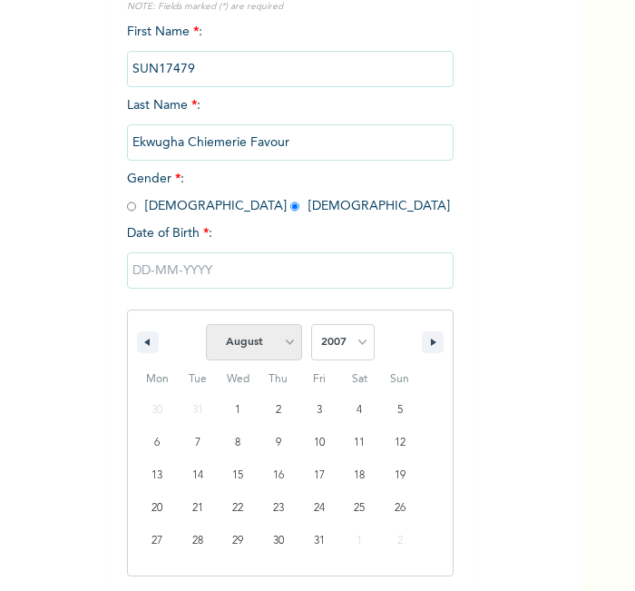
click at [275, 346] on select "January February March April May June July August September October November De…" at bounding box center [254, 342] width 96 height 36
select select "1"
click at [206, 324] on select "January February March April May June July August September October November De…" at bounding box center [254, 342] width 96 height 36
type input "[DATE]"
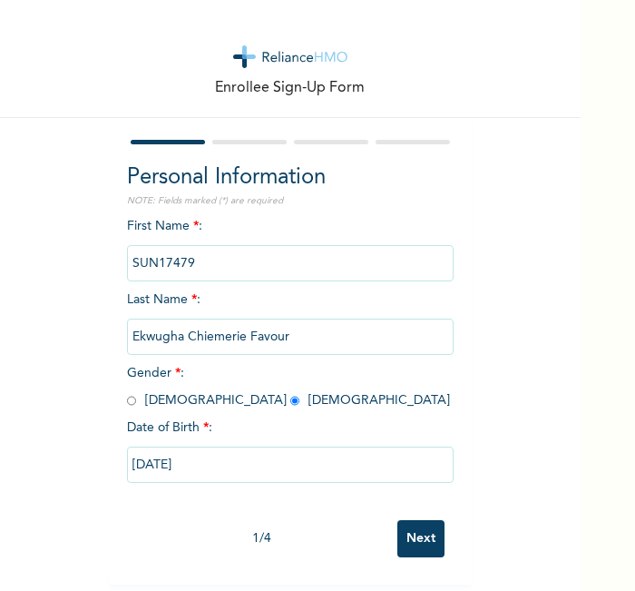
scroll to position [8, 0]
click at [399, 520] on input "Next" at bounding box center [420, 538] width 47 height 37
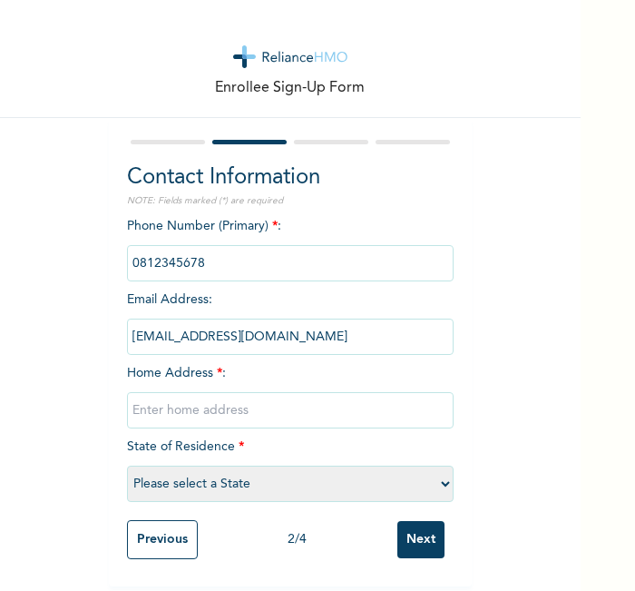
click at [319, 410] on input "text" at bounding box center [290, 410] width 327 height 36
type input "l"
select select "21"
click at [409, 521] on input "Next" at bounding box center [420, 539] width 47 height 37
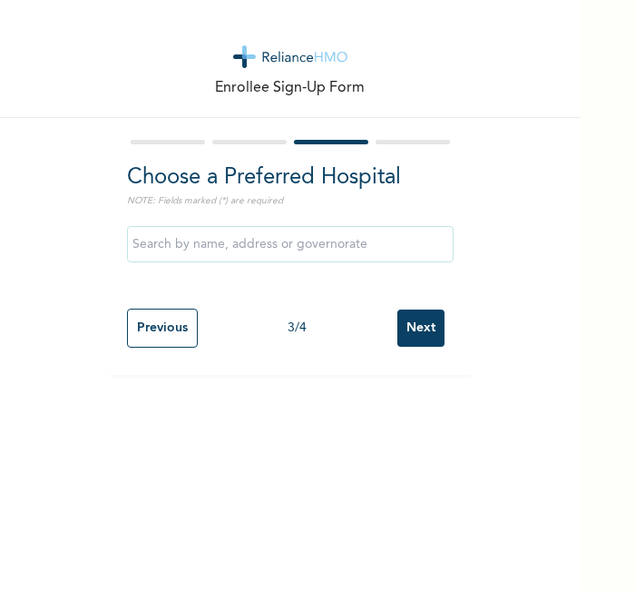
click at [408, 336] on input "Next" at bounding box center [420, 327] width 47 height 37
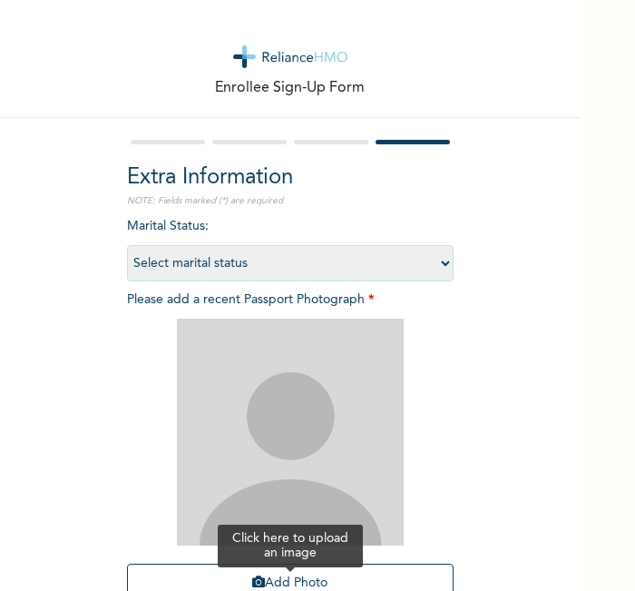
click at [292, 566] on button "Add Photo" at bounding box center [290, 583] width 327 height 39
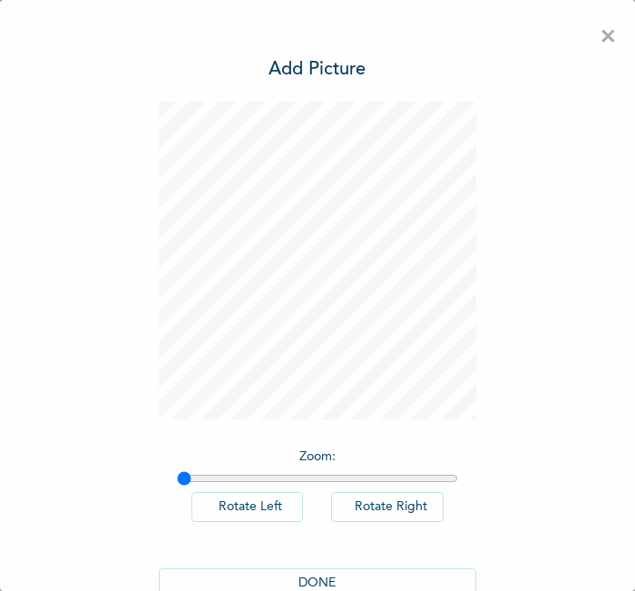
click at [321, 576] on button "DONE" at bounding box center [318, 583] width 318 height 30
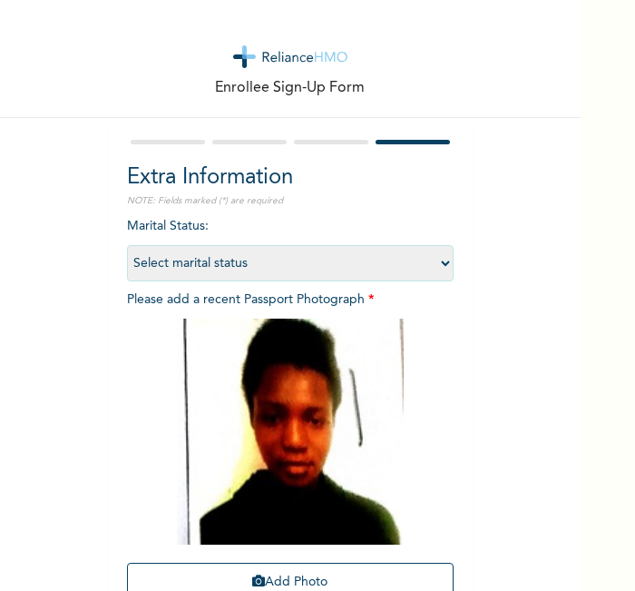
scroll to position [165, 0]
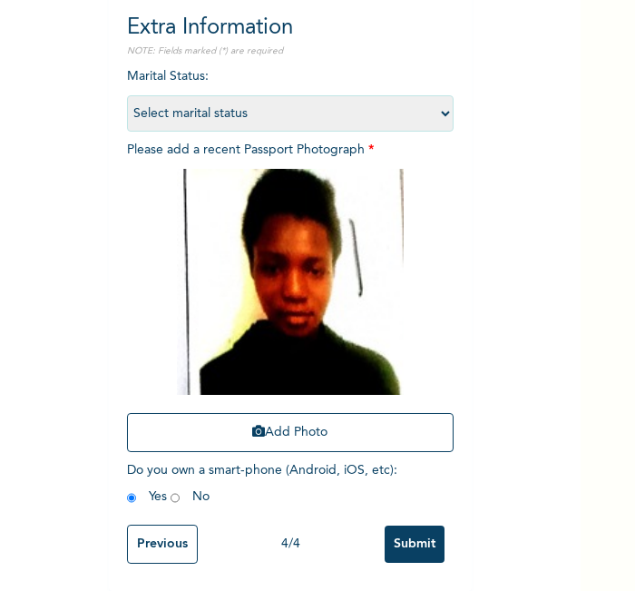
click at [395, 532] on input "Submit" at bounding box center [415, 543] width 60 height 37
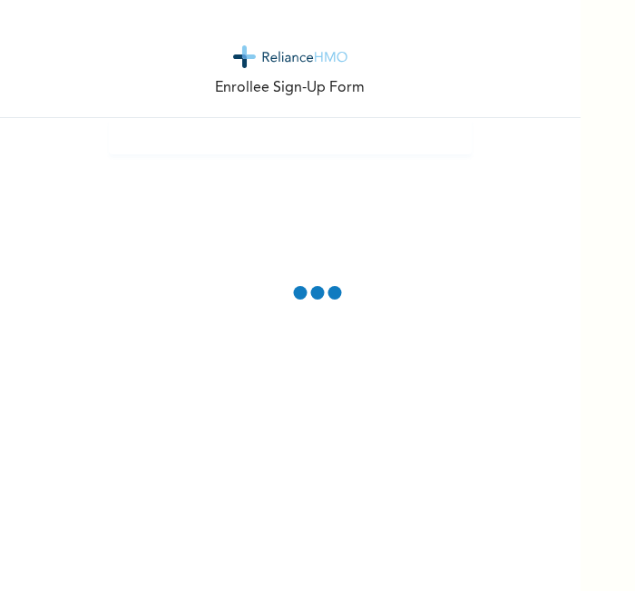
scroll to position [0, 0]
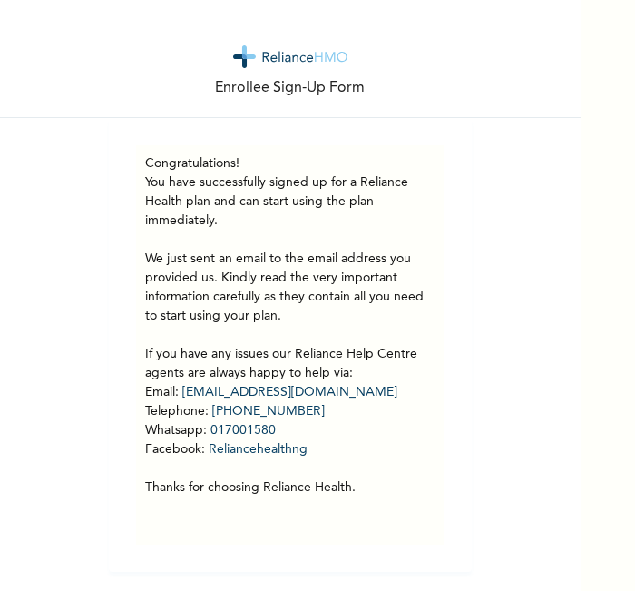
click at [360, 45] on div "Enrollee Sign-Up Form" at bounding box center [290, 59] width 581 height 118
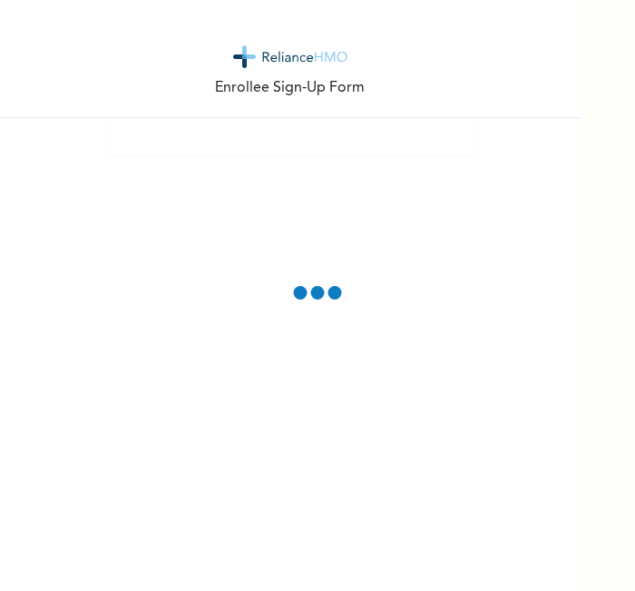
click at [401, 541] on div "Enrollee Sign-Up Form" at bounding box center [290, 295] width 581 height 591
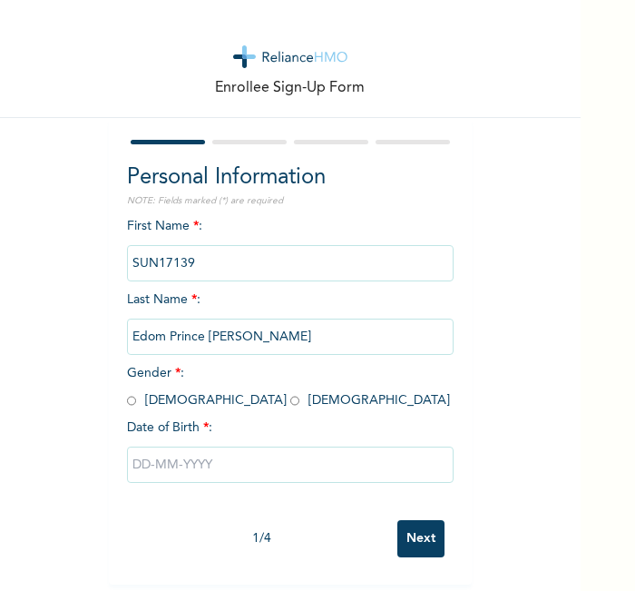
click at [127, 394] on input "radio" at bounding box center [131, 400] width 9 height 17
radio input "true"
click at [181, 479] on input "text" at bounding box center [290, 464] width 327 height 36
select select "7"
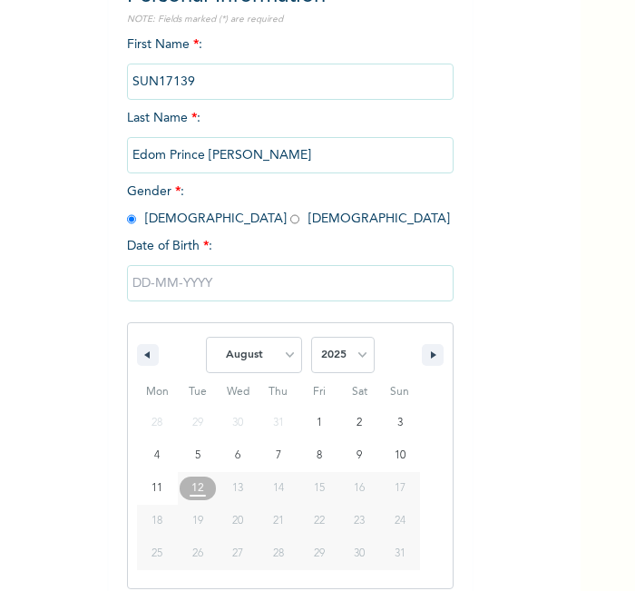
scroll to position [194, 0]
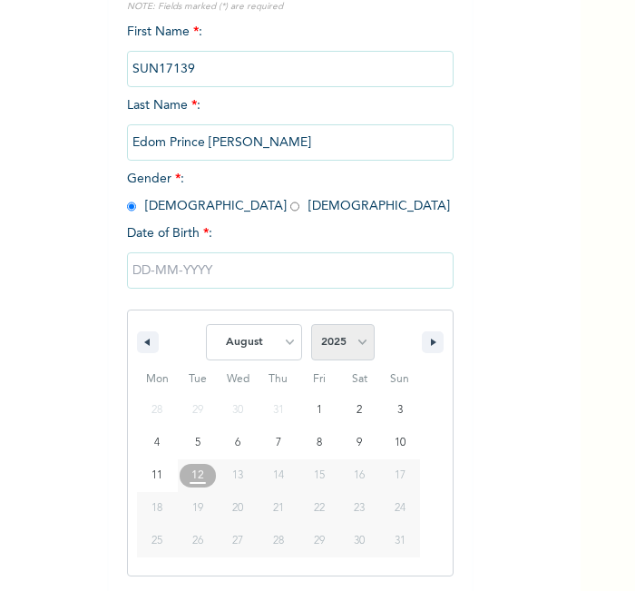
click at [339, 325] on select "2025 2024 2023 2022 2021 2020 2019 2018 2017 2016 2015 2014 2013 2012 2011 2010…" at bounding box center [343, 342] width 64 height 36
select select "2001"
click at [311, 324] on select "2025 2024 2023 2022 2021 2020 2019 2018 2017 2016 2015 2014 2013 2012 2011 2010…" at bounding box center [343, 342] width 64 height 36
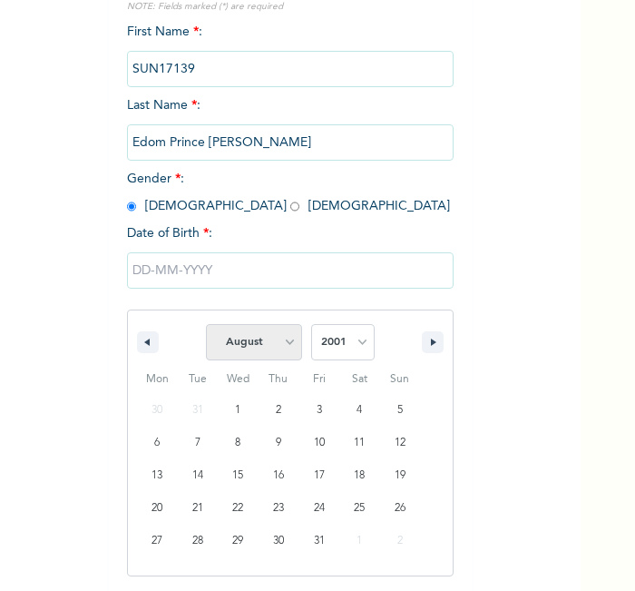
click at [261, 339] on select "January February March April May June July August September October November De…" at bounding box center [254, 342] width 96 height 36
select select "0"
click at [206, 324] on select "January February March April May June July August September October November De…" at bounding box center [254, 342] width 96 height 36
type input "[DATE]"
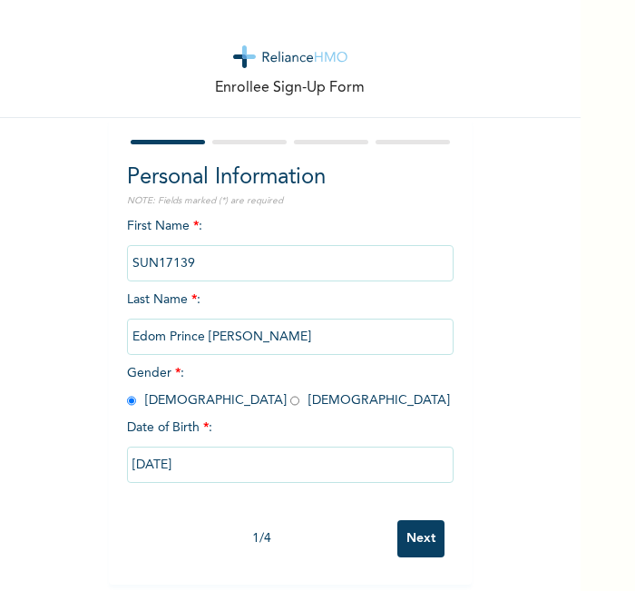
scroll to position [8, 0]
click at [406, 537] on input "Next" at bounding box center [420, 538] width 47 height 37
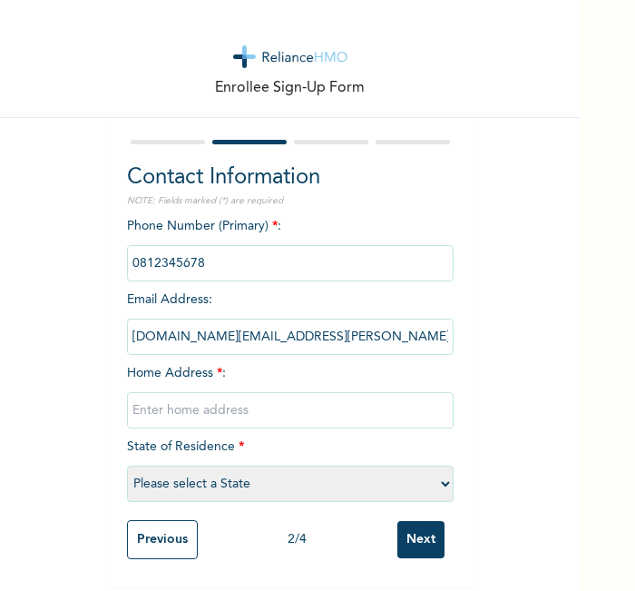
click at [406, 537] on input "Next" at bounding box center [420, 539] width 47 height 37
click at [308, 369] on div "Phone Number (Primary) * : Email Address : [DOMAIN_NAME][EMAIL_ADDRESS][PERSON_…" at bounding box center [290, 364] width 327 height 294
click at [258, 476] on select "Please select a State [PERSON_NAME] (FCT) [PERSON_NAME] Ibom [GEOGRAPHIC_DATA] …" at bounding box center [290, 484] width 327 height 36
select select "21"
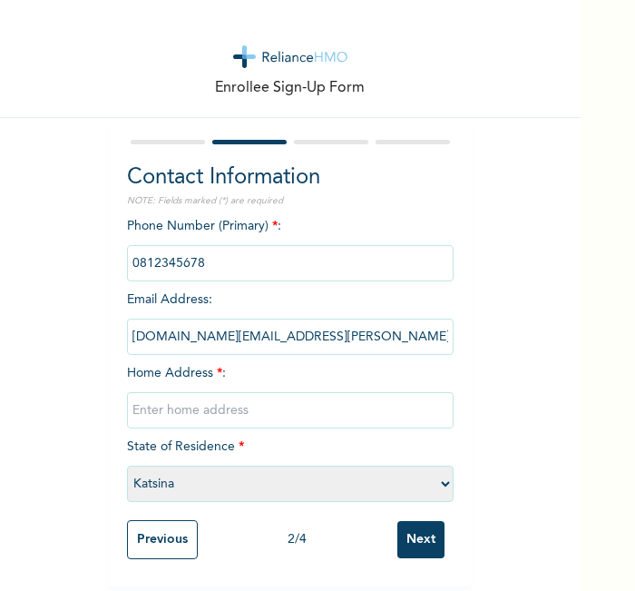
click at [209, 265] on input "phone" at bounding box center [290, 263] width 327 height 36
click at [541, 337] on div "Enrollee Sign-Up Form Contact Information NOTE: Fields marked (*) are required …" at bounding box center [290, 293] width 581 height 586
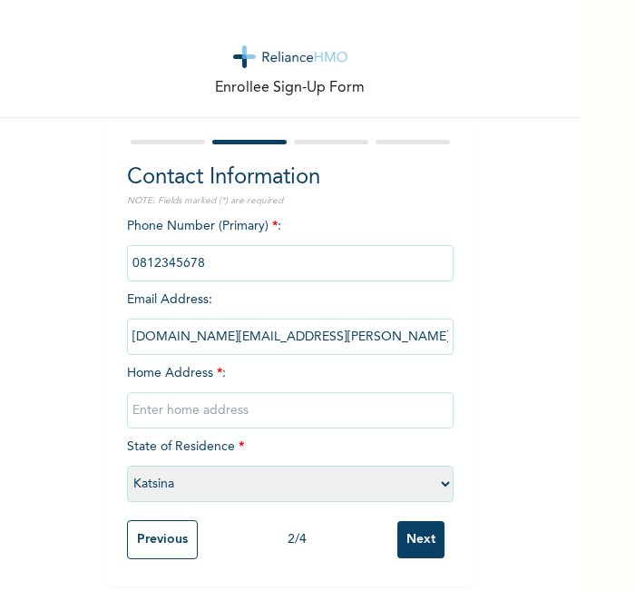
click at [223, 410] on input "text" at bounding box center [290, 410] width 327 height 36
type input "l"
click at [414, 526] on input "Next" at bounding box center [420, 539] width 47 height 37
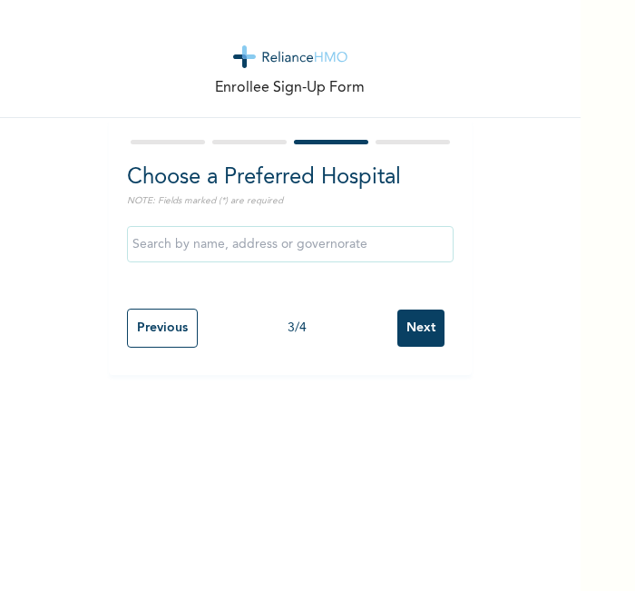
click at [419, 339] on input "Next" at bounding box center [420, 327] width 47 height 37
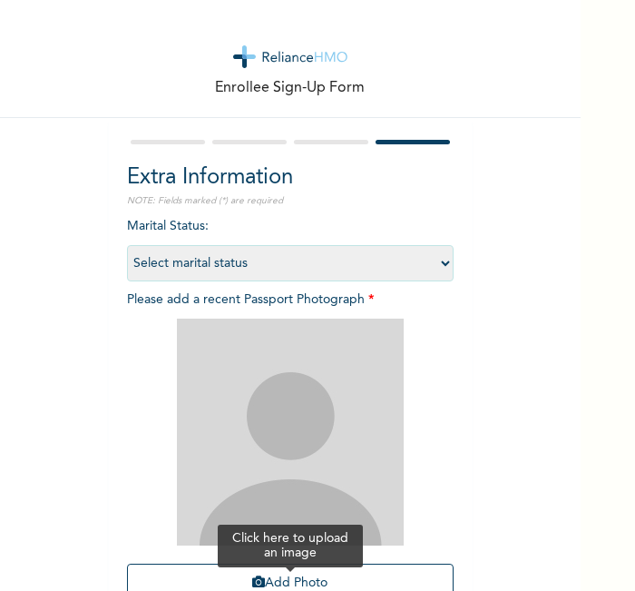
click at [280, 573] on button "Add Photo" at bounding box center [290, 583] width 327 height 39
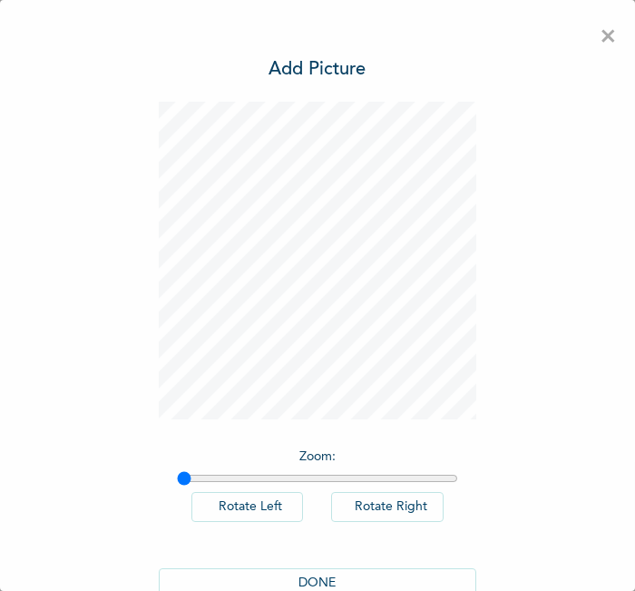
scroll to position [41, 0]
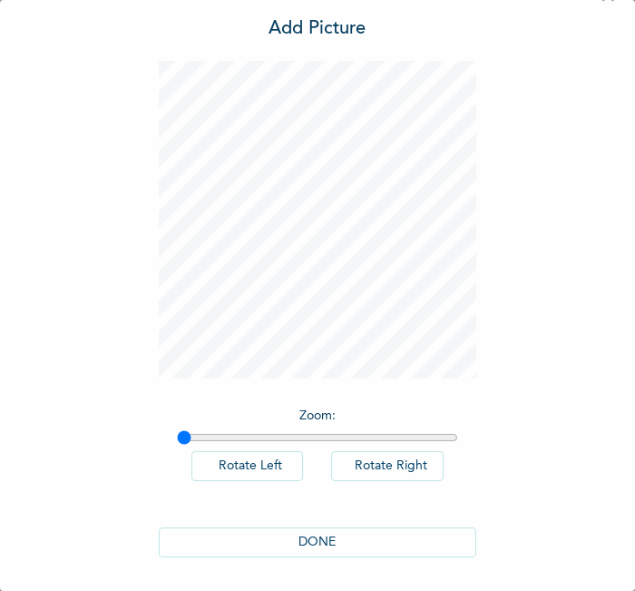
click at [322, 545] on button "DONE" at bounding box center [318, 542] width 318 height 30
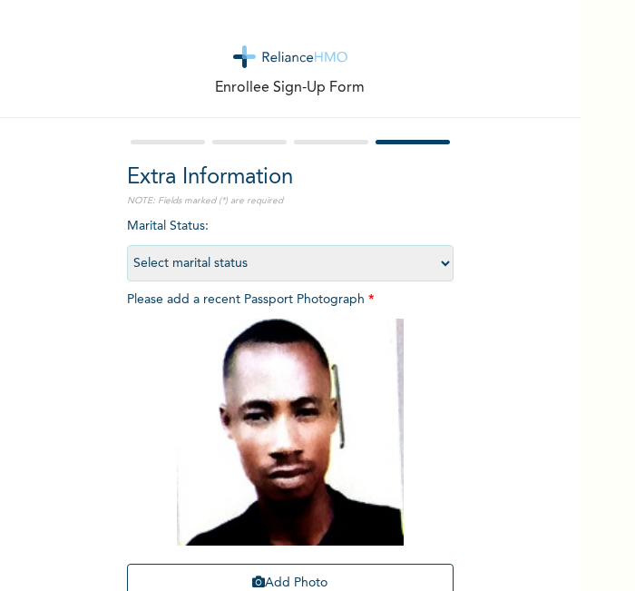
scroll to position [167, 0]
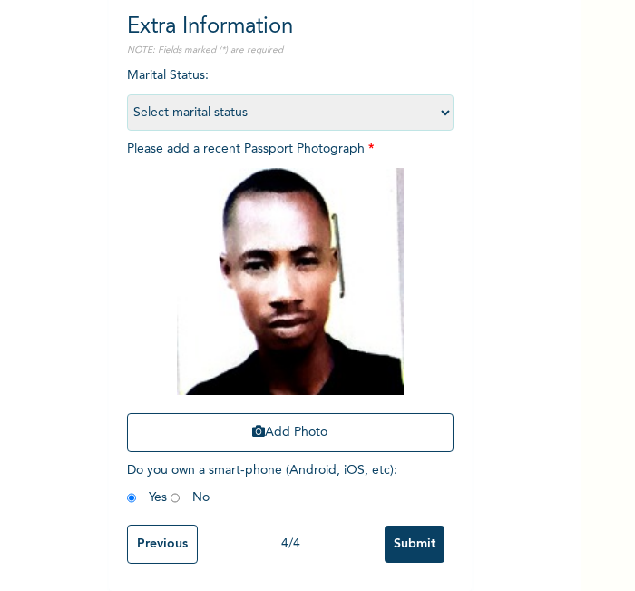
click at [394, 538] on input "Submit" at bounding box center [415, 543] width 60 height 37
